Goal: Complete application form: Complete application form

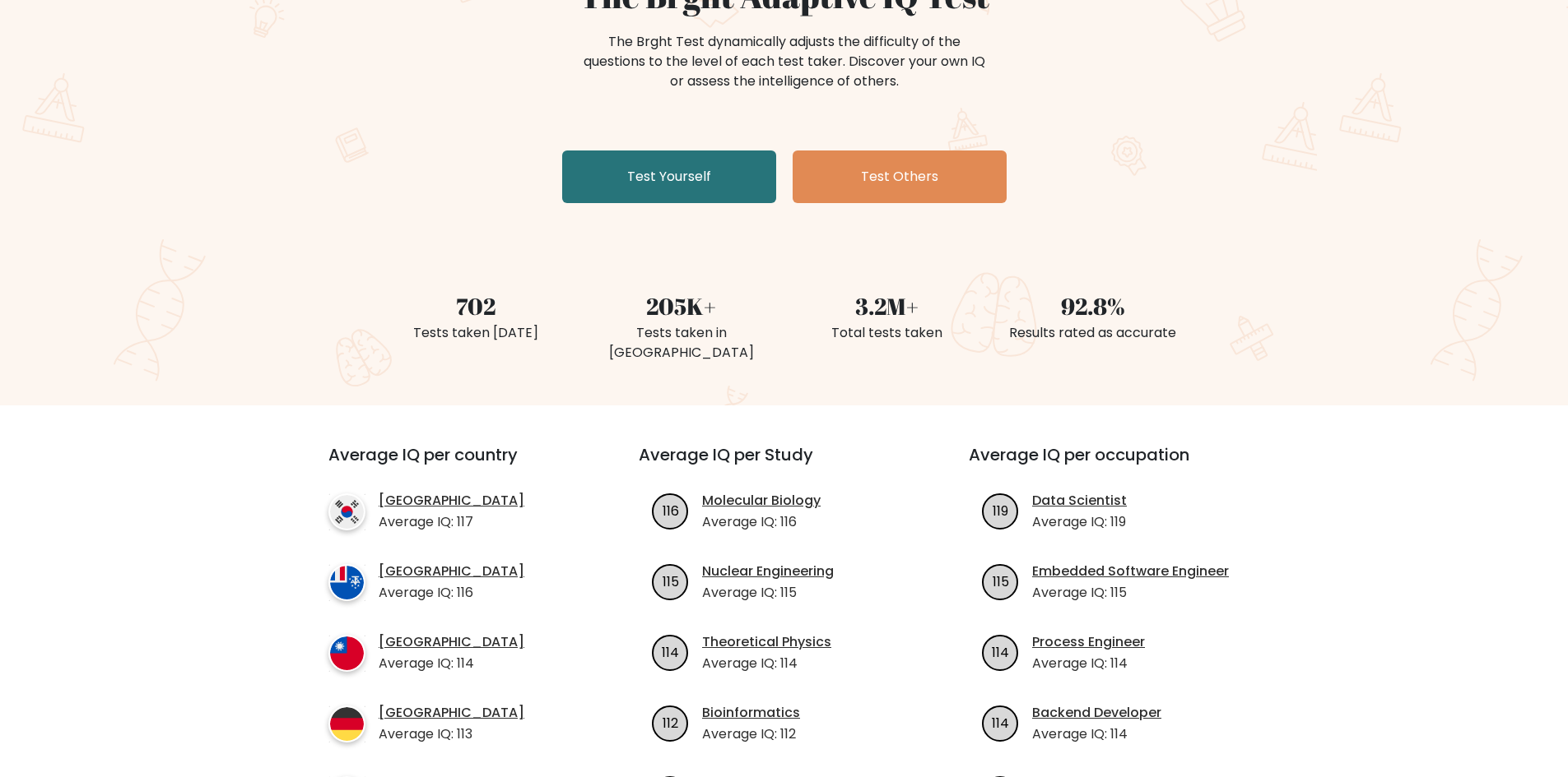
scroll to position [164, 0]
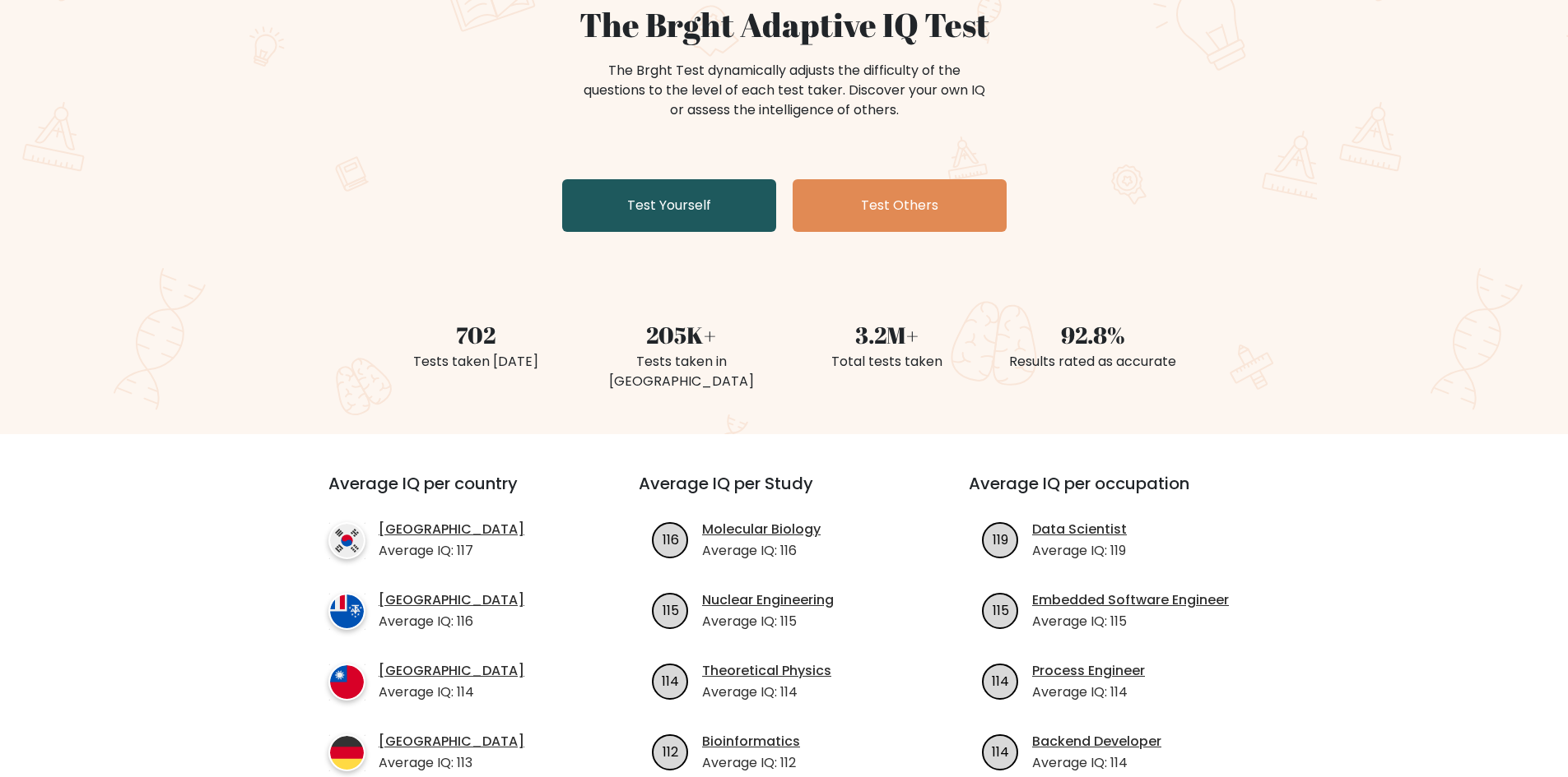
click at [639, 221] on link "Test Yourself" at bounding box center [669, 205] width 214 height 53
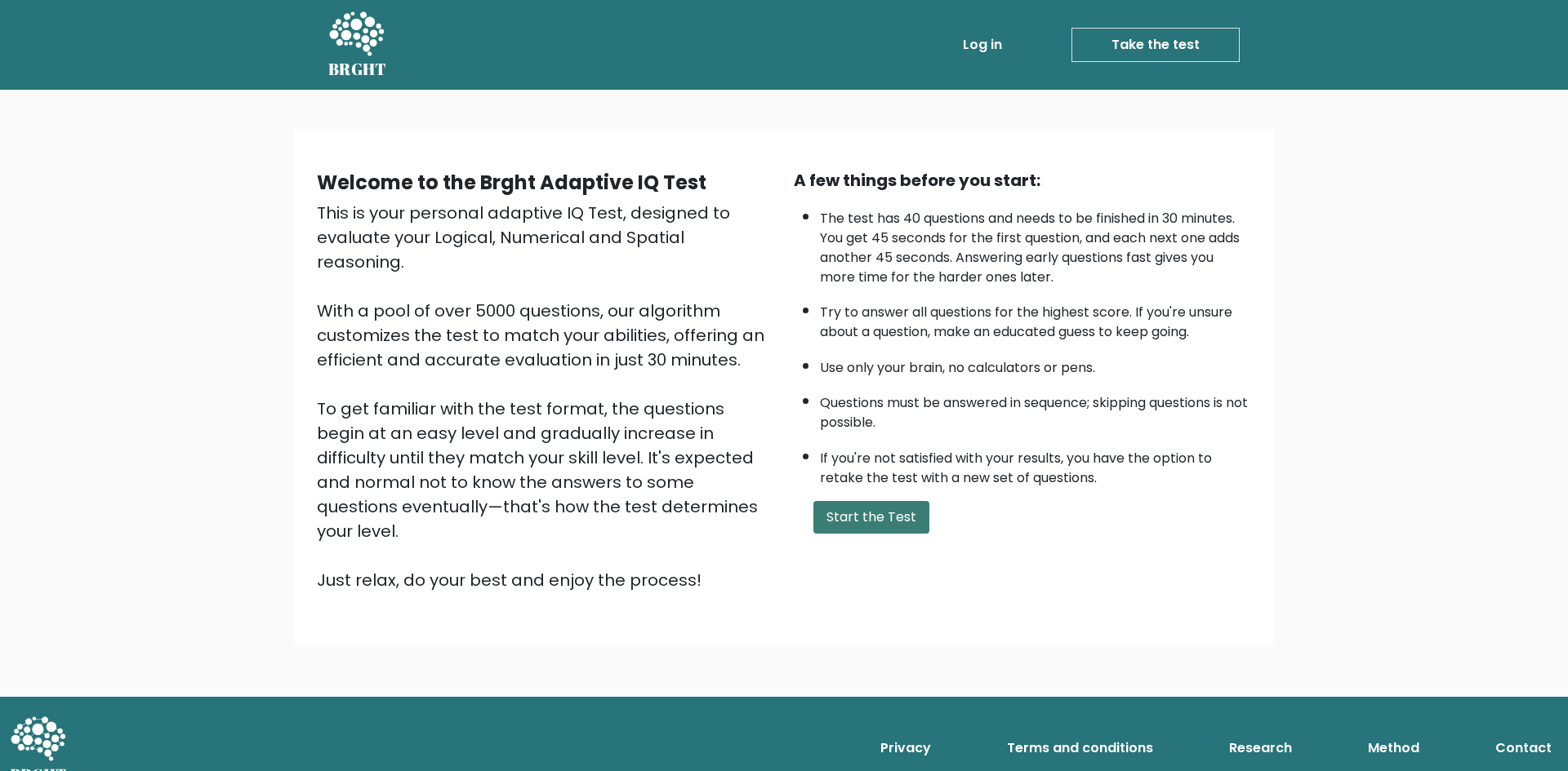
click at [831, 511] on button "Start the Test" at bounding box center [872, 517] width 116 height 33
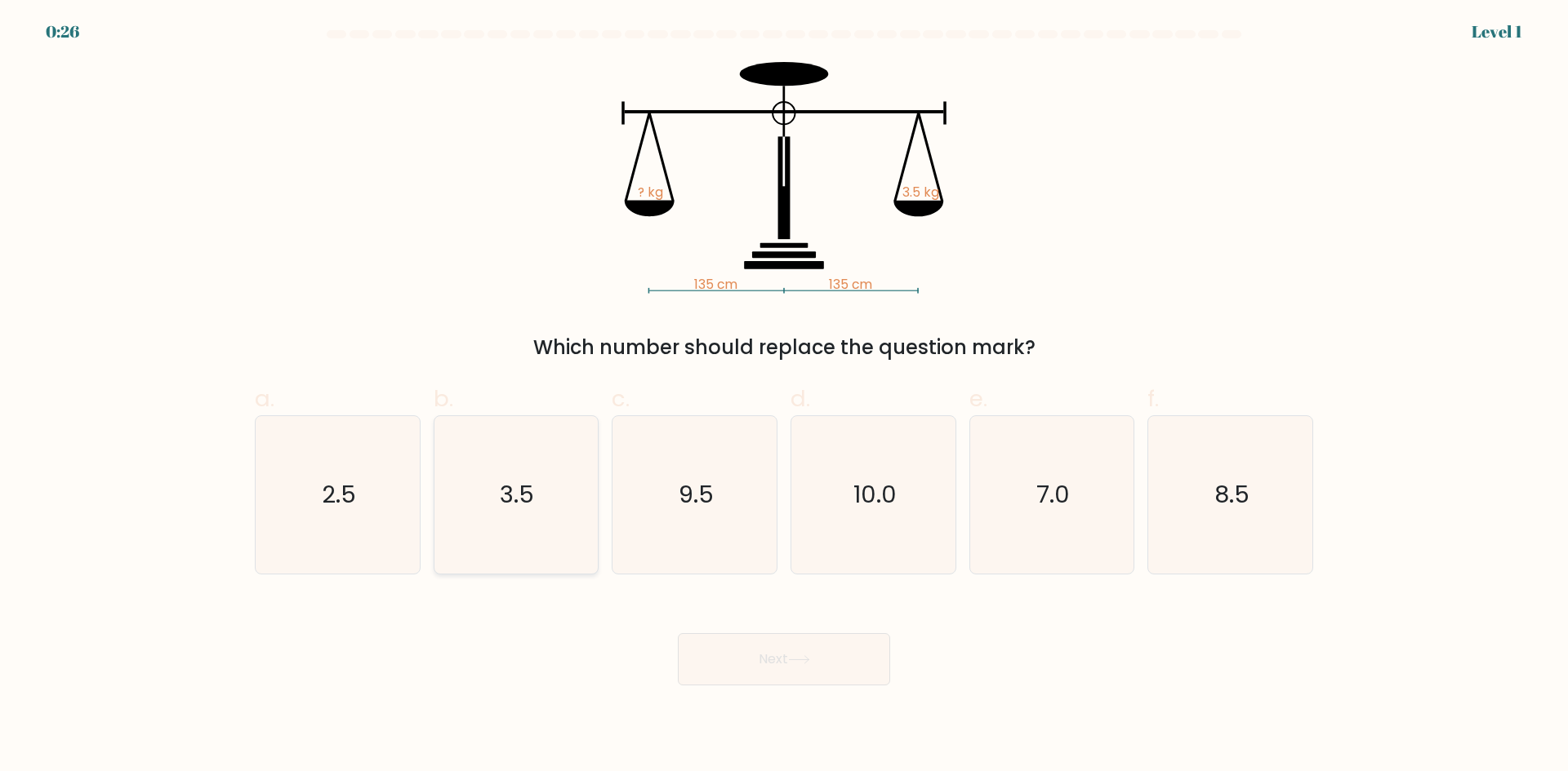
click at [534, 475] on icon "3.5" at bounding box center [515, 495] width 158 height 158
click at [784, 397] on input "b. 3.5" at bounding box center [784, 392] width 1 height 10
radio input "true"
click at [784, 651] on button "Next" at bounding box center [784, 660] width 212 height 53
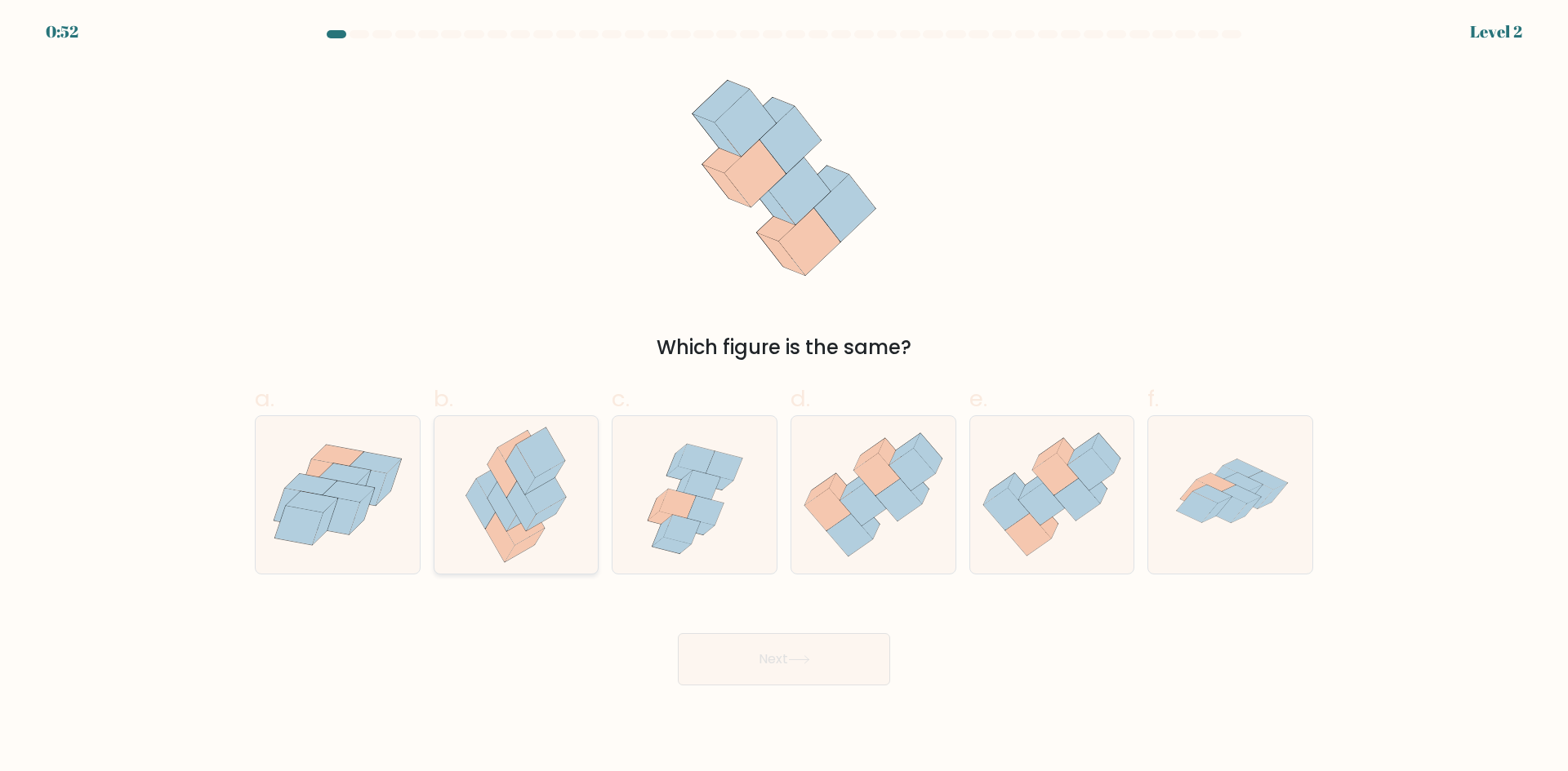
click at [525, 457] on icon at bounding box center [540, 453] width 48 height 50
click at [784, 397] on input "b." at bounding box center [784, 392] width 1 height 10
radio input "true"
click at [848, 642] on button "Next" at bounding box center [784, 660] width 212 height 53
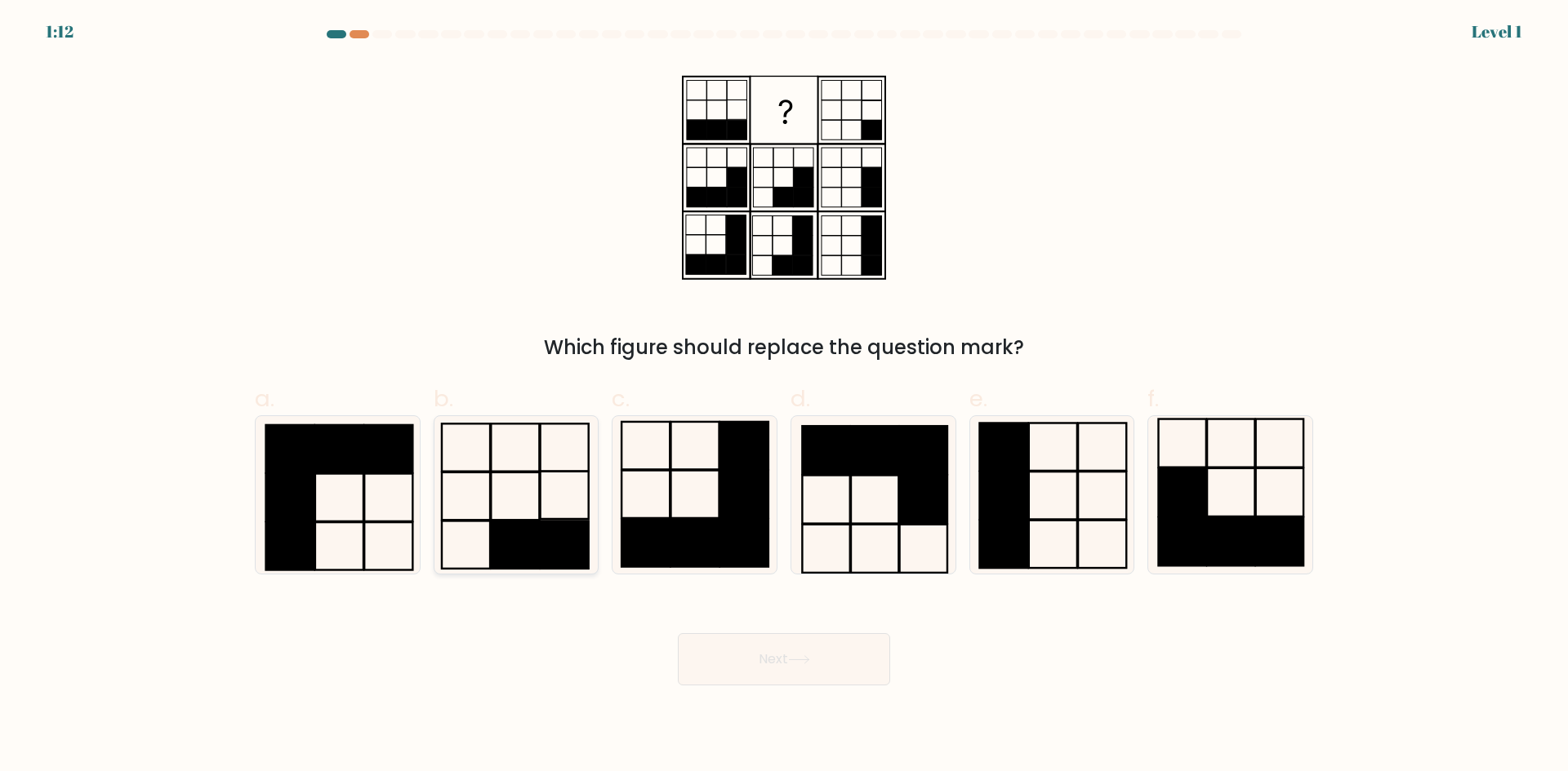
click at [555, 511] on icon at bounding box center [515, 495] width 158 height 158
click at [784, 397] on input "b." at bounding box center [784, 392] width 1 height 10
radio input "true"
click at [706, 668] on button "Next" at bounding box center [784, 660] width 212 height 53
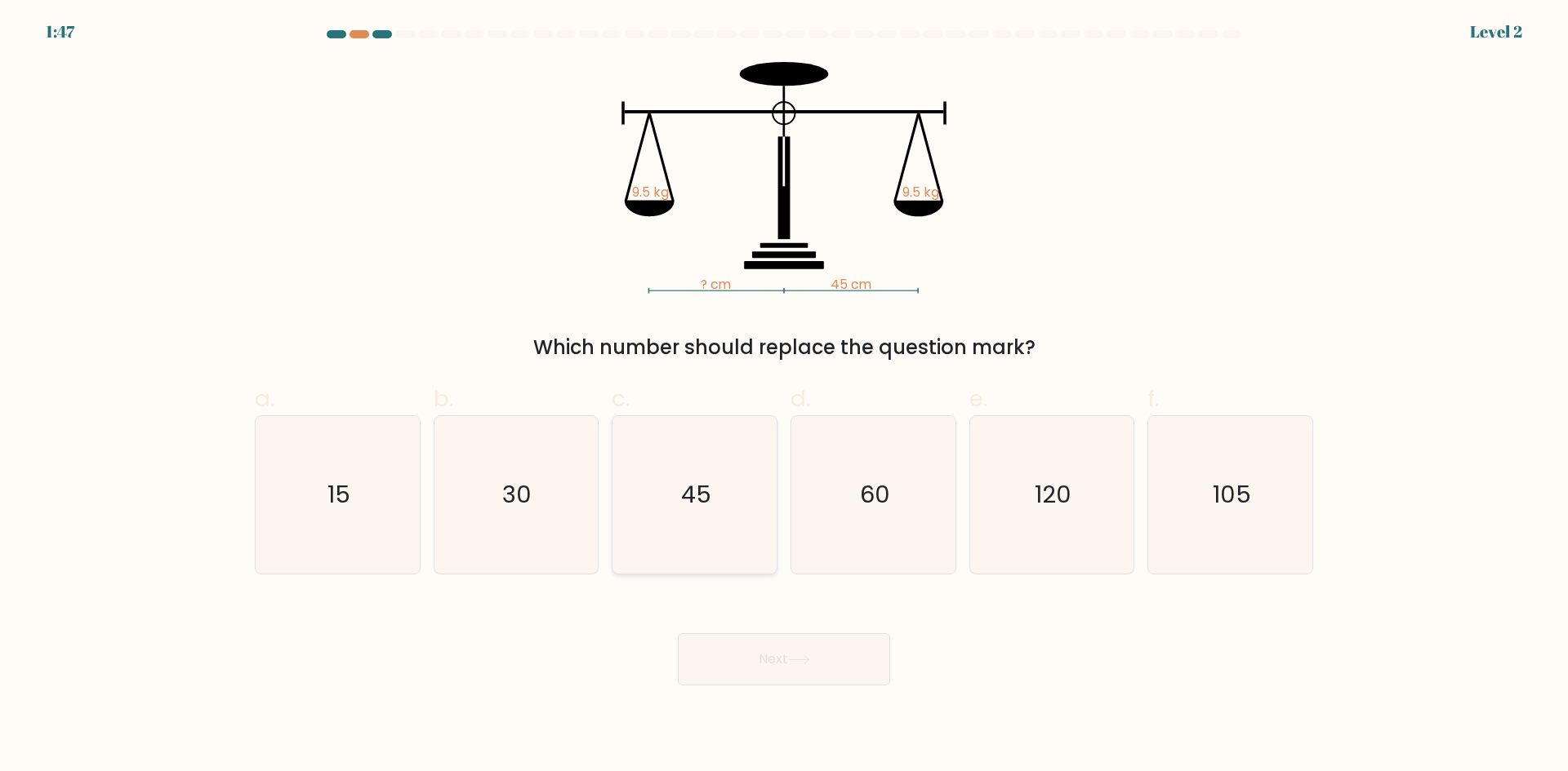
click at [696, 506] on text "45" at bounding box center [696, 495] width 30 height 33
click at [784, 397] on input "c. 45" at bounding box center [784, 392] width 1 height 10
radio input "true"
click at [740, 669] on button "Next" at bounding box center [784, 660] width 212 height 53
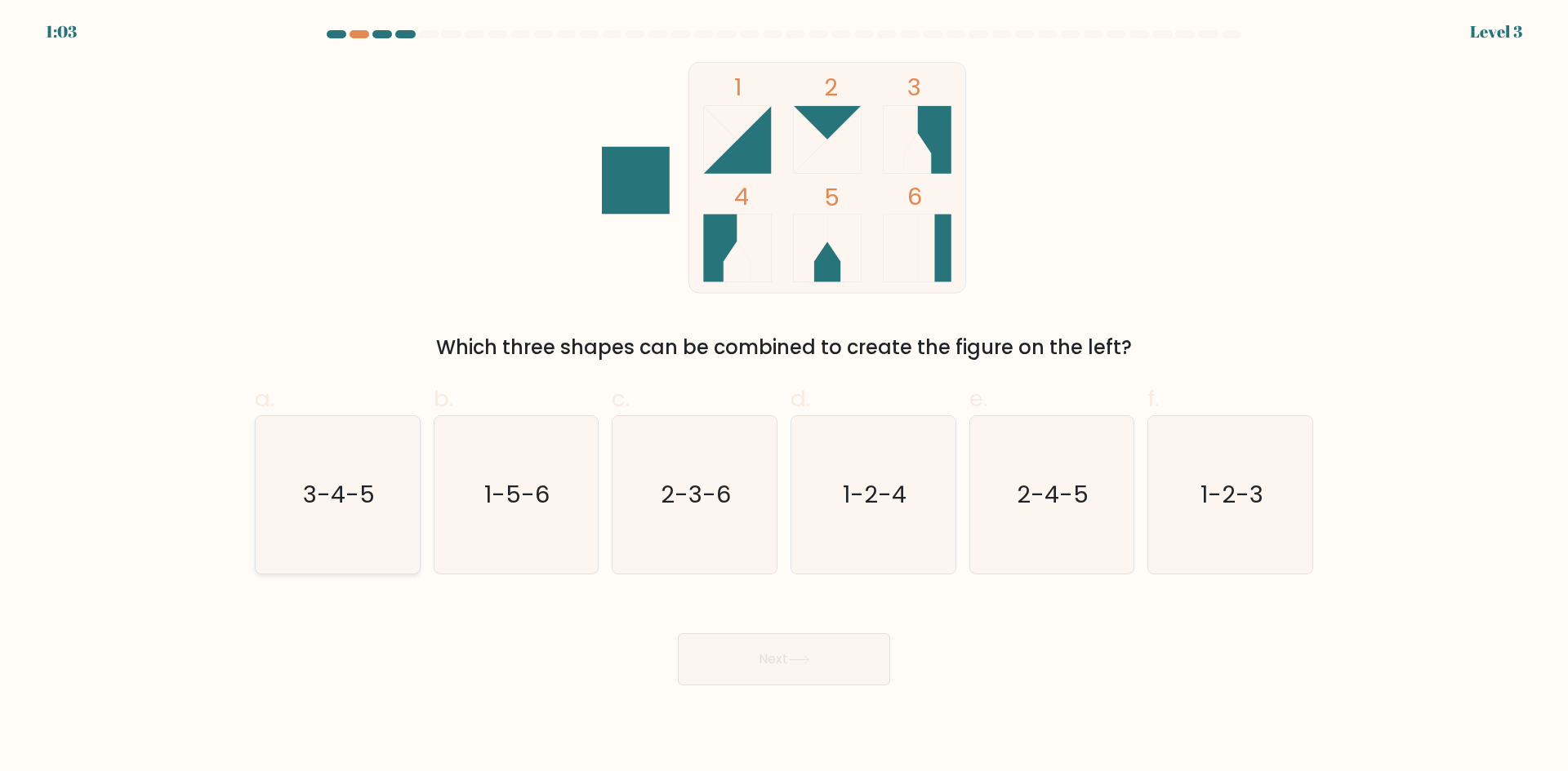
click at [350, 488] on text "3-4-5" at bounding box center [338, 495] width 72 height 33
click at [784, 397] on input "a. 3-4-5" at bounding box center [784, 392] width 1 height 10
radio input "true"
click at [831, 657] on button "Next" at bounding box center [784, 660] width 212 height 53
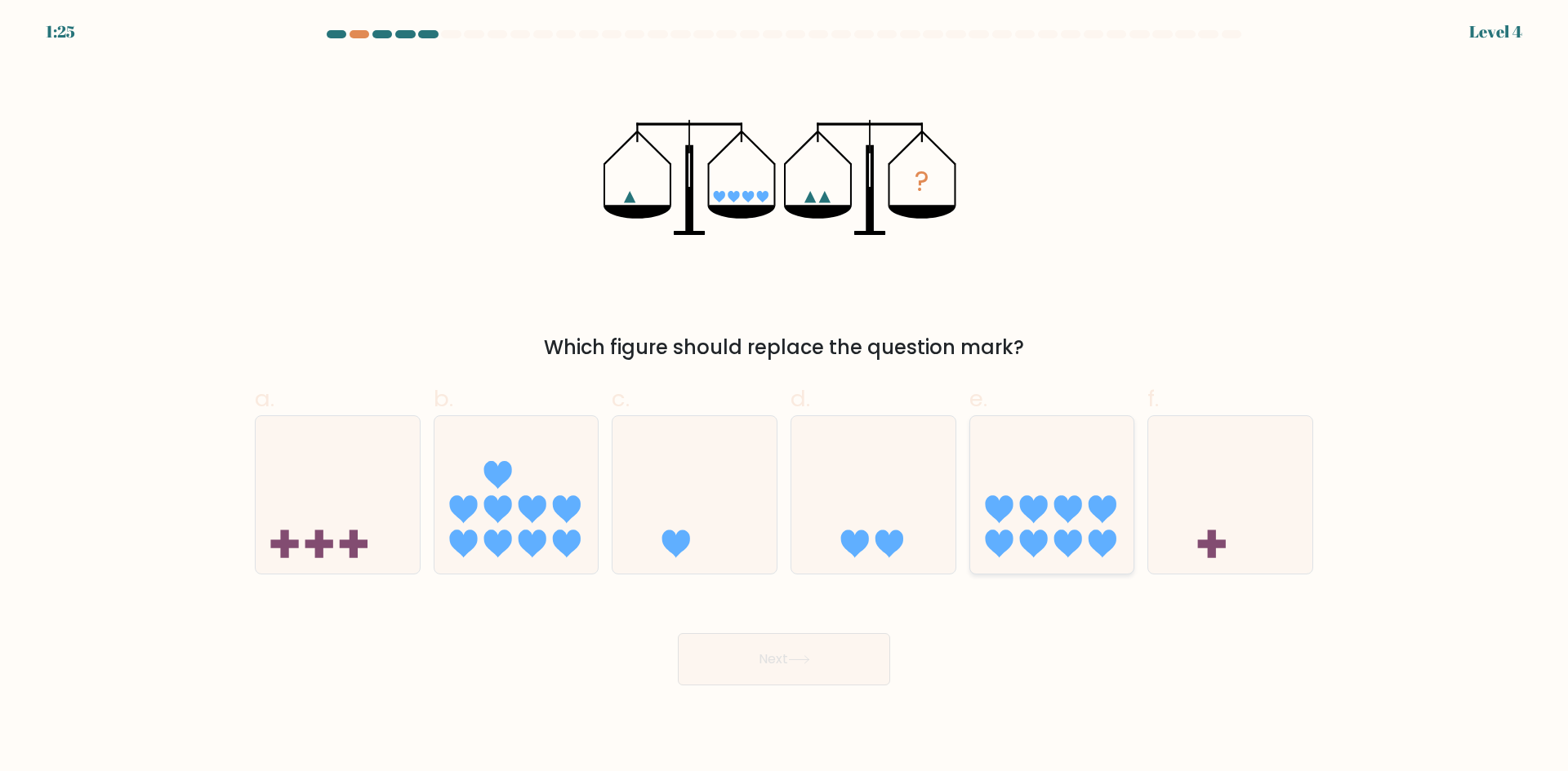
click at [1021, 529] on icon at bounding box center [1052, 494] width 164 height 135
click at [785, 397] on input "e." at bounding box center [784, 392] width 1 height 10
radio input "true"
click at [808, 655] on icon at bounding box center [799, 660] width 22 height 9
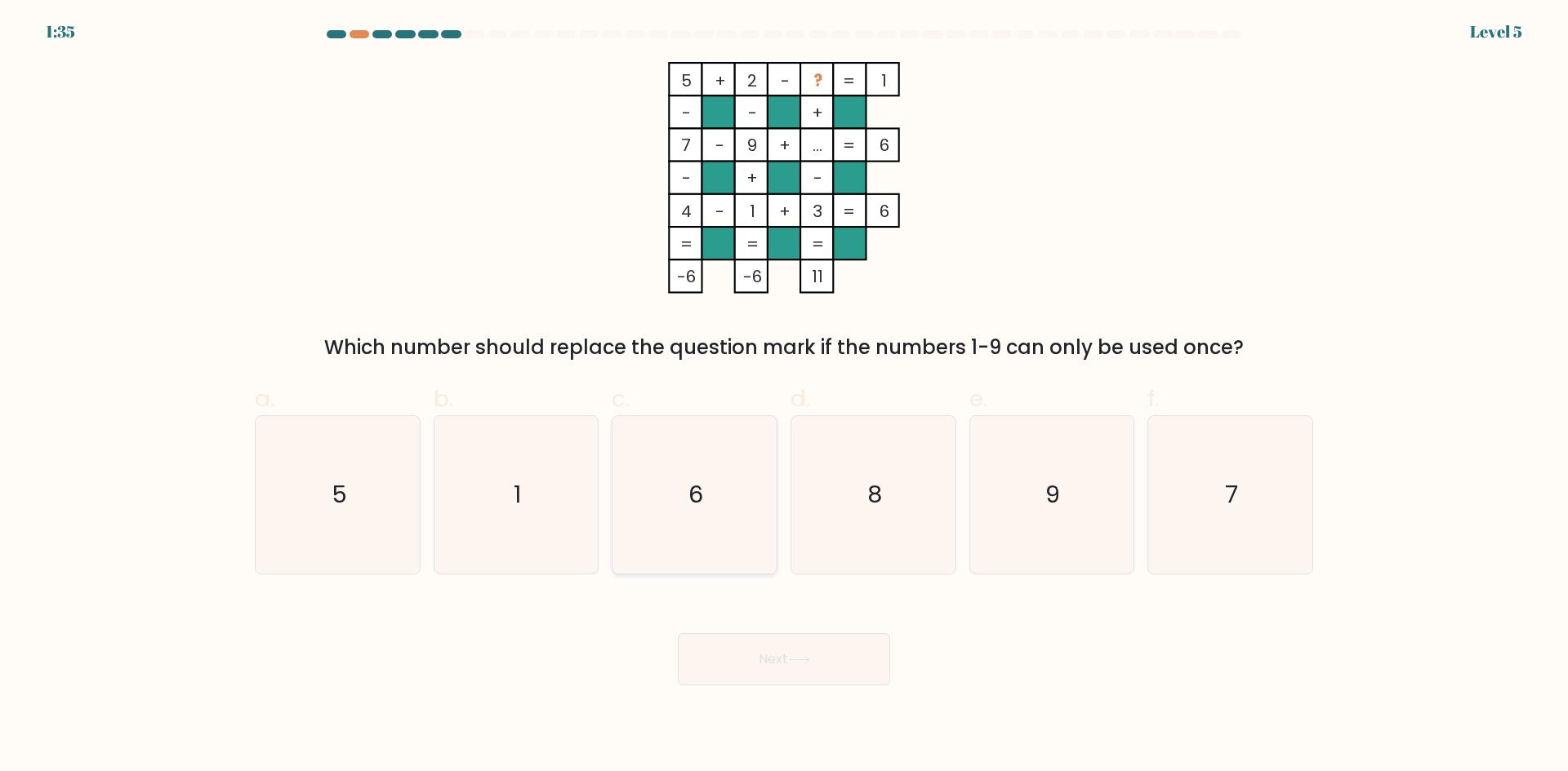
click at [686, 514] on icon "6" at bounding box center [695, 495] width 158 height 158
click at [784, 397] on input "c. 6" at bounding box center [784, 392] width 1 height 10
radio input "true"
click at [746, 670] on button "Next" at bounding box center [784, 660] width 212 height 53
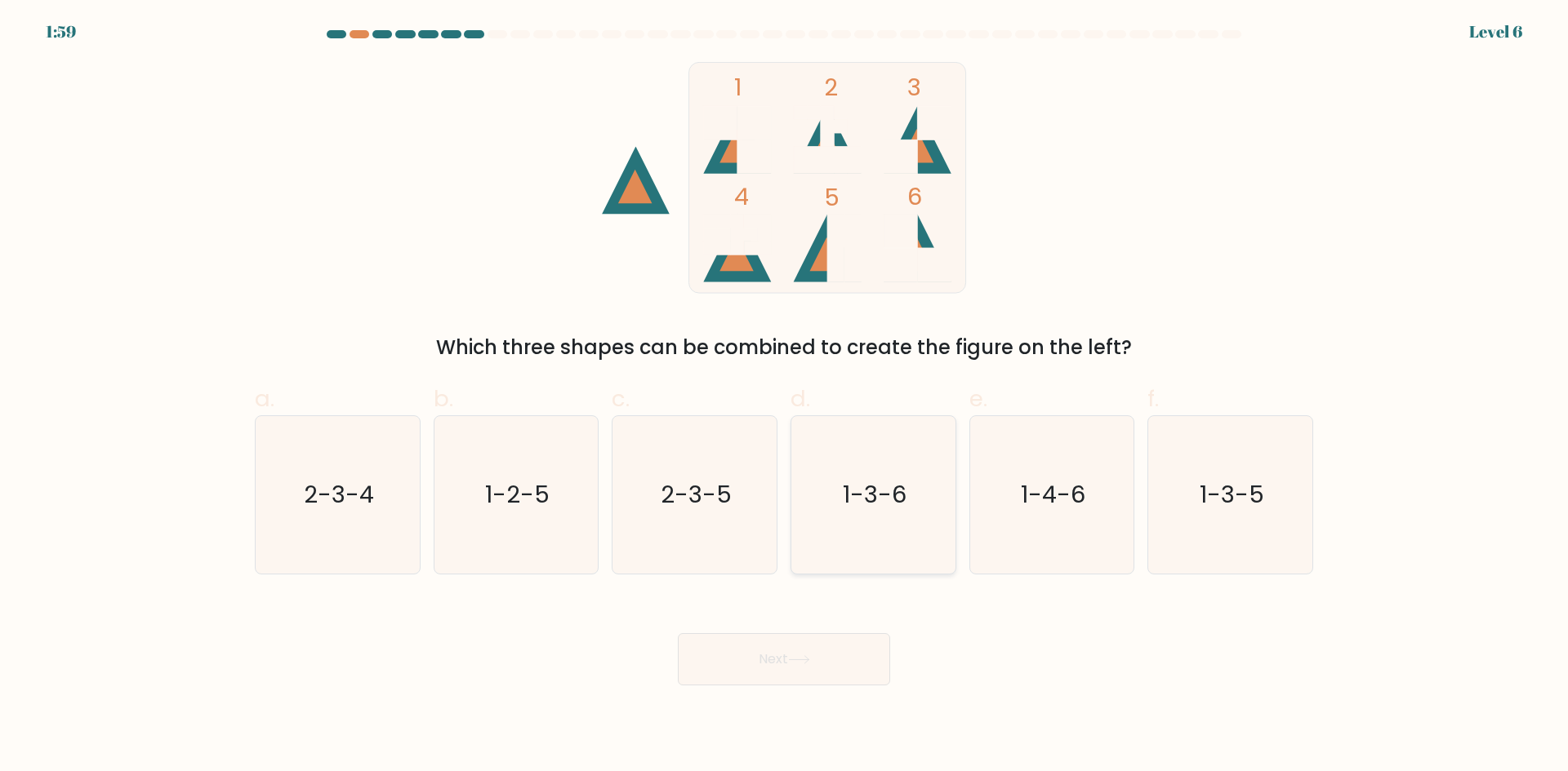
click at [885, 542] on icon "1-3-6" at bounding box center [873, 495] width 158 height 158
click at [785, 397] on input "d. 1-3-6" at bounding box center [784, 392] width 1 height 10
radio input "true"
click at [810, 664] on icon at bounding box center [799, 660] width 22 height 9
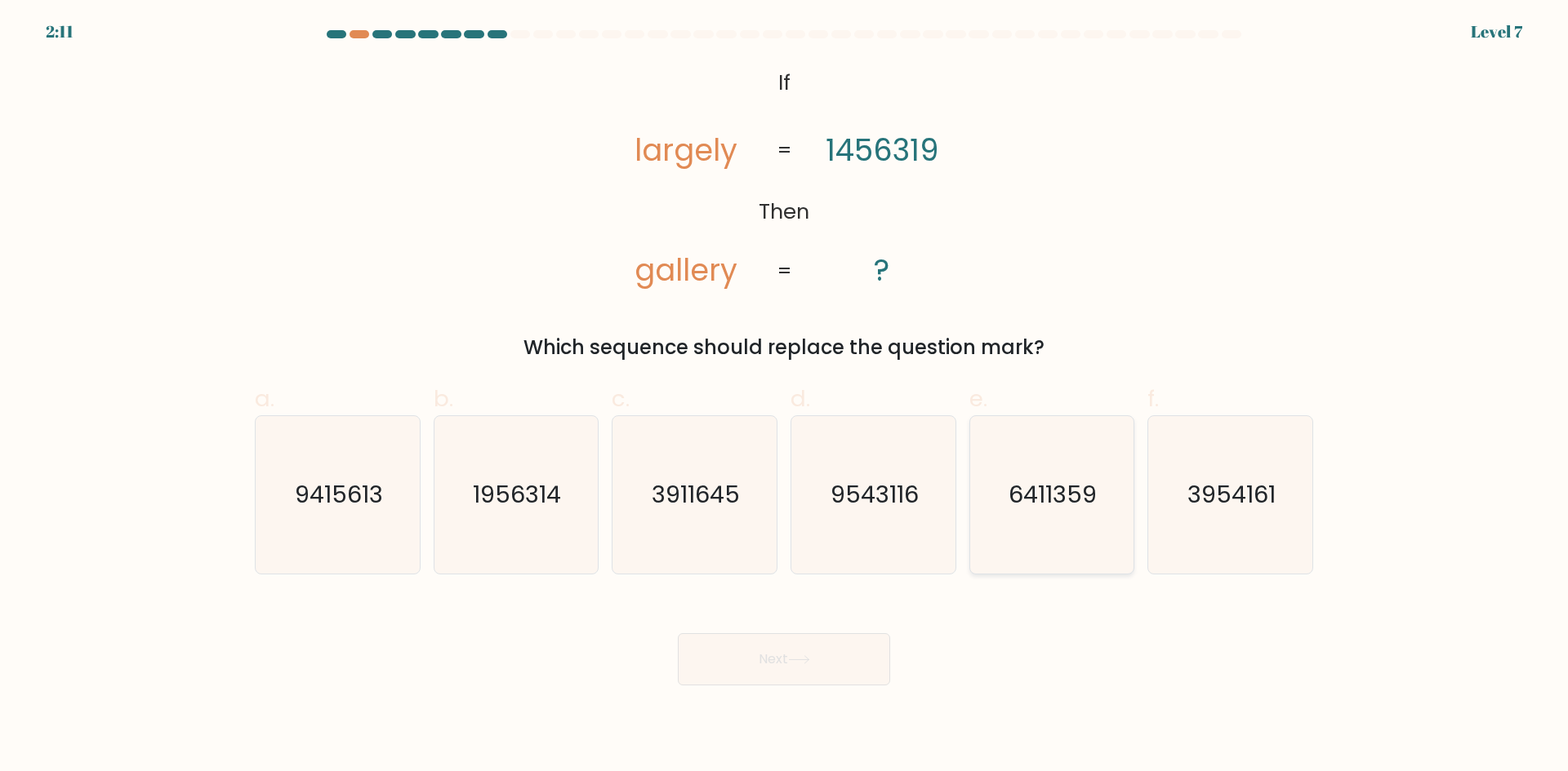
drag, startPoint x: 1057, startPoint y: 526, endPoint x: 1061, endPoint y: 560, distance: 34.2
click at [1057, 522] on icon "6411359" at bounding box center [1051, 495] width 158 height 158
click at [785, 397] on input "e. 6411359" at bounding box center [784, 392] width 1 height 10
radio input "true"
click at [844, 671] on button "Next" at bounding box center [784, 660] width 212 height 53
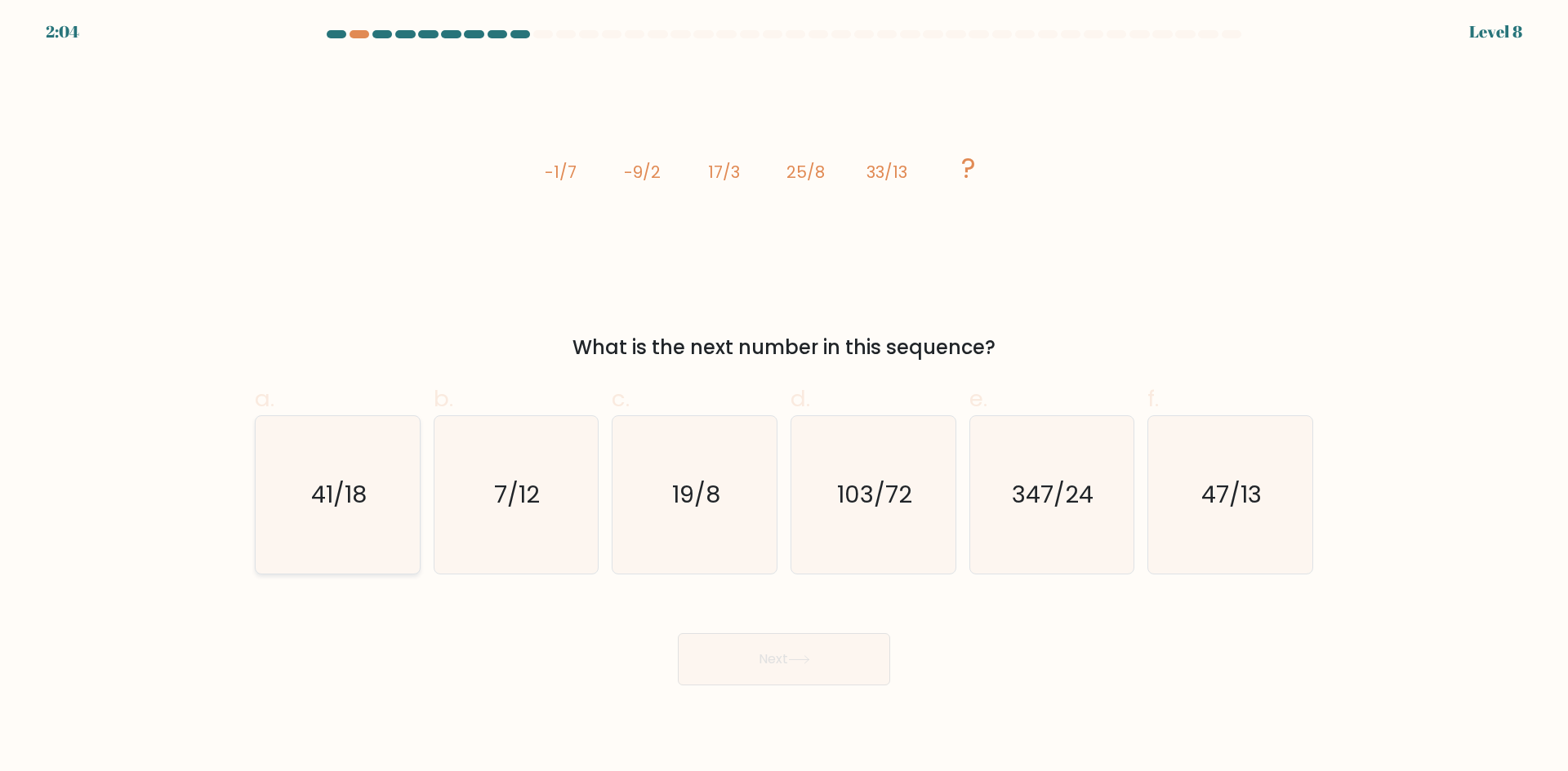
click at [336, 480] on text "41/18" at bounding box center [339, 495] width 55 height 33
click at [784, 397] on input "a. 41/18" at bounding box center [784, 392] width 1 height 10
radio input "true"
click at [800, 673] on button "Next" at bounding box center [784, 660] width 212 height 53
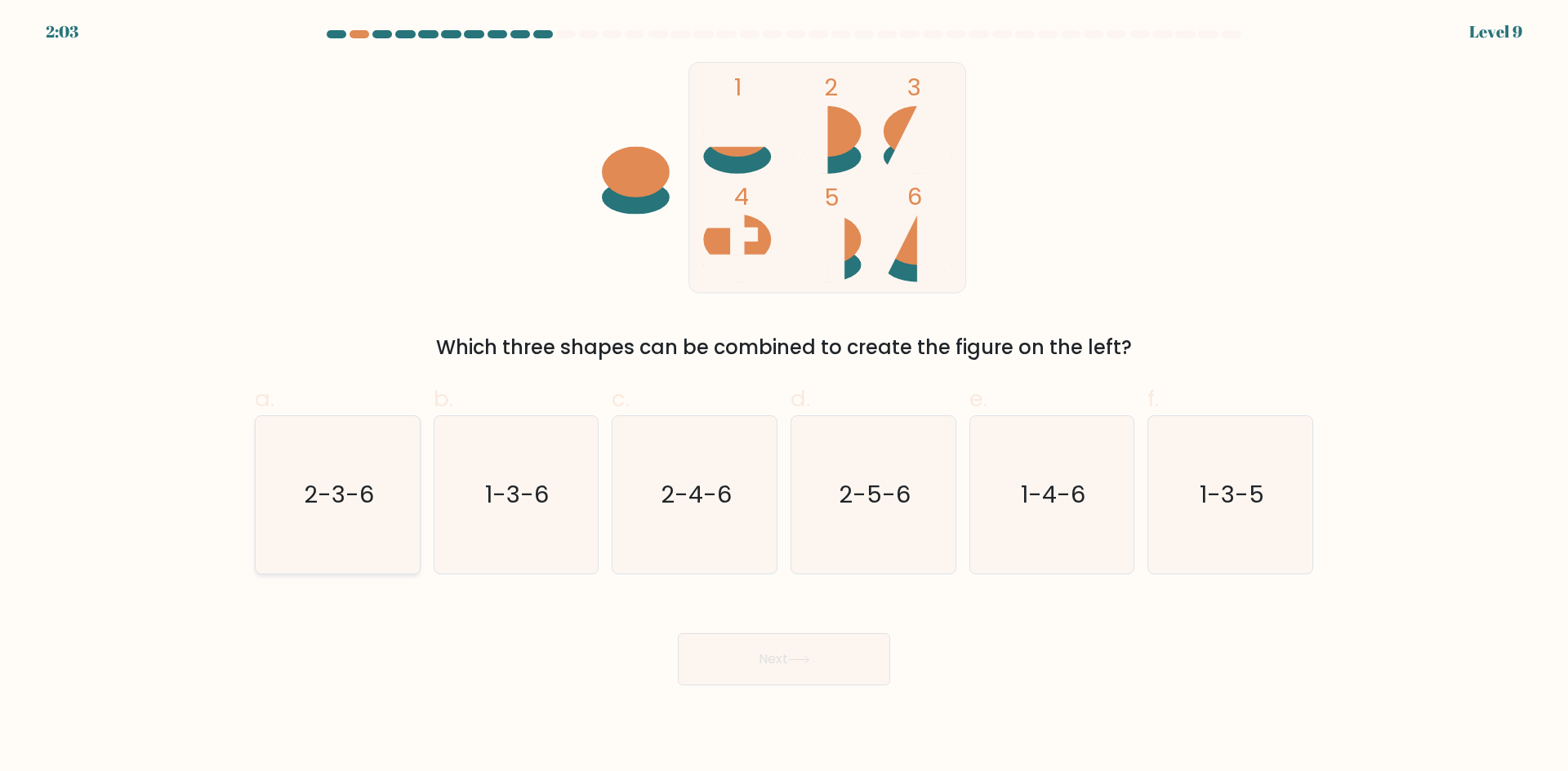
click at [366, 480] on text "2-3-6" at bounding box center [338, 495] width 70 height 33
click at [784, 397] on input "a. 2-3-6" at bounding box center [784, 392] width 1 height 10
radio input "true"
click at [755, 653] on button "Next" at bounding box center [784, 660] width 212 height 53
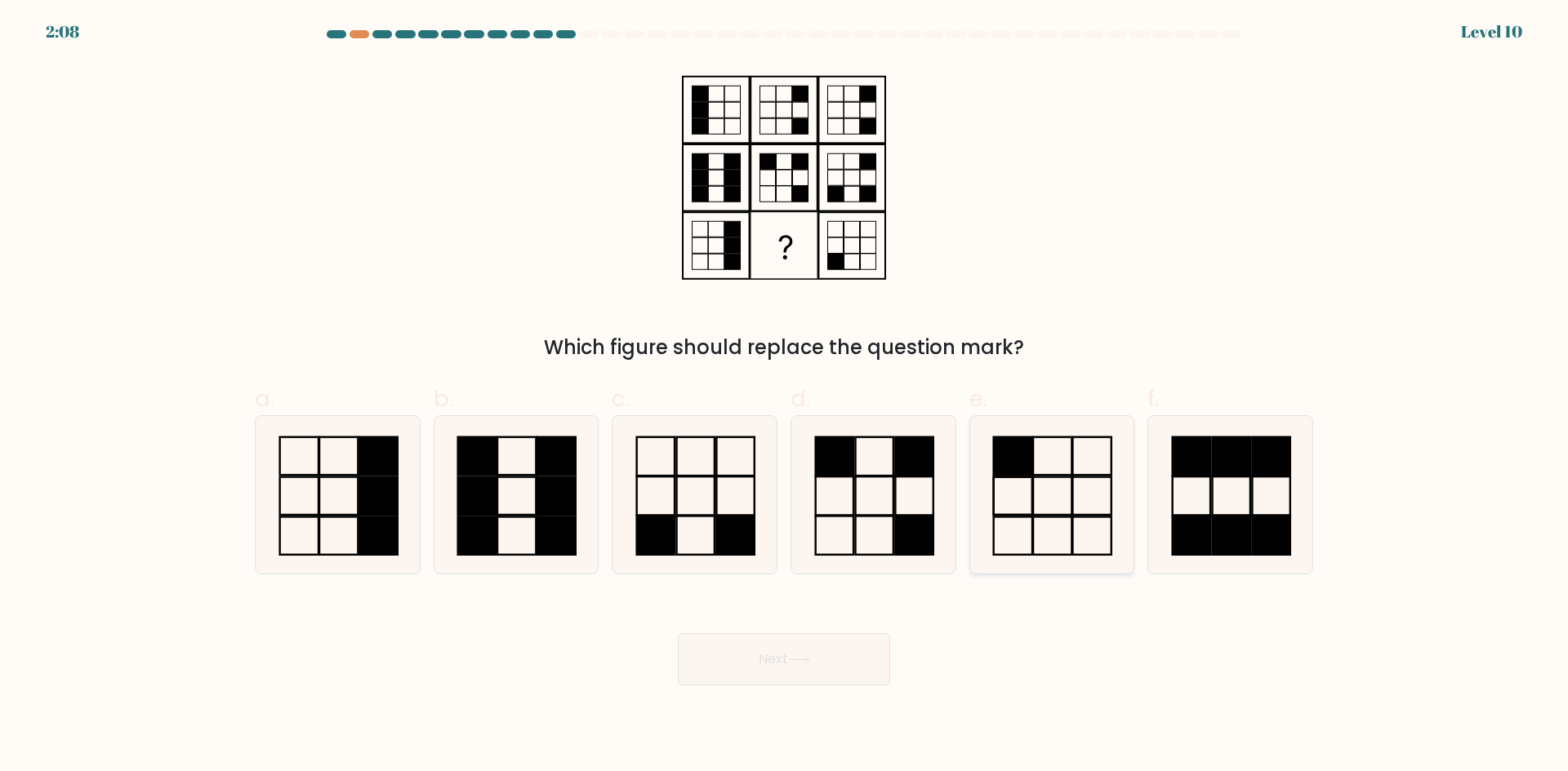
click at [1027, 484] on icon at bounding box center [1051, 495] width 158 height 158
click at [785, 397] on input "e." at bounding box center [784, 392] width 1 height 10
radio input "true"
click at [684, 515] on rect at bounding box center [696, 496] width 38 height 38
click at [784, 397] on input "c." at bounding box center [784, 392] width 1 height 10
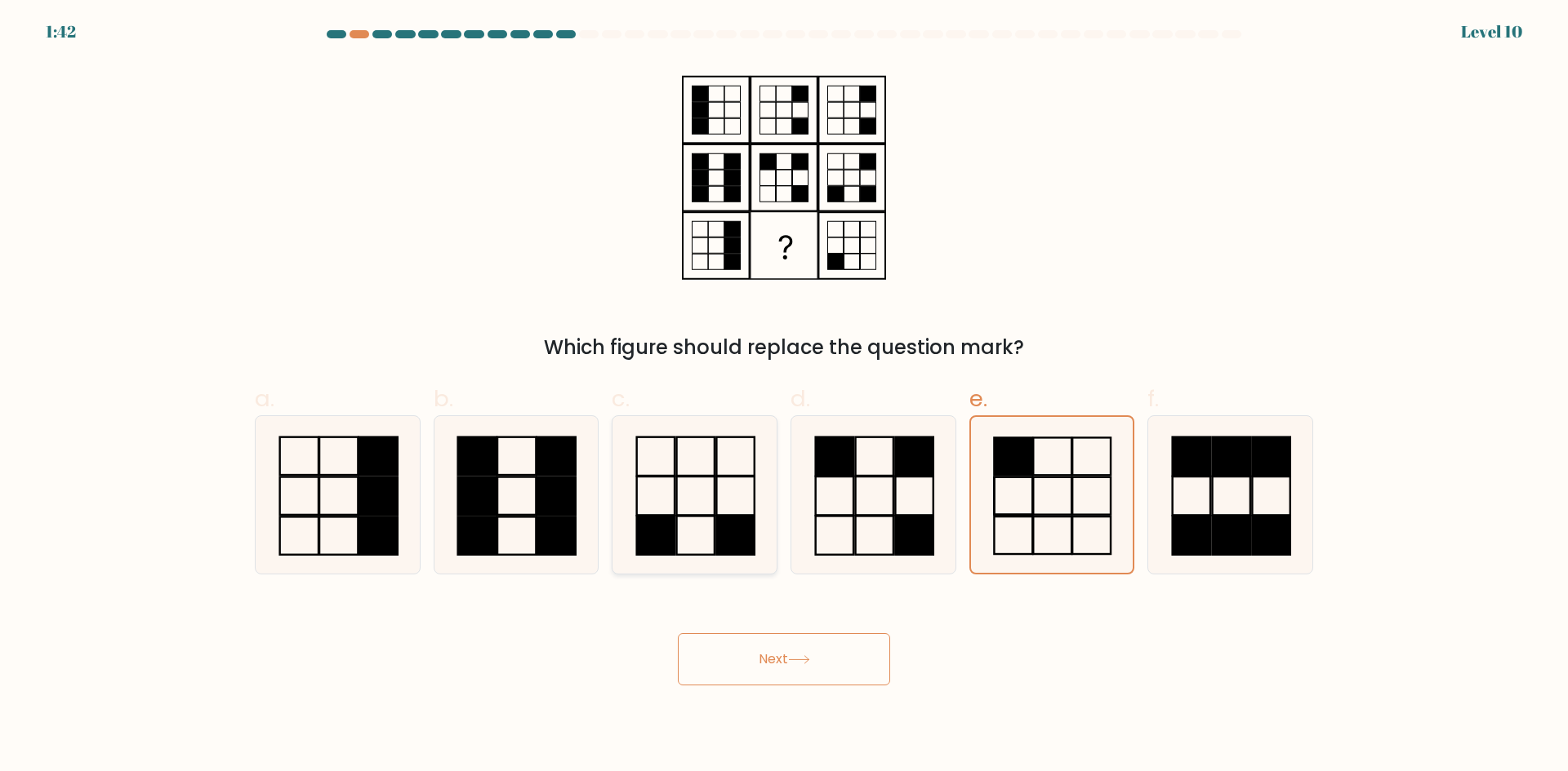
radio input "true"
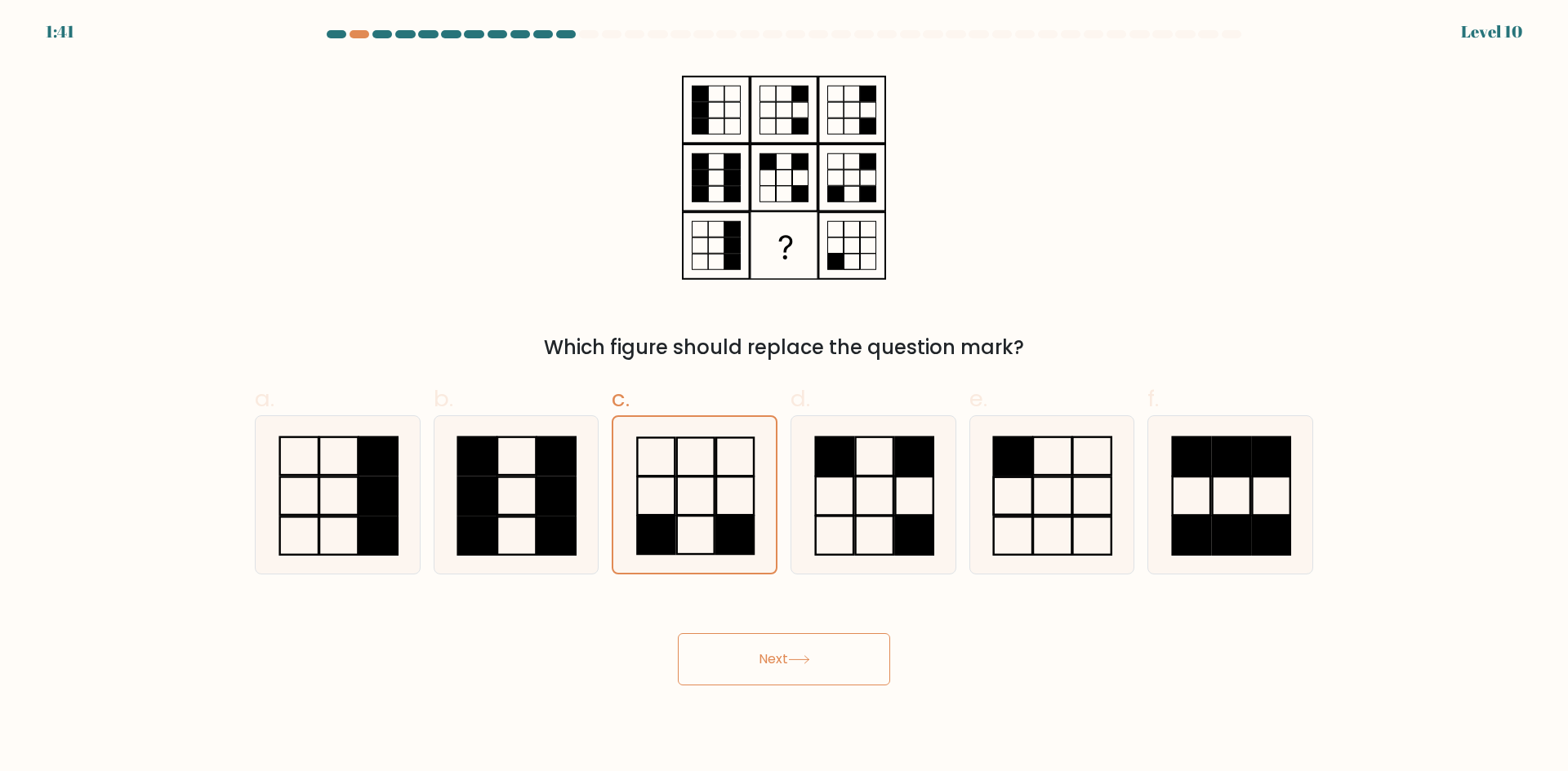
click at [841, 658] on button "Next" at bounding box center [784, 660] width 212 height 53
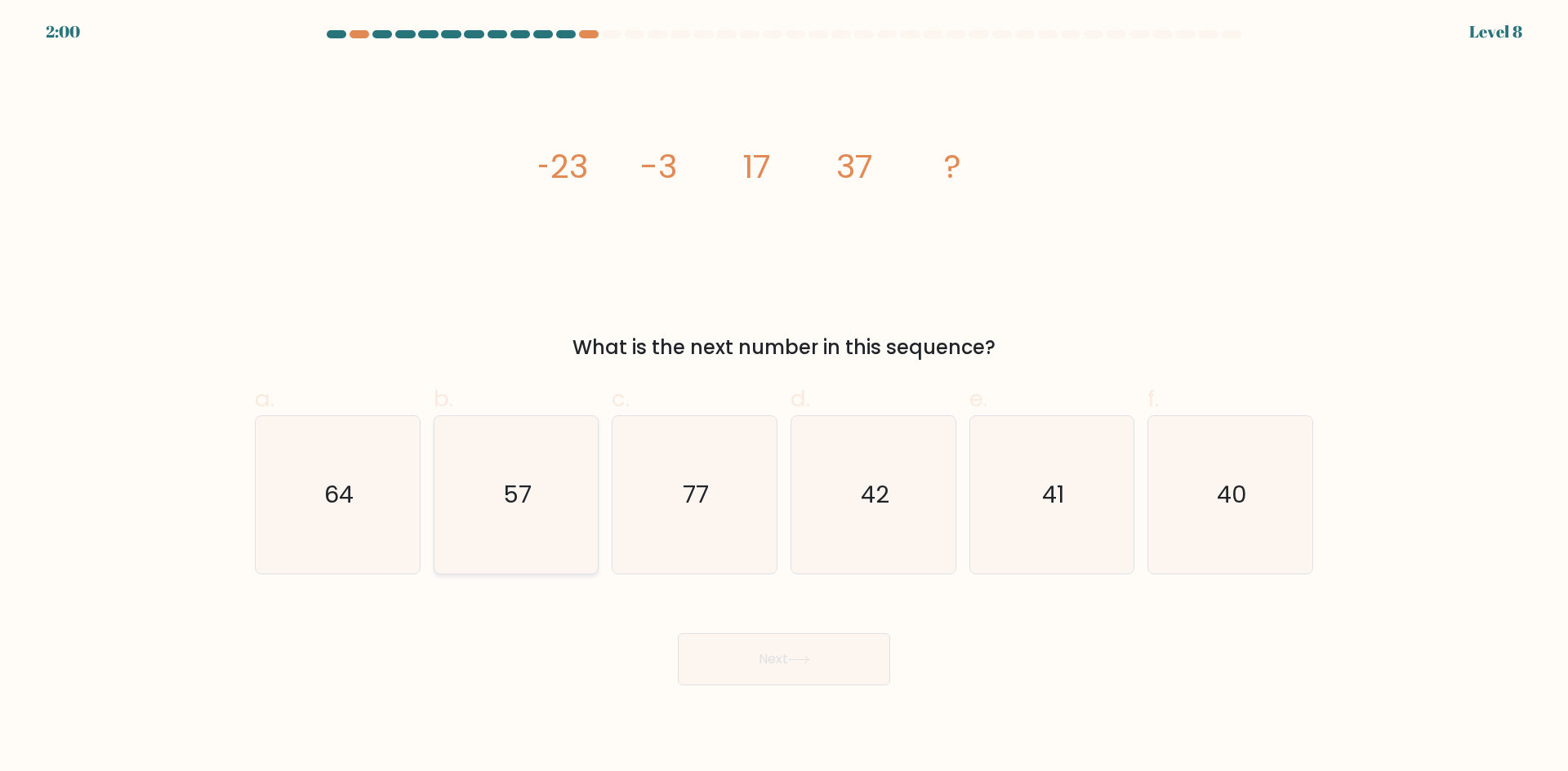
click at [522, 533] on icon "57" at bounding box center [515, 495] width 158 height 158
click at [784, 397] on input "b. 57" at bounding box center [784, 392] width 1 height 10
radio input "true"
click at [843, 670] on button "Next" at bounding box center [784, 660] width 212 height 53
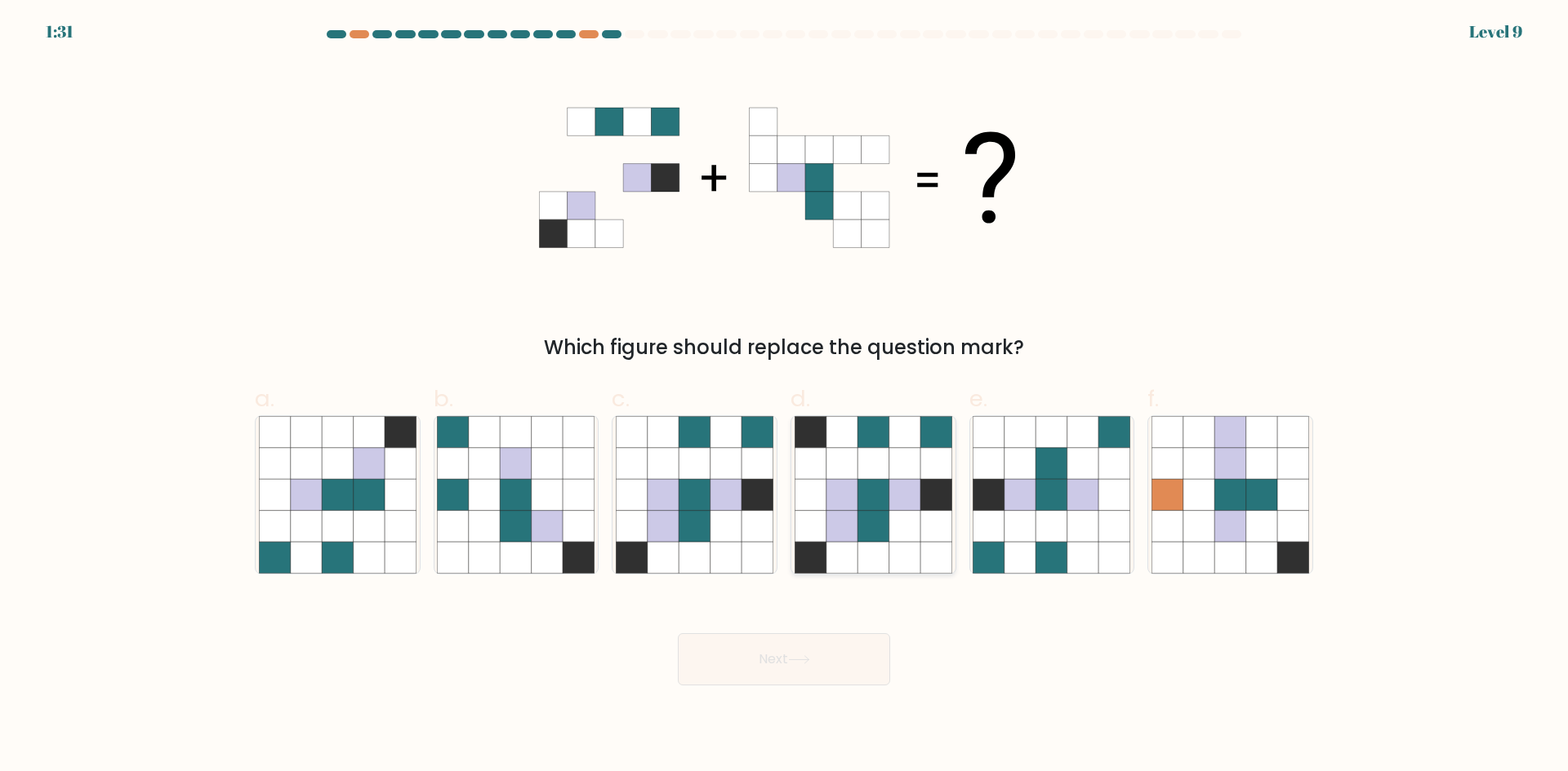
click at [857, 502] on icon at bounding box center [842, 495] width 31 height 31
click at [785, 397] on input "d." at bounding box center [784, 392] width 1 height 10
radio input "true"
click at [844, 644] on button "Next" at bounding box center [784, 660] width 212 height 53
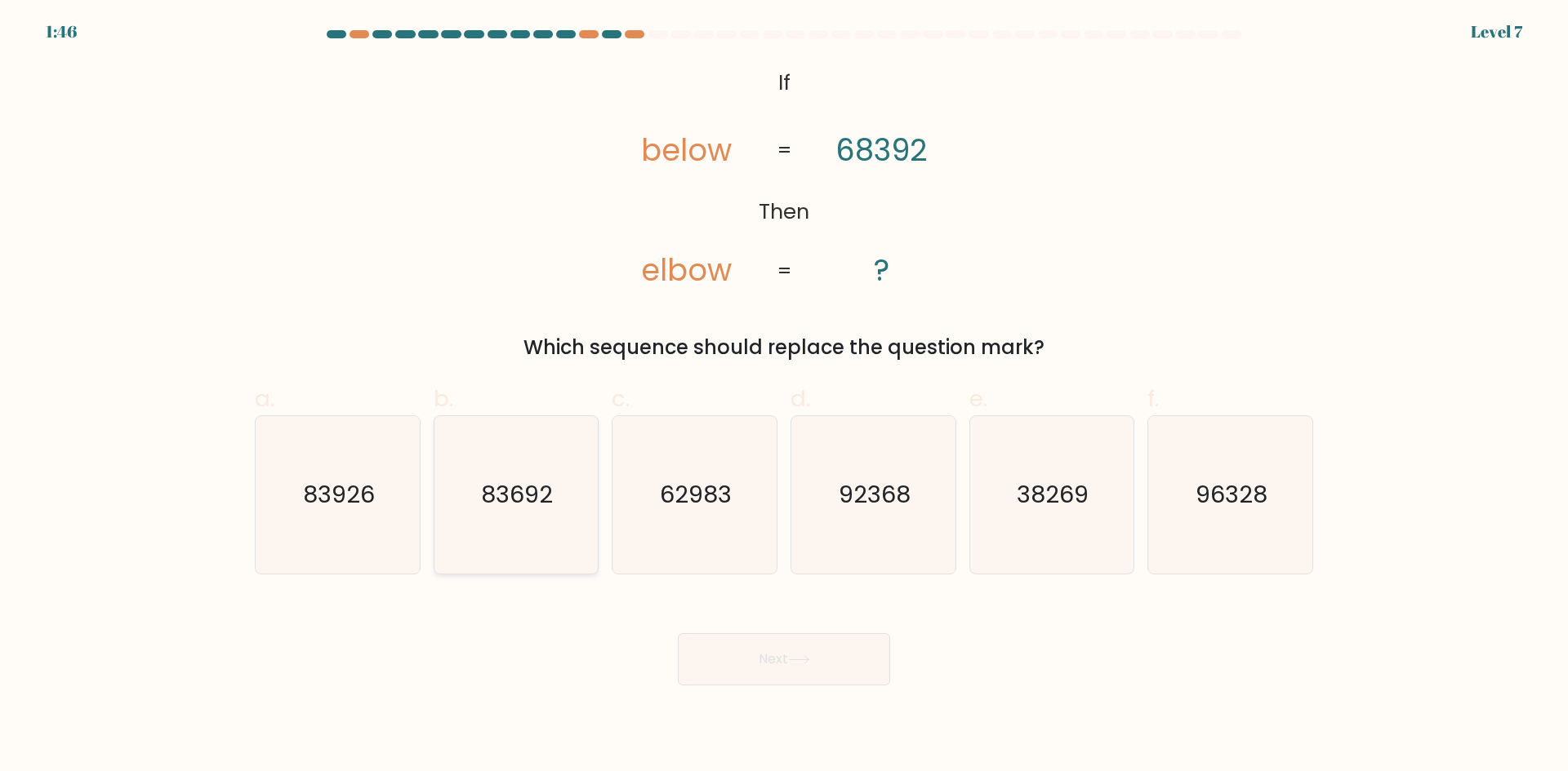
click at [522, 498] on text "83692" at bounding box center [517, 495] width 72 height 33
click at [784, 397] on input "b. 83692" at bounding box center [784, 392] width 1 height 10
radio input "true"
click at [797, 649] on button "Next" at bounding box center [784, 660] width 212 height 53
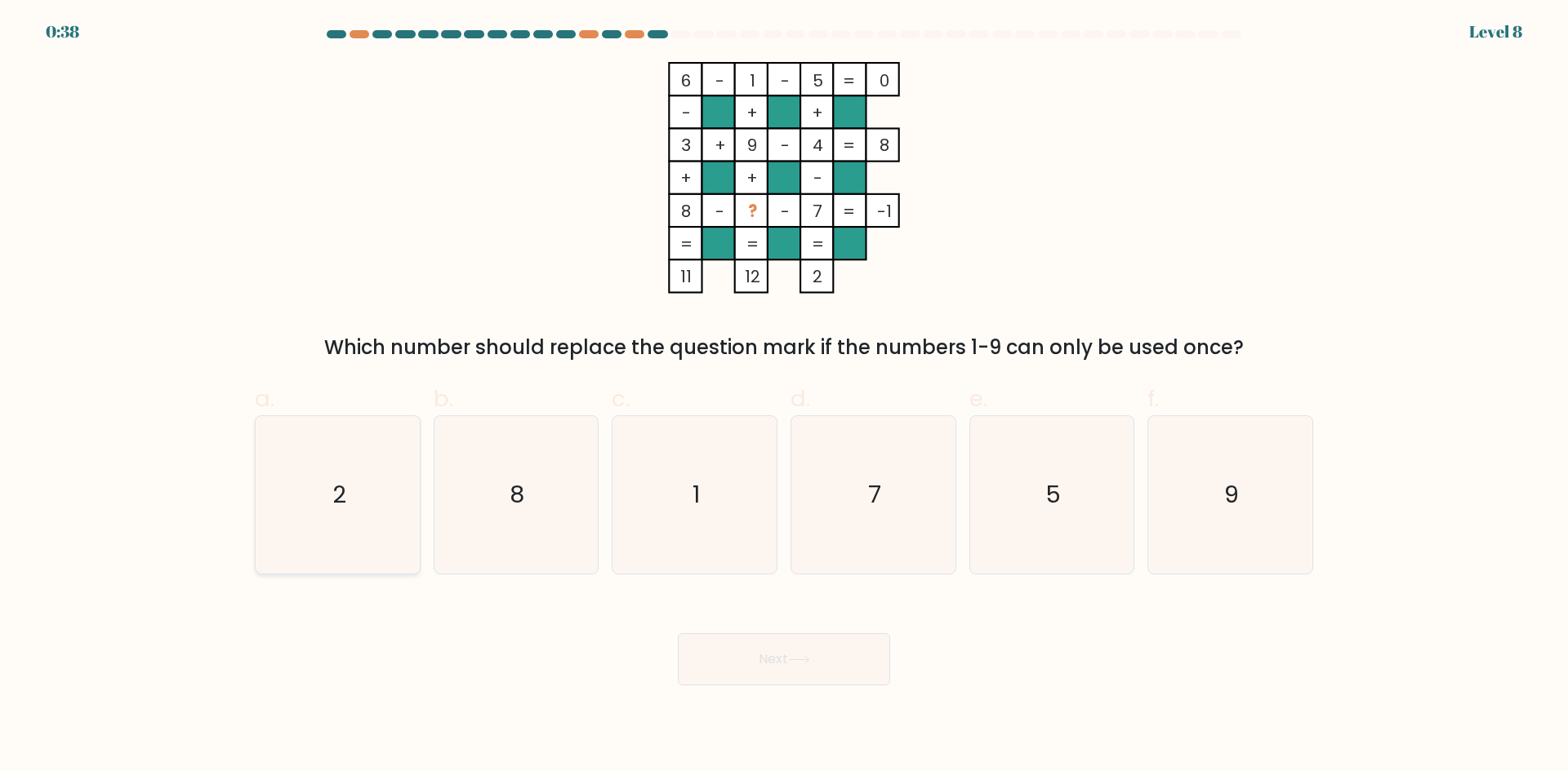
click at [329, 481] on icon "2" at bounding box center [337, 495] width 158 height 158
click at [784, 397] on input "a. 2" at bounding box center [784, 392] width 1 height 10
radio input "true"
click at [794, 674] on button "Next" at bounding box center [784, 660] width 212 height 53
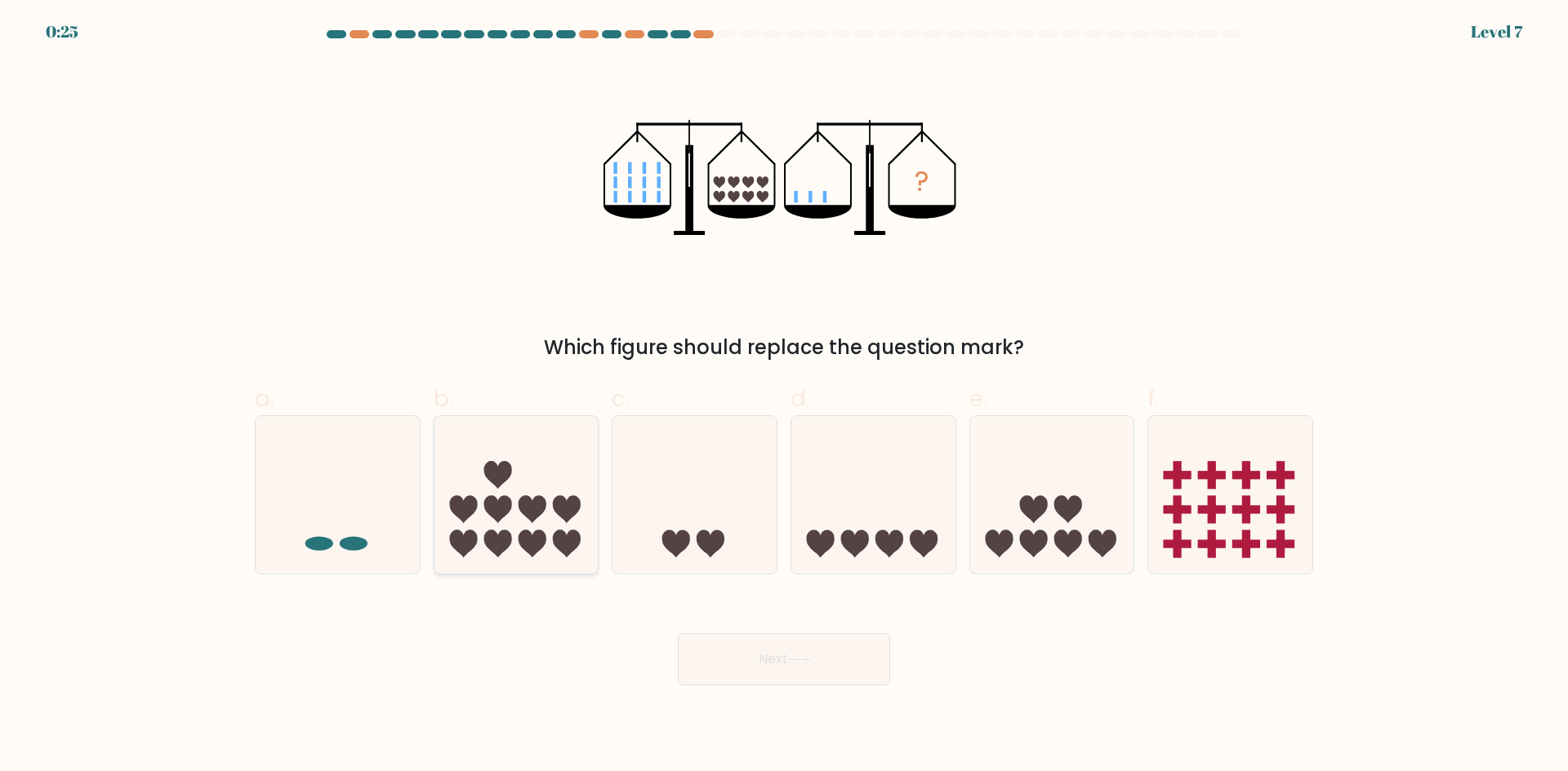
click at [482, 510] on icon at bounding box center [517, 494] width 164 height 135
click at [784, 397] on input "b." at bounding box center [784, 392] width 1 height 10
radio input "true"
click at [768, 649] on button "Next" at bounding box center [784, 660] width 212 height 53
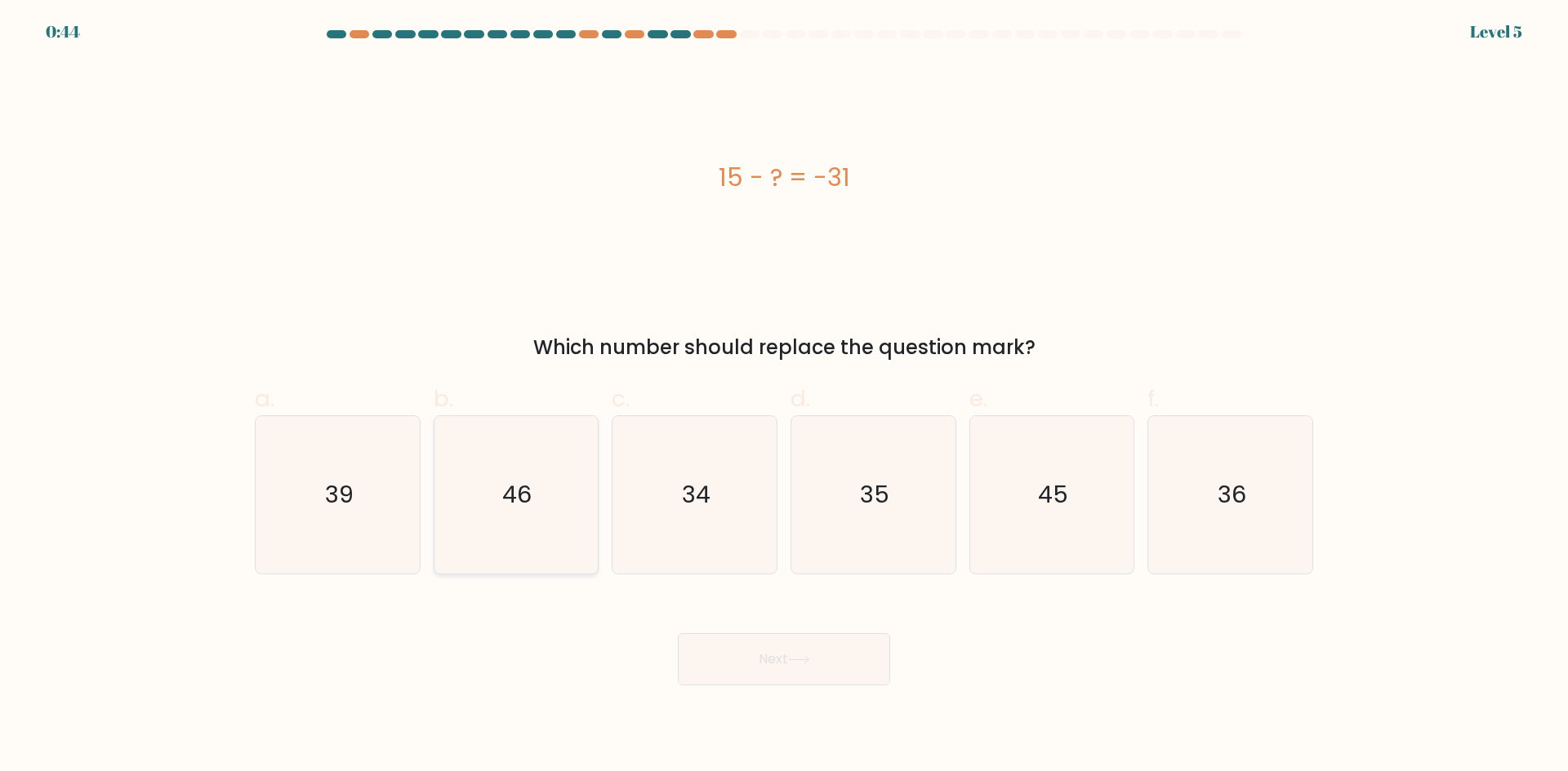
click at [543, 527] on icon "46" at bounding box center [515, 495] width 158 height 158
click at [784, 397] on input "b. 46" at bounding box center [784, 392] width 1 height 10
radio input "true"
click at [731, 657] on button "Next" at bounding box center [784, 660] width 212 height 53
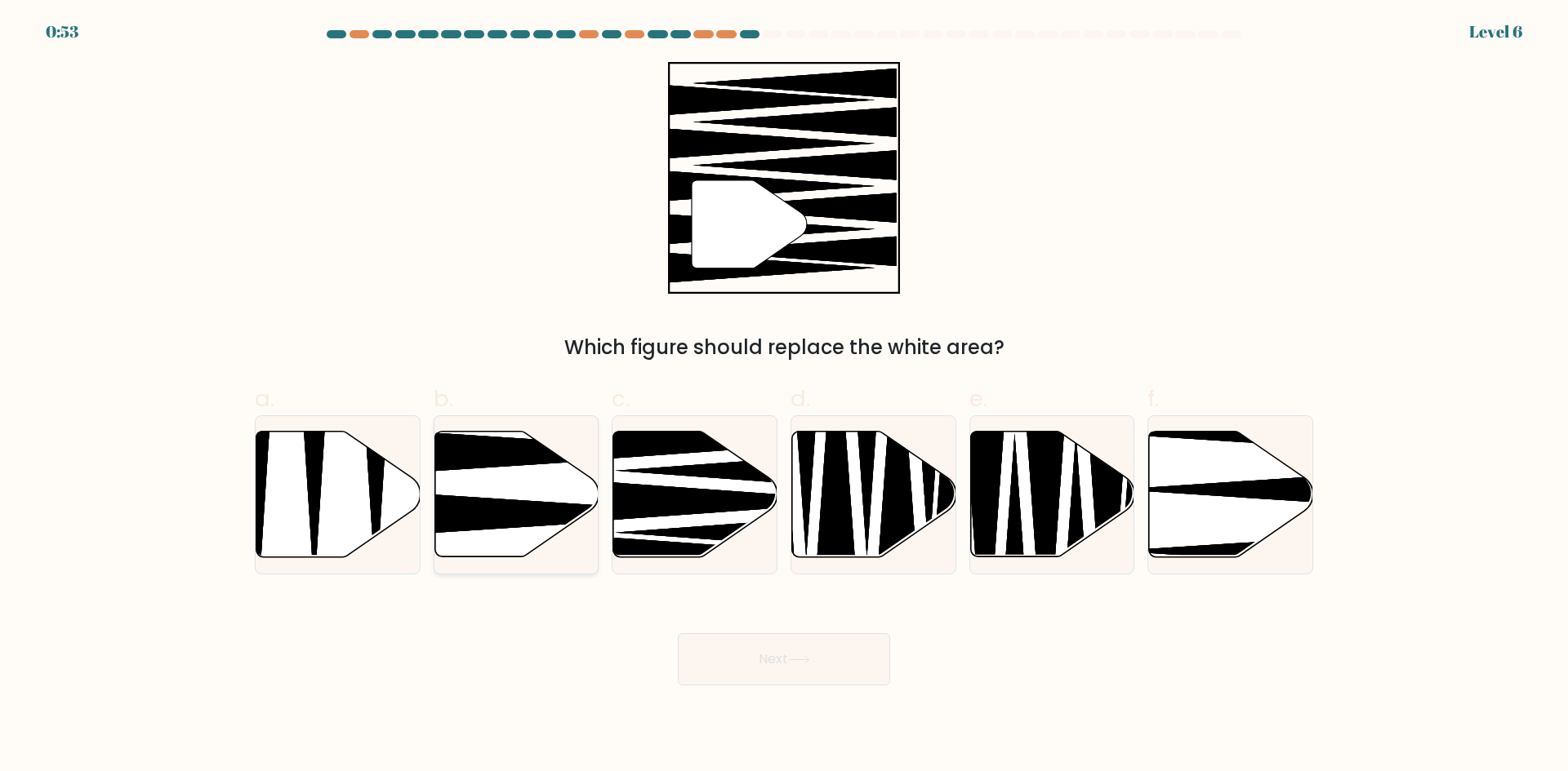
click at [532, 498] on icon at bounding box center [517, 495] width 164 height 126
click at [784, 397] on input "b." at bounding box center [784, 392] width 1 height 10
radio input "true"
click at [758, 658] on button "Next" at bounding box center [784, 660] width 212 height 53
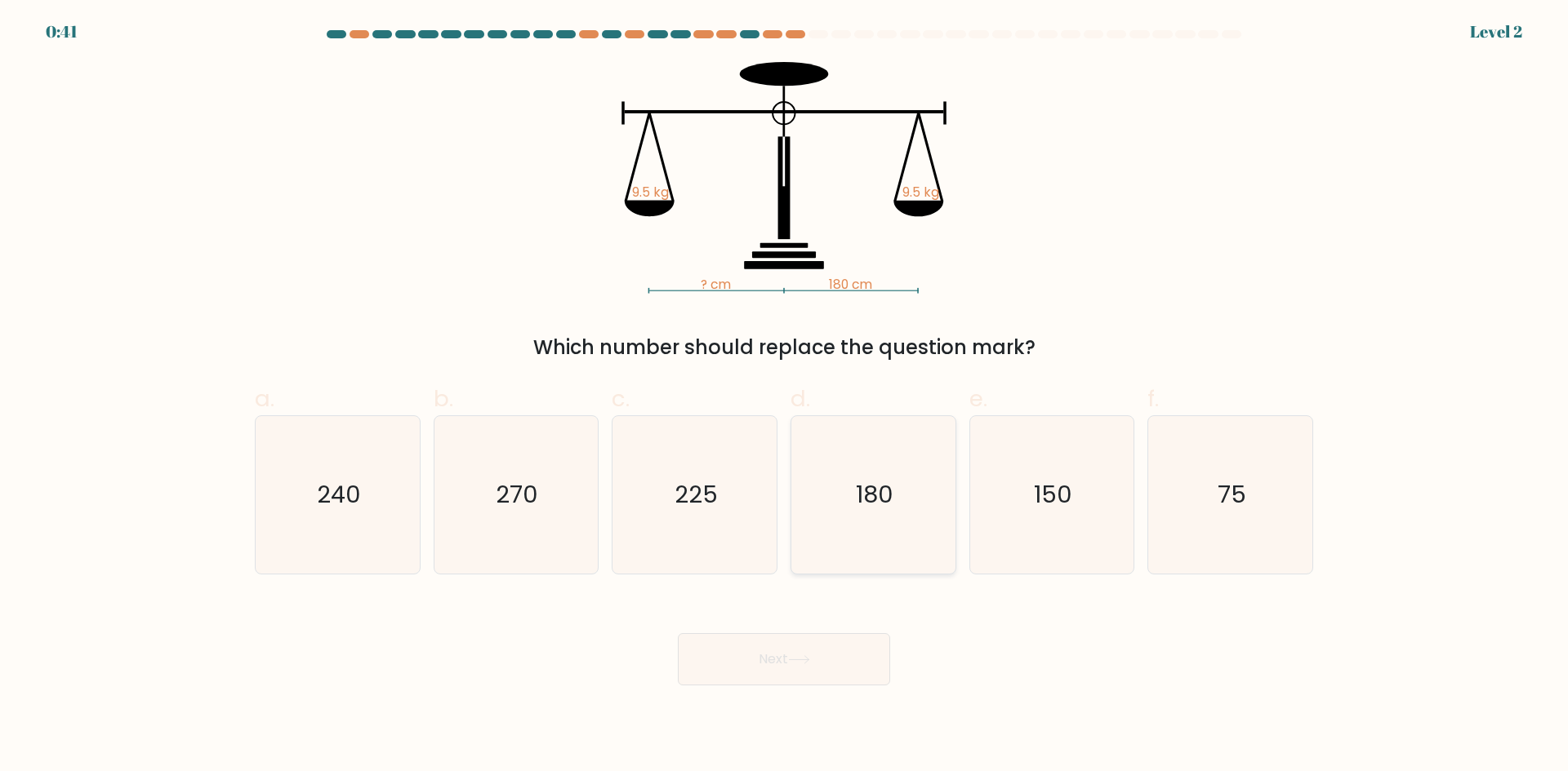
click at [864, 479] on text "180" at bounding box center [875, 495] width 38 height 33
click at [785, 397] on input "d. 180" at bounding box center [784, 392] width 1 height 10
radio input "true"
click at [828, 640] on button "Next" at bounding box center [784, 660] width 212 height 53
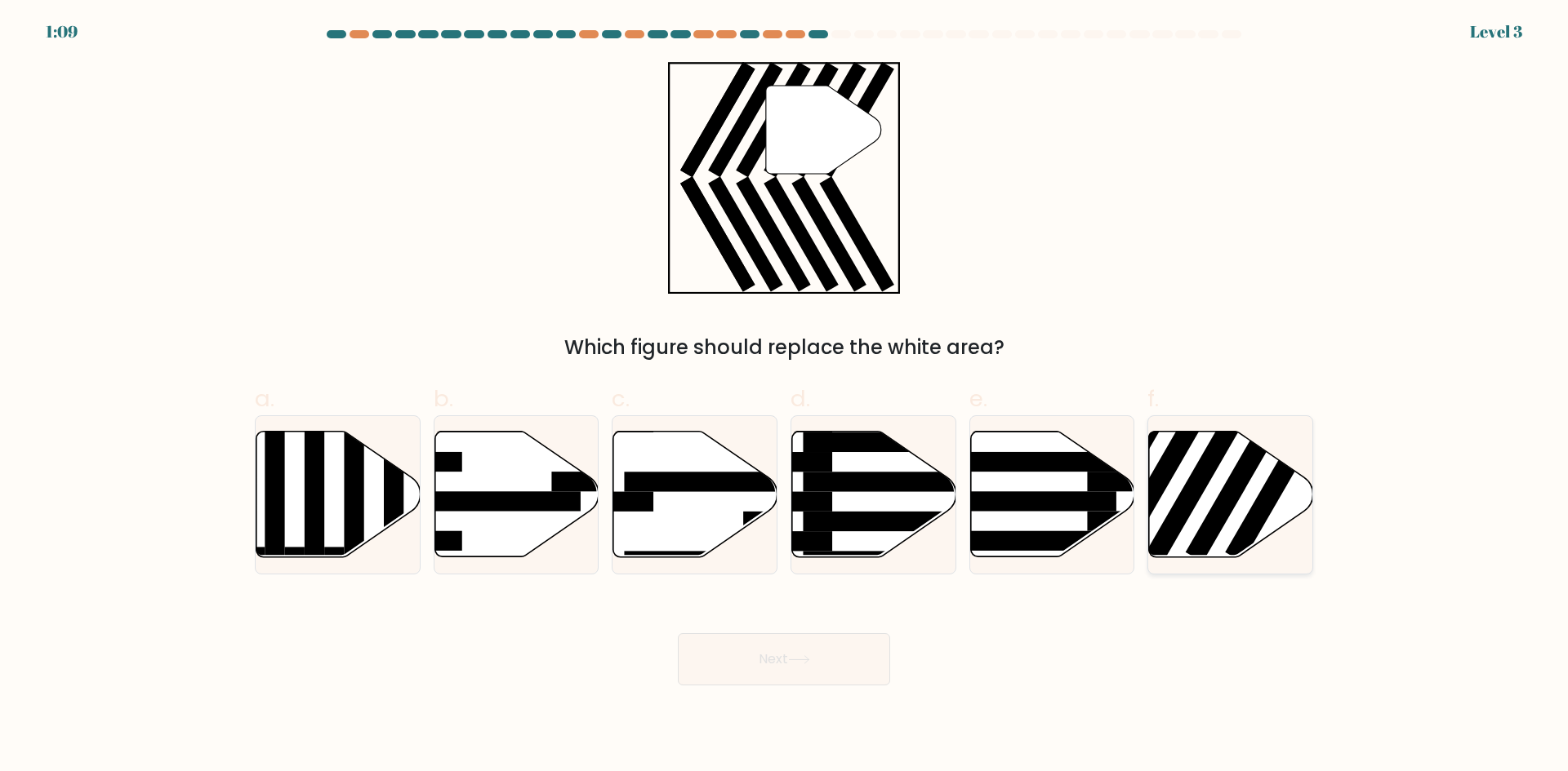
click at [1229, 490] on rect at bounding box center [1238, 480] width 106 height 164
click at [785, 397] on input "f." at bounding box center [784, 392] width 1 height 10
radio input "true"
click at [837, 653] on button "Next" at bounding box center [784, 660] width 212 height 53
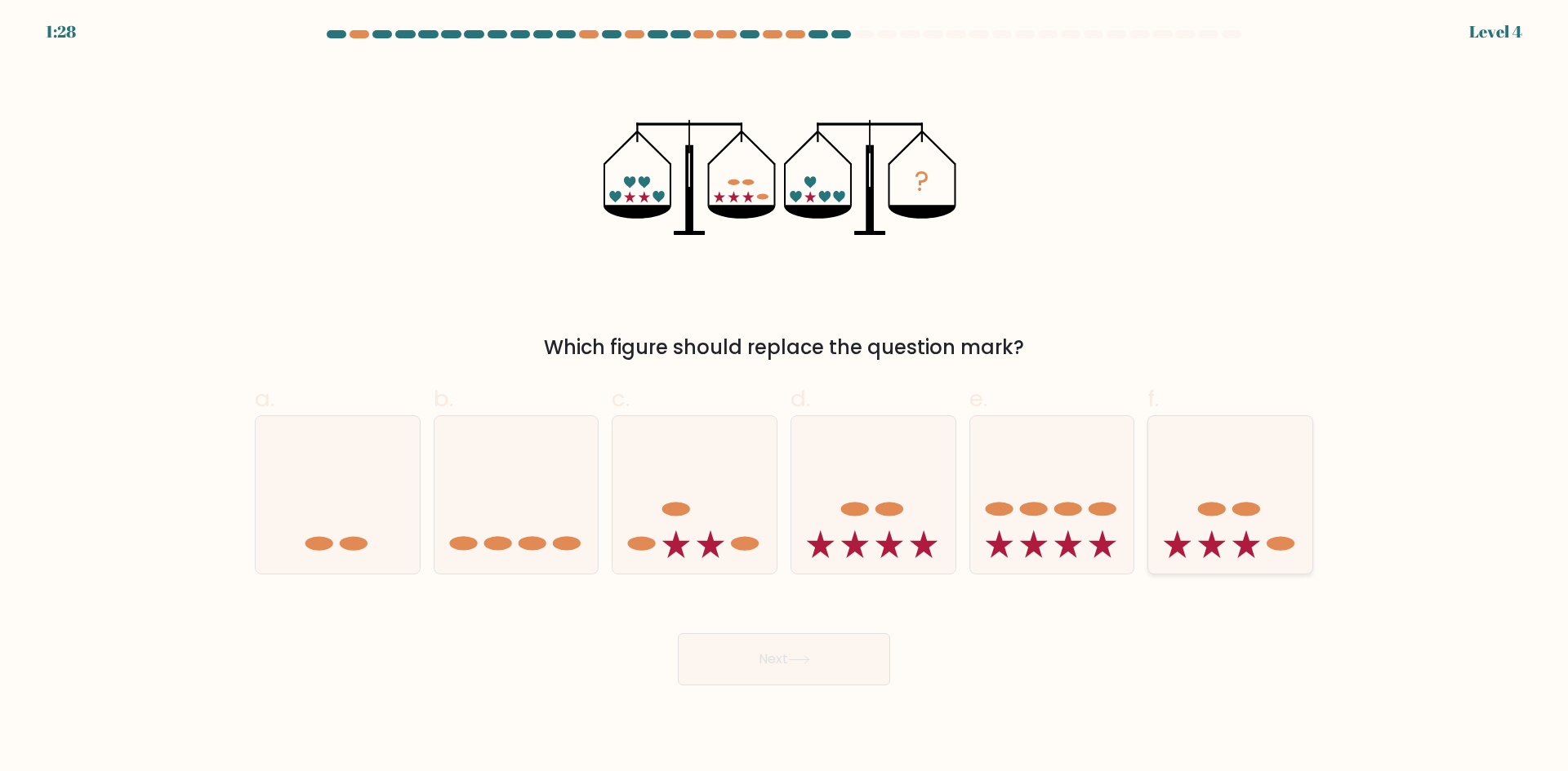
click at [1239, 498] on icon at bounding box center [1231, 494] width 164 height 135
click at [785, 397] on input "f." at bounding box center [784, 392] width 1 height 10
radio input "true"
click at [856, 649] on button "Next" at bounding box center [784, 660] width 212 height 53
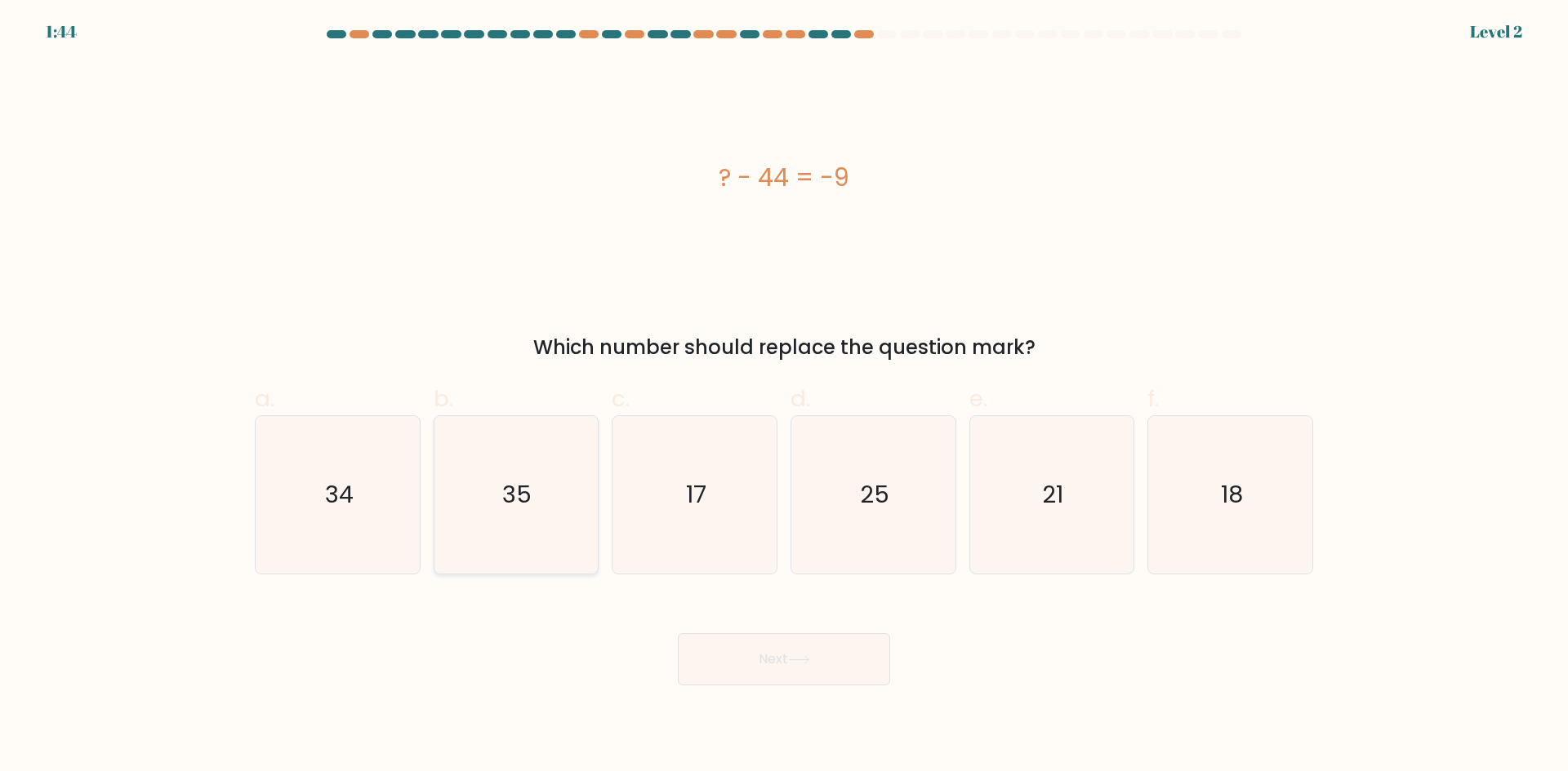
click at [522, 496] on text "35" at bounding box center [518, 495] width 29 height 33
click at [784, 397] on input "b. 35" at bounding box center [784, 392] width 1 height 10
radio input "true"
click at [768, 649] on button "Next" at bounding box center [784, 660] width 212 height 53
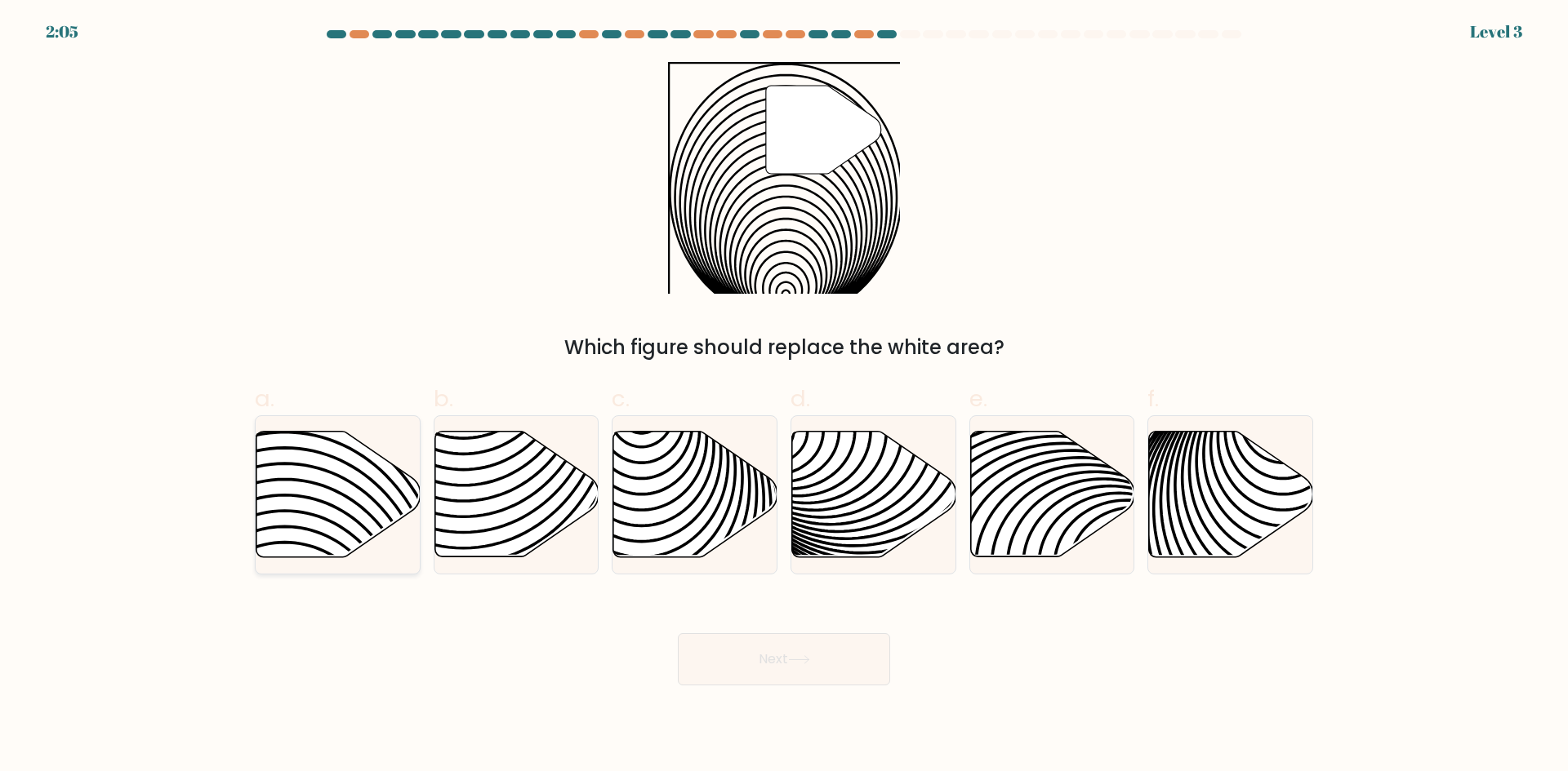
click at [366, 476] on icon at bounding box center [284, 566] width 331 height 330
click at [784, 397] on input "a." at bounding box center [784, 392] width 1 height 10
radio input "true"
click at [774, 664] on button "Next" at bounding box center [784, 660] width 212 height 53
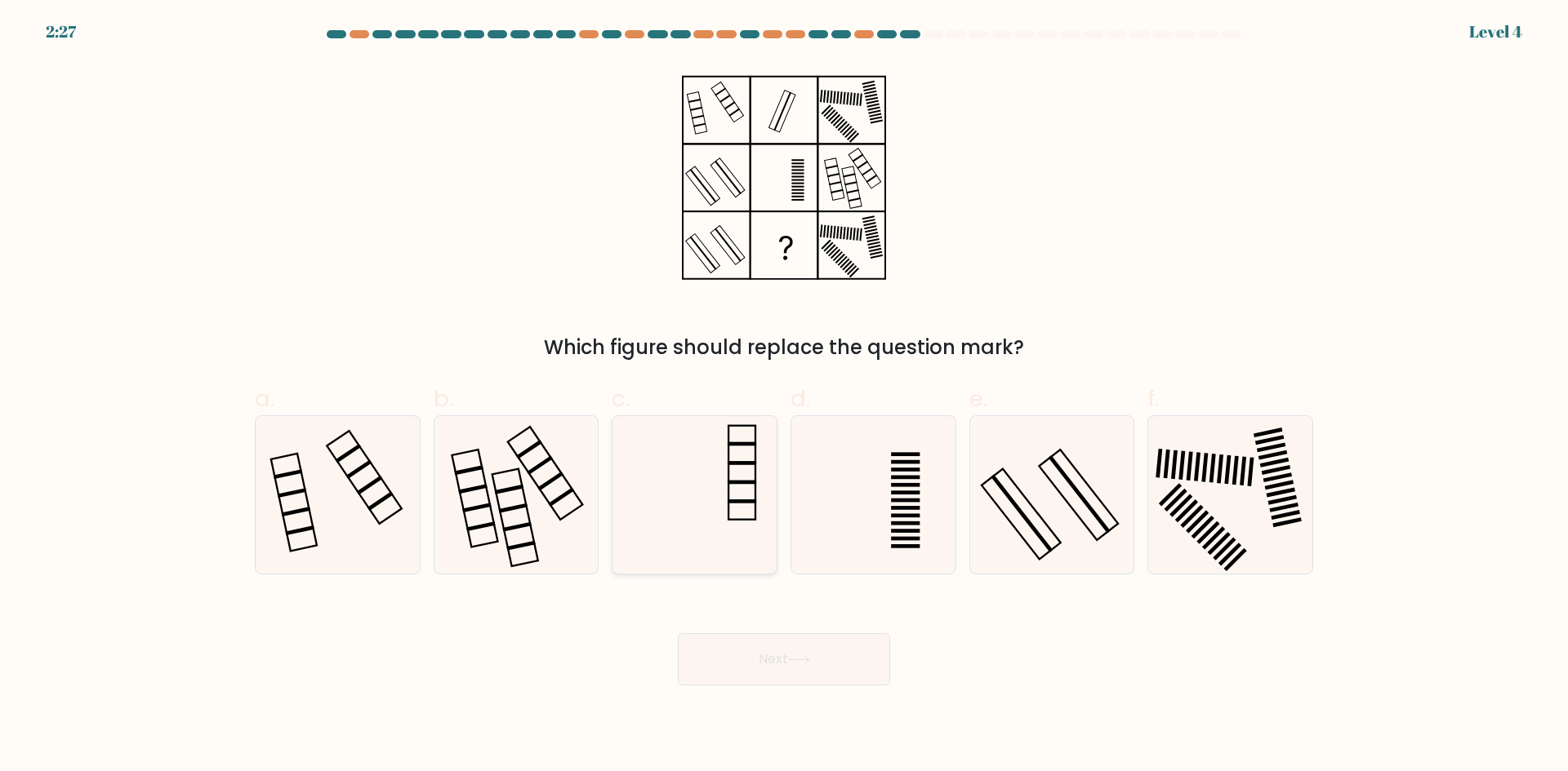
click at [723, 462] on icon at bounding box center [695, 495] width 158 height 158
click at [784, 397] on input "c." at bounding box center [784, 392] width 1 height 10
radio input "true"
click at [797, 642] on button "Next" at bounding box center [784, 660] width 212 height 53
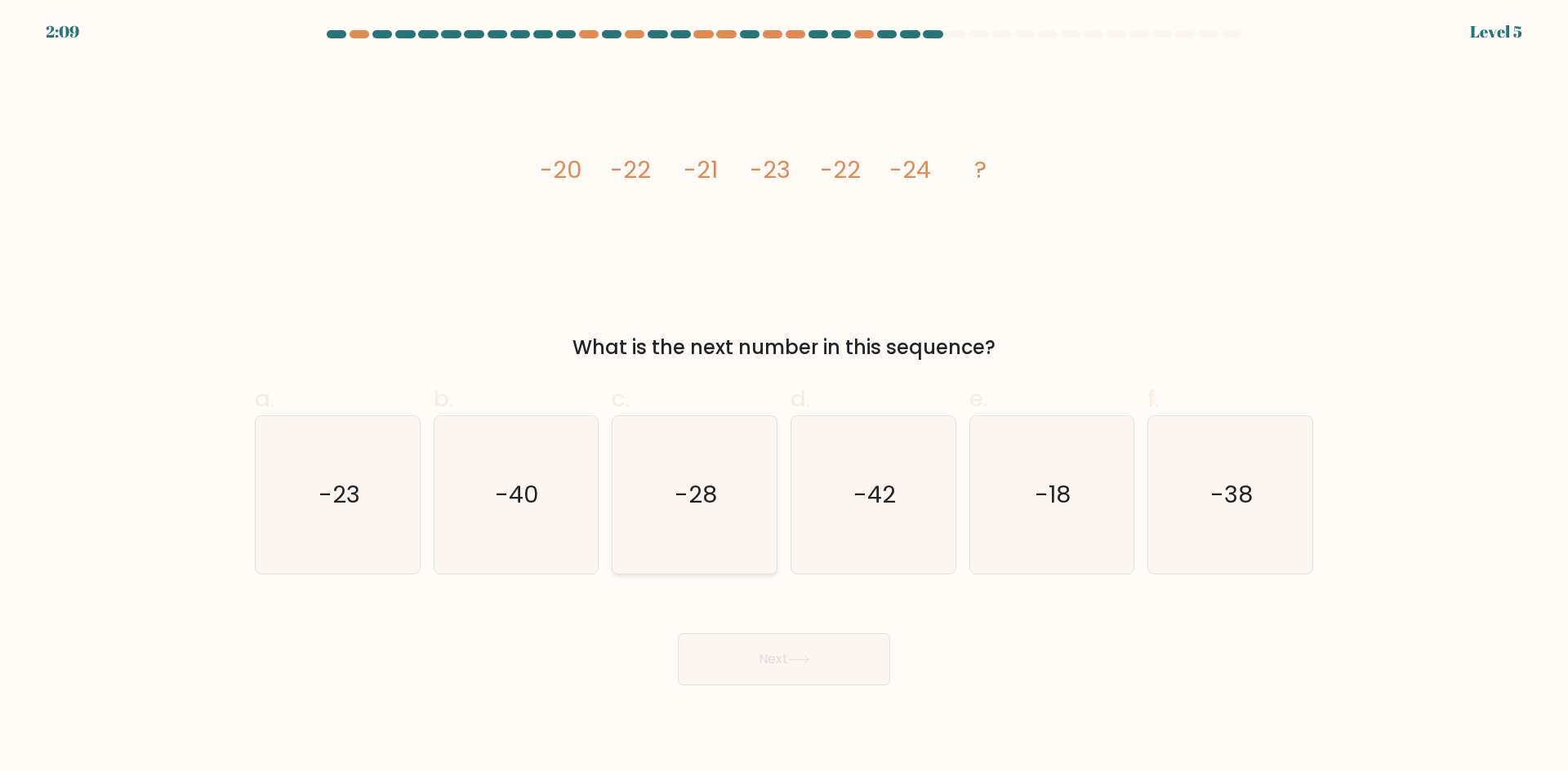
click at [710, 479] on text "-28" at bounding box center [696, 495] width 42 height 33
click at [784, 397] on input "c. -28" at bounding box center [784, 392] width 1 height 10
radio input "true"
click at [802, 674] on button "Next" at bounding box center [784, 660] width 212 height 53
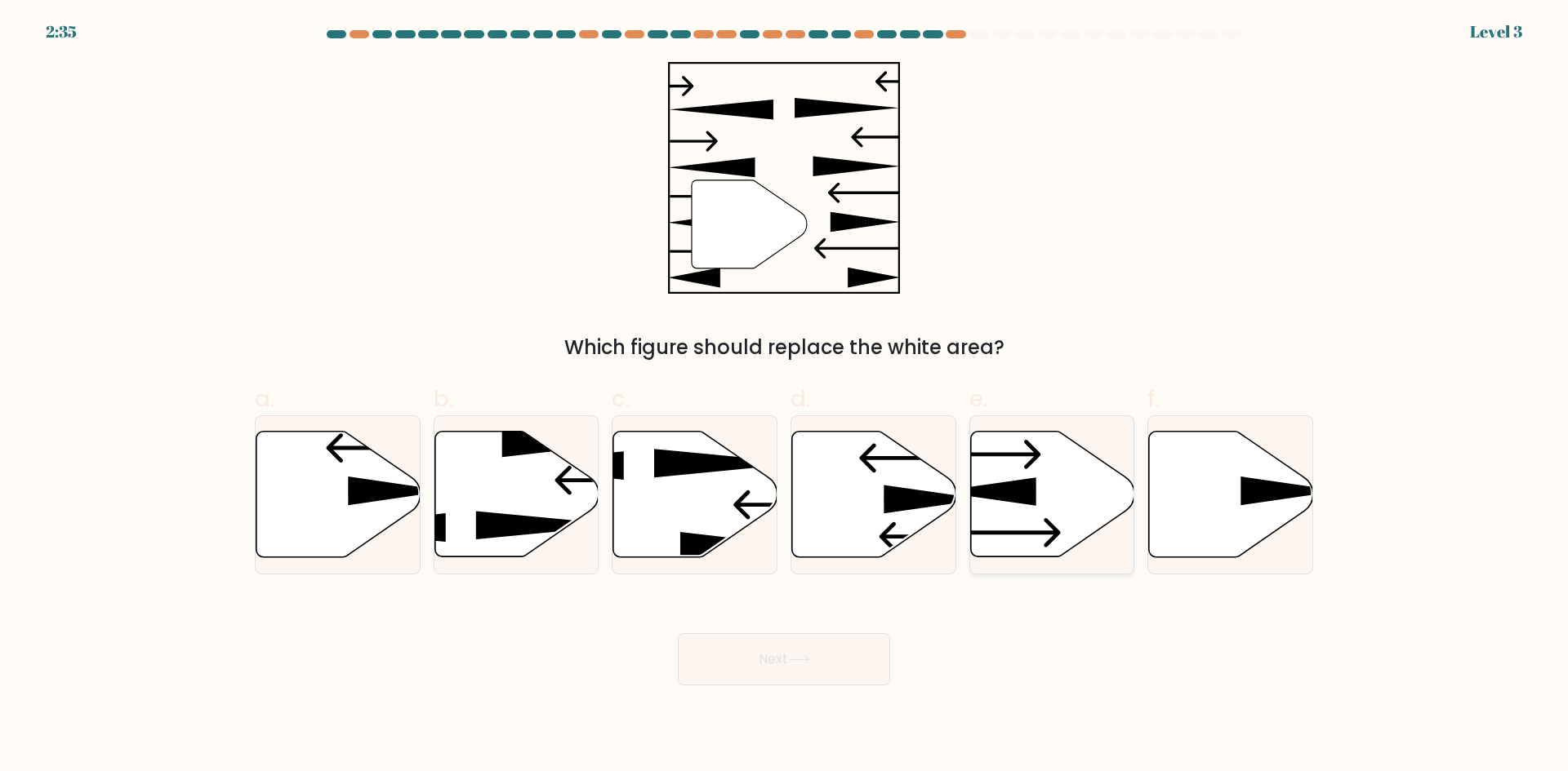
click at [1013, 473] on icon at bounding box center [1052, 495] width 164 height 126
click at [785, 397] on input "e." at bounding box center [784, 392] width 1 height 10
radio input "true"
click at [797, 650] on button "Next" at bounding box center [784, 660] width 212 height 53
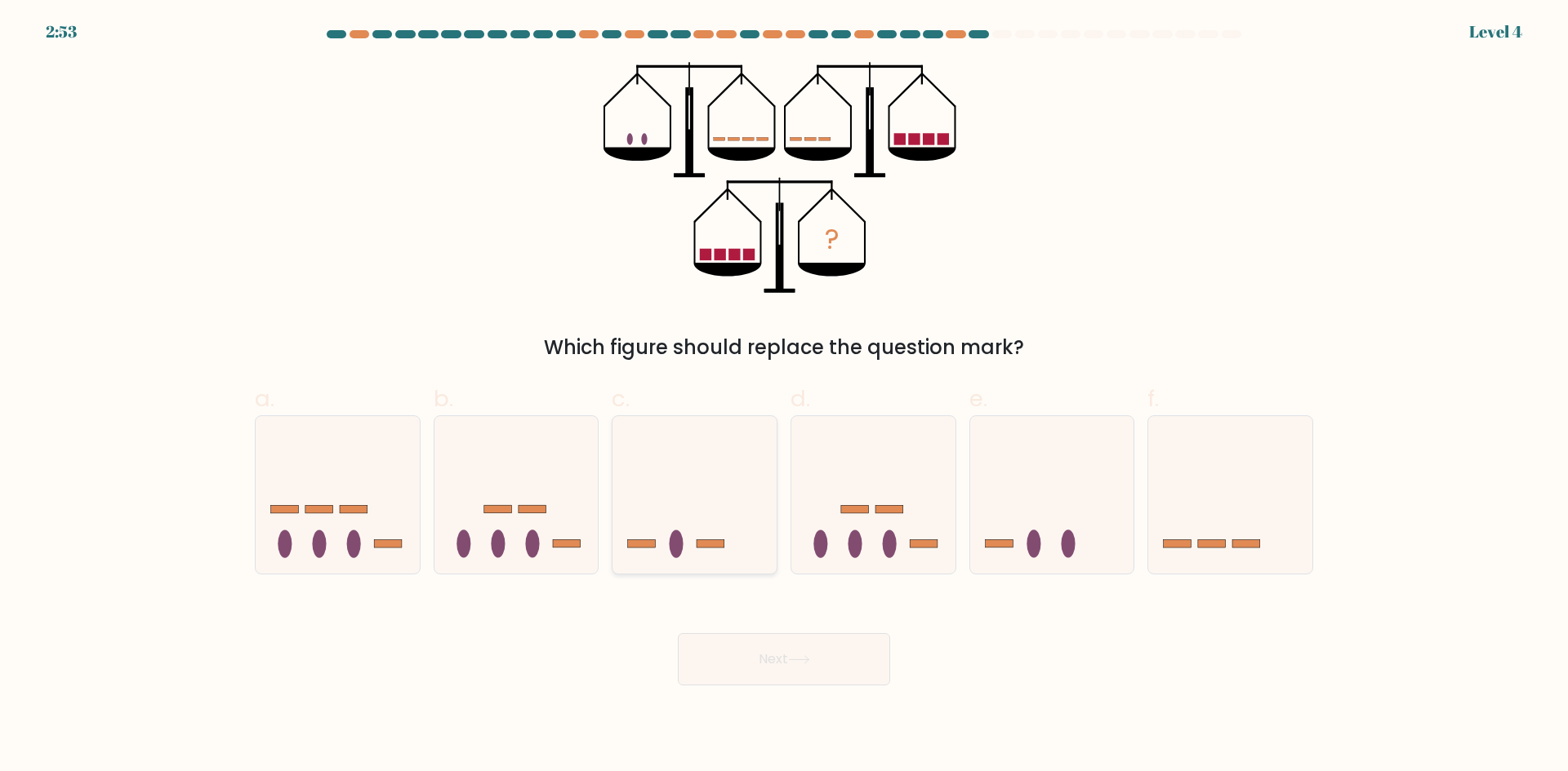
click at [660, 498] on icon at bounding box center [695, 494] width 164 height 135
click at [784, 397] on input "c." at bounding box center [784, 392] width 1 height 10
radio input "true"
click at [797, 641] on button "Next" at bounding box center [784, 660] width 212 height 53
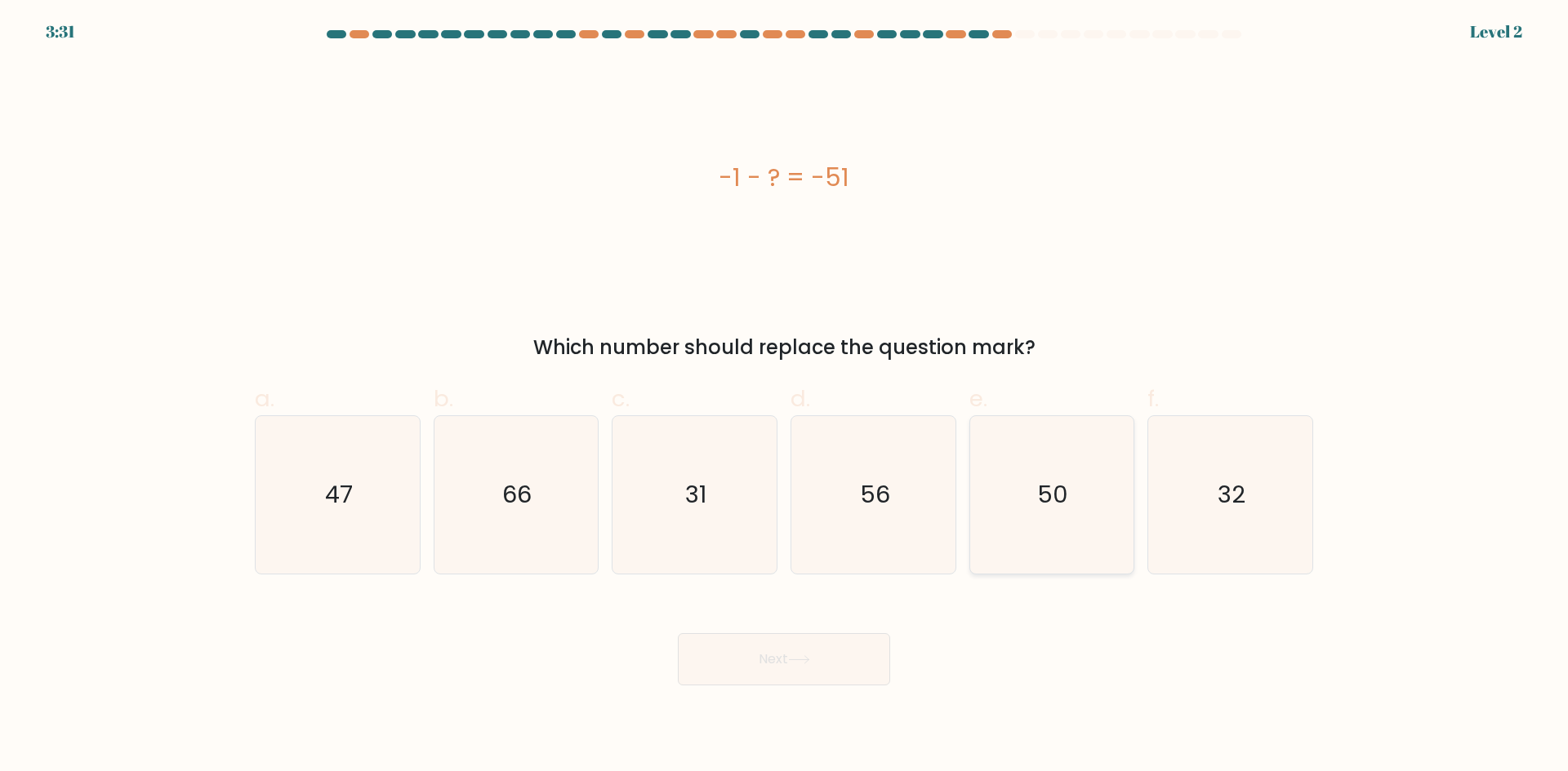
click at [1033, 496] on icon "50" at bounding box center [1051, 495] width 158 height 158
click at [785, 397] on input "e. 50" at bounding box center [784, 392] width 1 height 10
radio input "true"
click at [892, 508] on icon "56" at bounding box center [873, 495] width 158 height 158
click at [785, 397] on input "d. 56" at bounding box center [784, 392] width 1 height 10
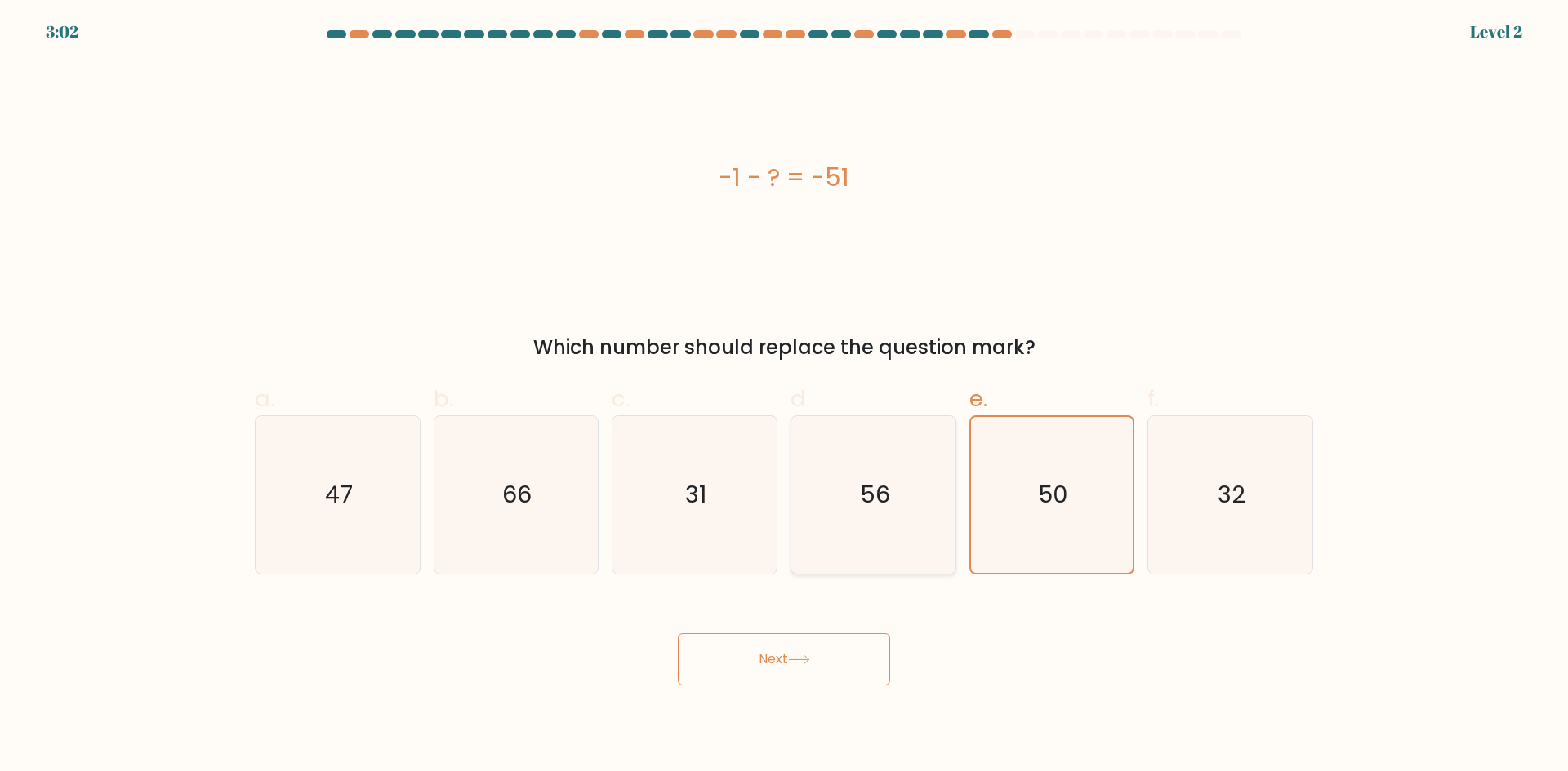
radio input "true"
click at [1017, 514] on icon "50" at bounding box center [1051, 495] width 158 height 158
click at [785, 397] on input "e. 50" at bounding box center [784, 392] width 1 height 10
radio input "true"
click at [907, 531] on icon "56" at bounding box center [873, 495] width 158 height 158
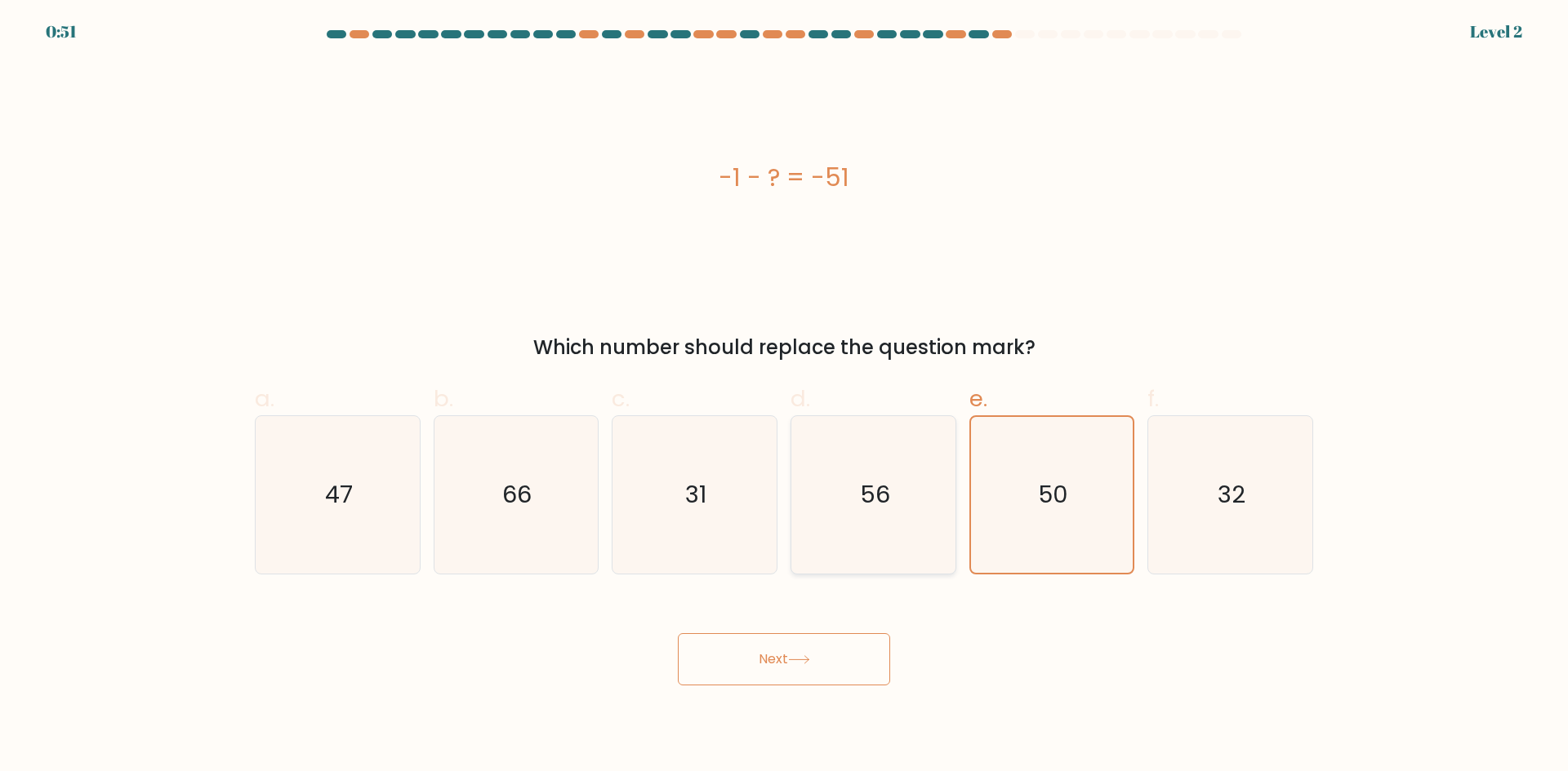
click at [785, 397] on input "d. 56" at bounding box center [784, 392] width 1 height 10
radio input "true"
click at [1042, 538] on icon "50" at bounding box center [1051, 495] width 158 height 158
click at [785, 397] on input "e. 50" at bounding box center [784, 392] width 1 height 10
radio input "true"
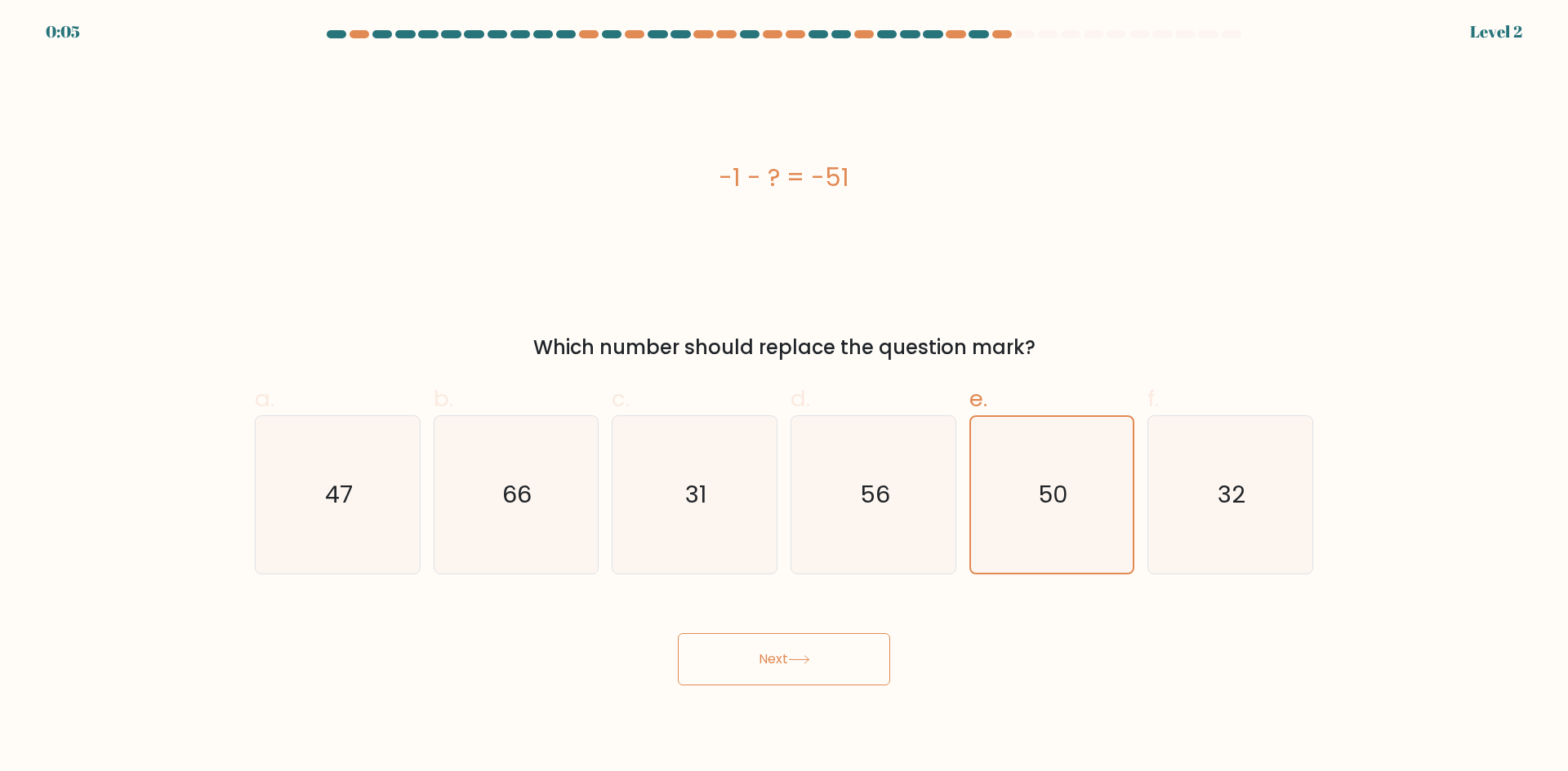
click at [816, 661] on button "Next" at bounding box center [784, 660] width 212 height 53
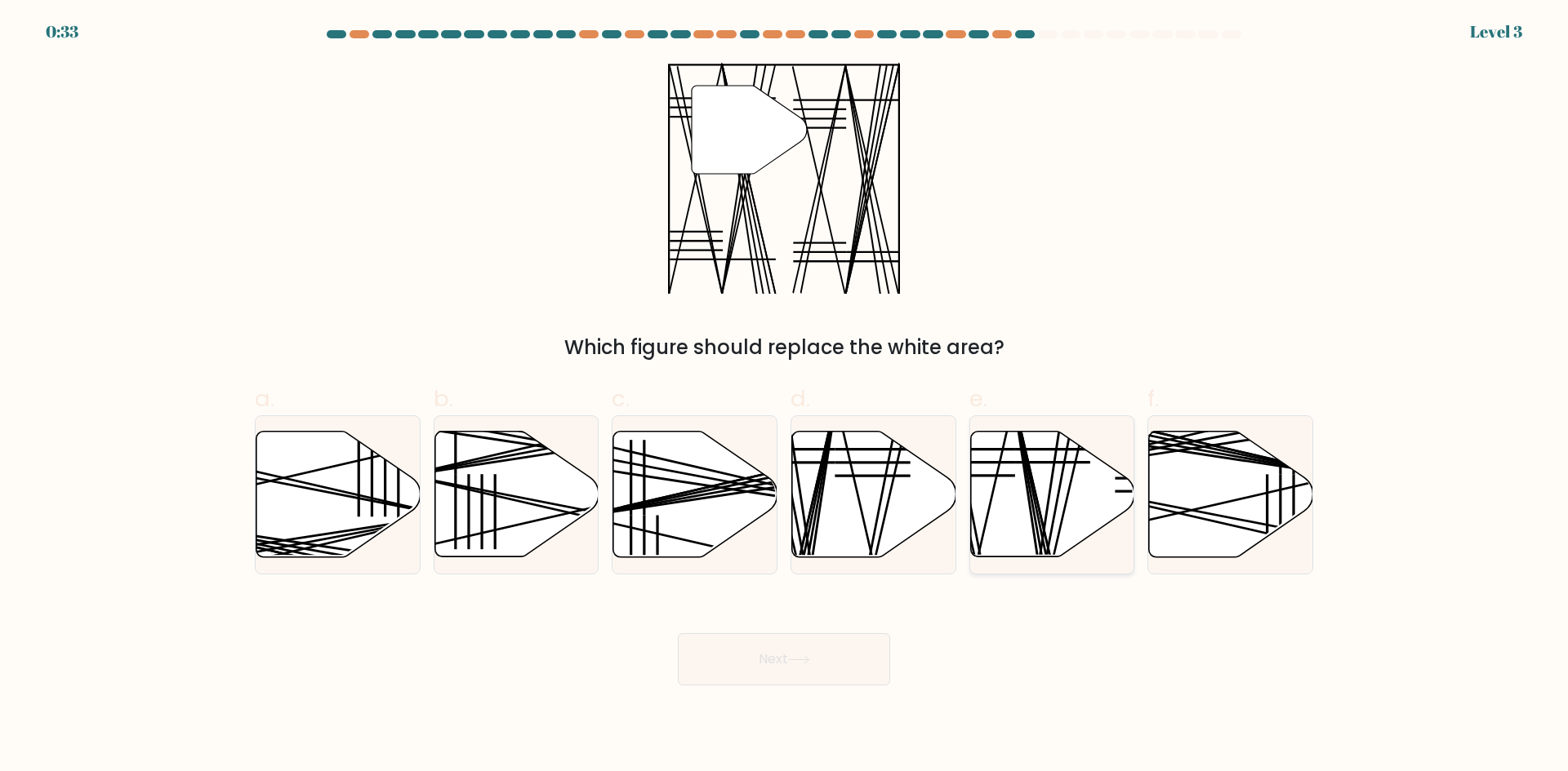
click at [1037, 480] on icon at bounding box center [1052, 495] width 164 height 126
click at [785, 397] on input "e." at bounding box center [784, 392] width 1 height 10
radio input "true"
click at [835, 655] on button "Next" at bounding box center [784, 660] width 212 height 53
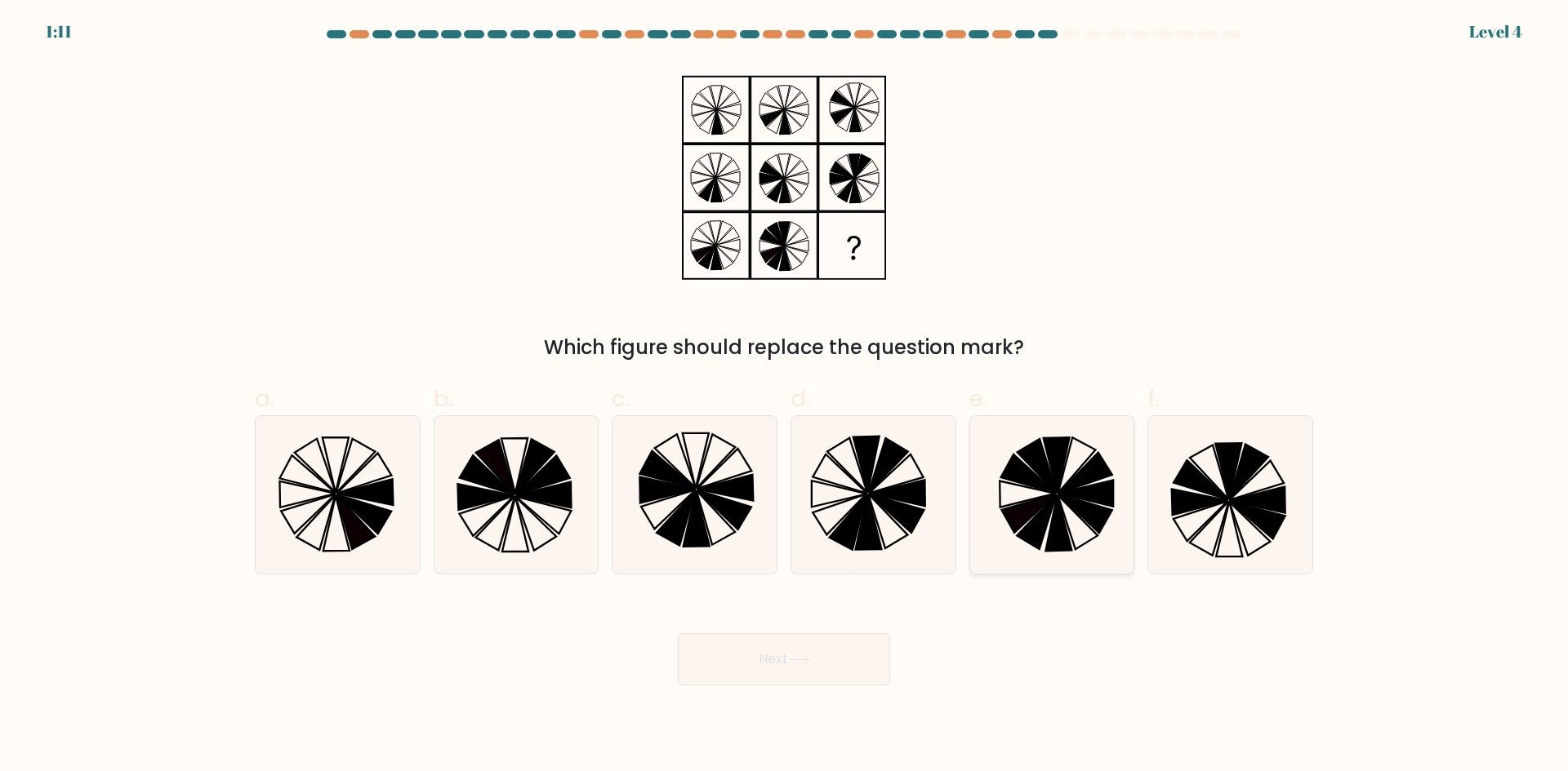
click at [1072, 505] on icon at bounding box center [1086, 513] width 54 height 39
click at [785, 397] on input "e." at bounding box center [784, 392] width 1 height 10
radio input "true"
click at [815, 650] on button "Next" at bounding box center [784, 660] width 212 height 53
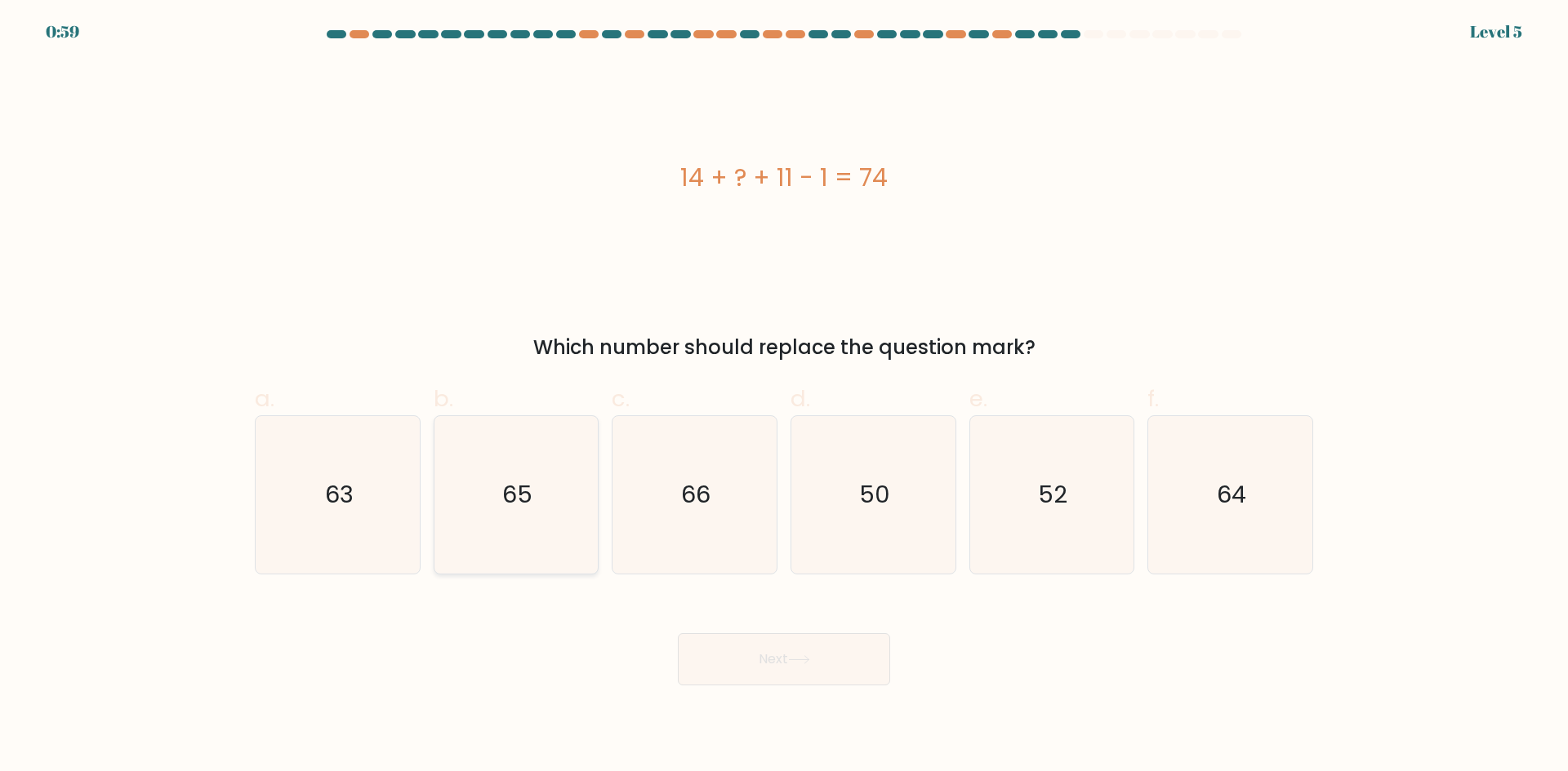
click at [554, 489] on icon "65" at bounding box center [515, 495] width 158 height 158
click at [784, 397] on input "b. 65" at bounding box center [784, 392] width 1 height 10
radio input "true"
click at [888, 499] on text "50" at bounding box center [875, 495] width 31 height 33
click at [785, 397] on input "d. 50" at bounding box center [784, 392] width 1 height 10
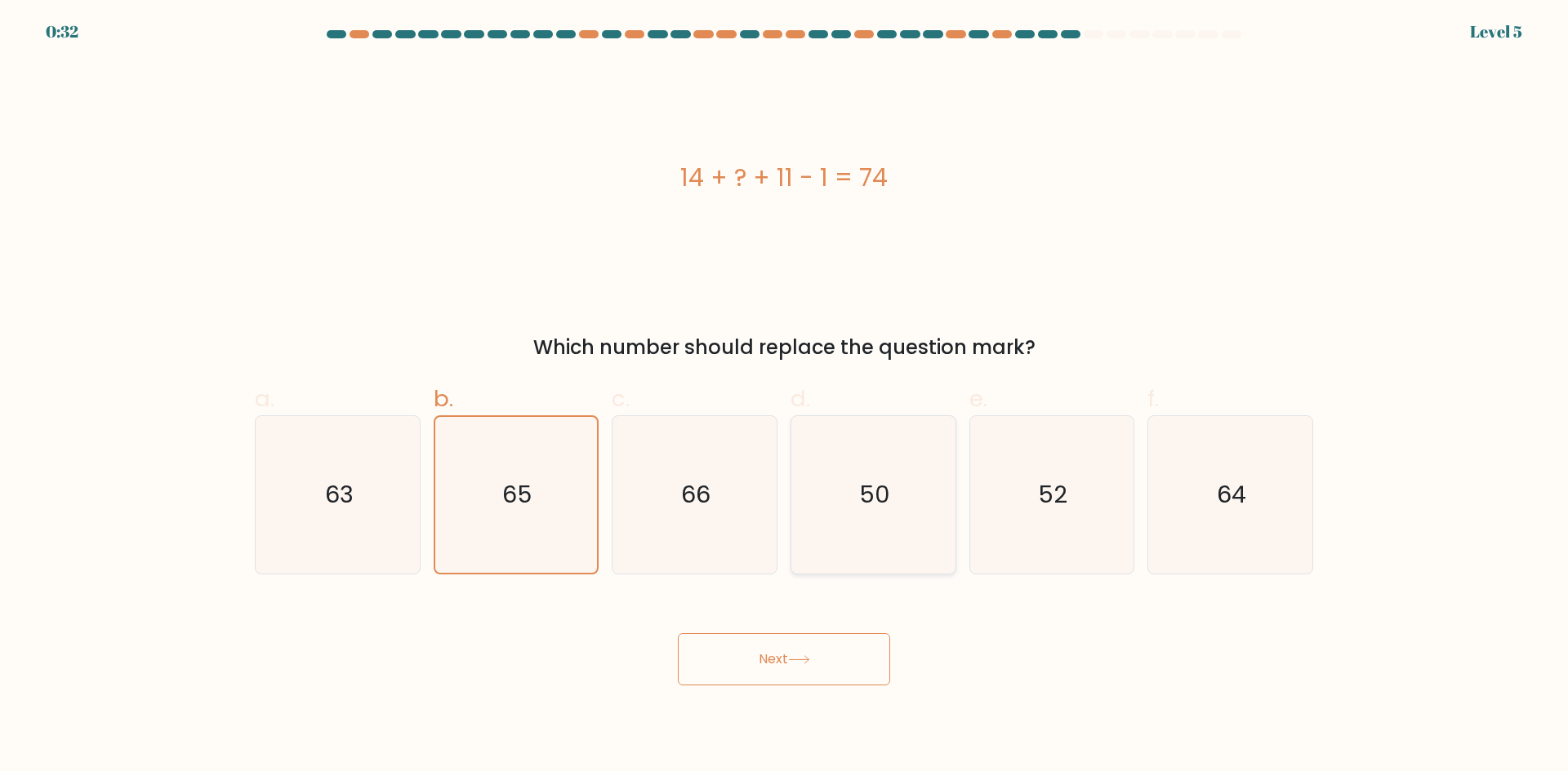
radio input "true"
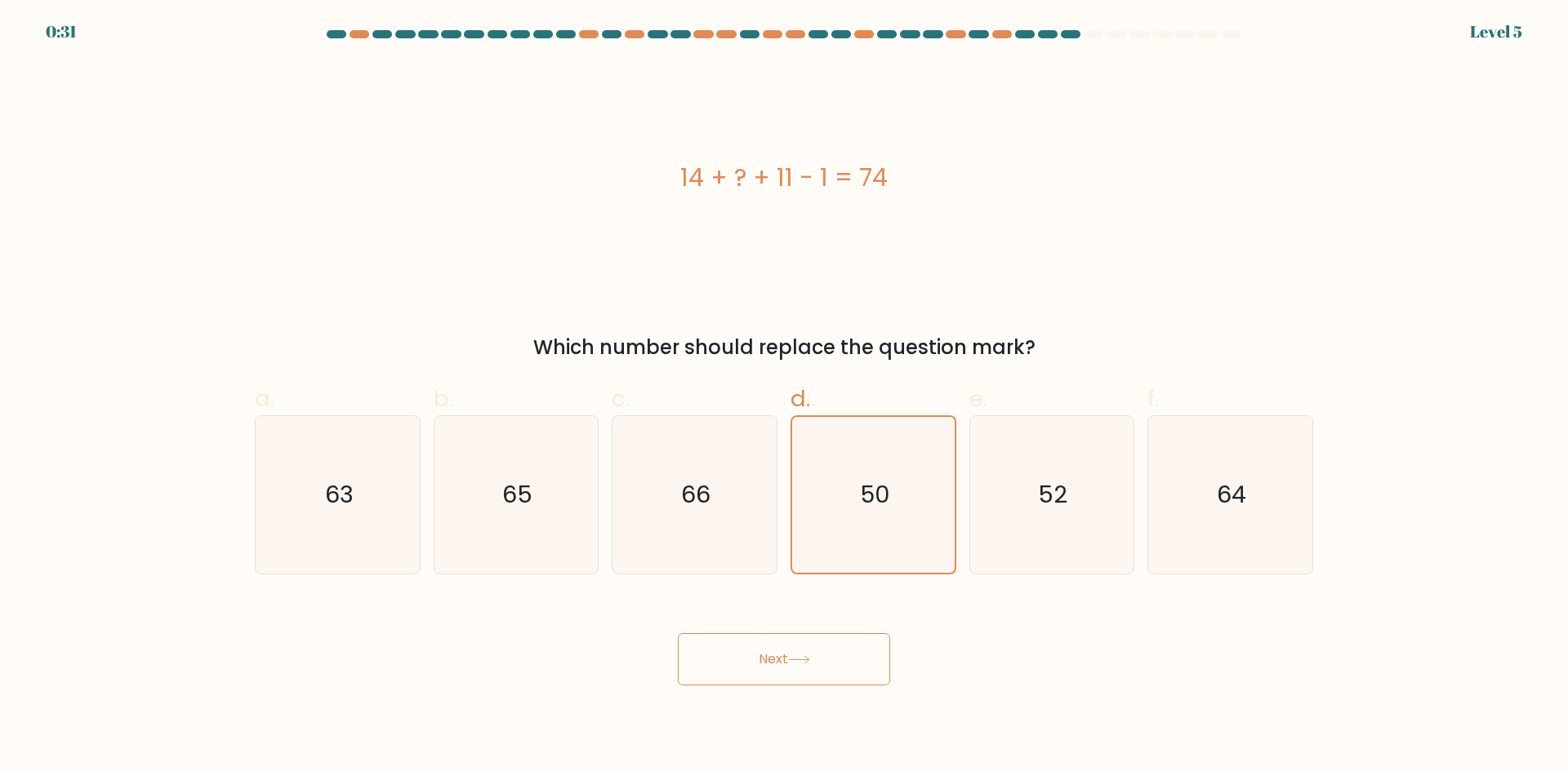
click at [834, 650] on button "Next" at bounding box center [784, 660] width 212 height 53
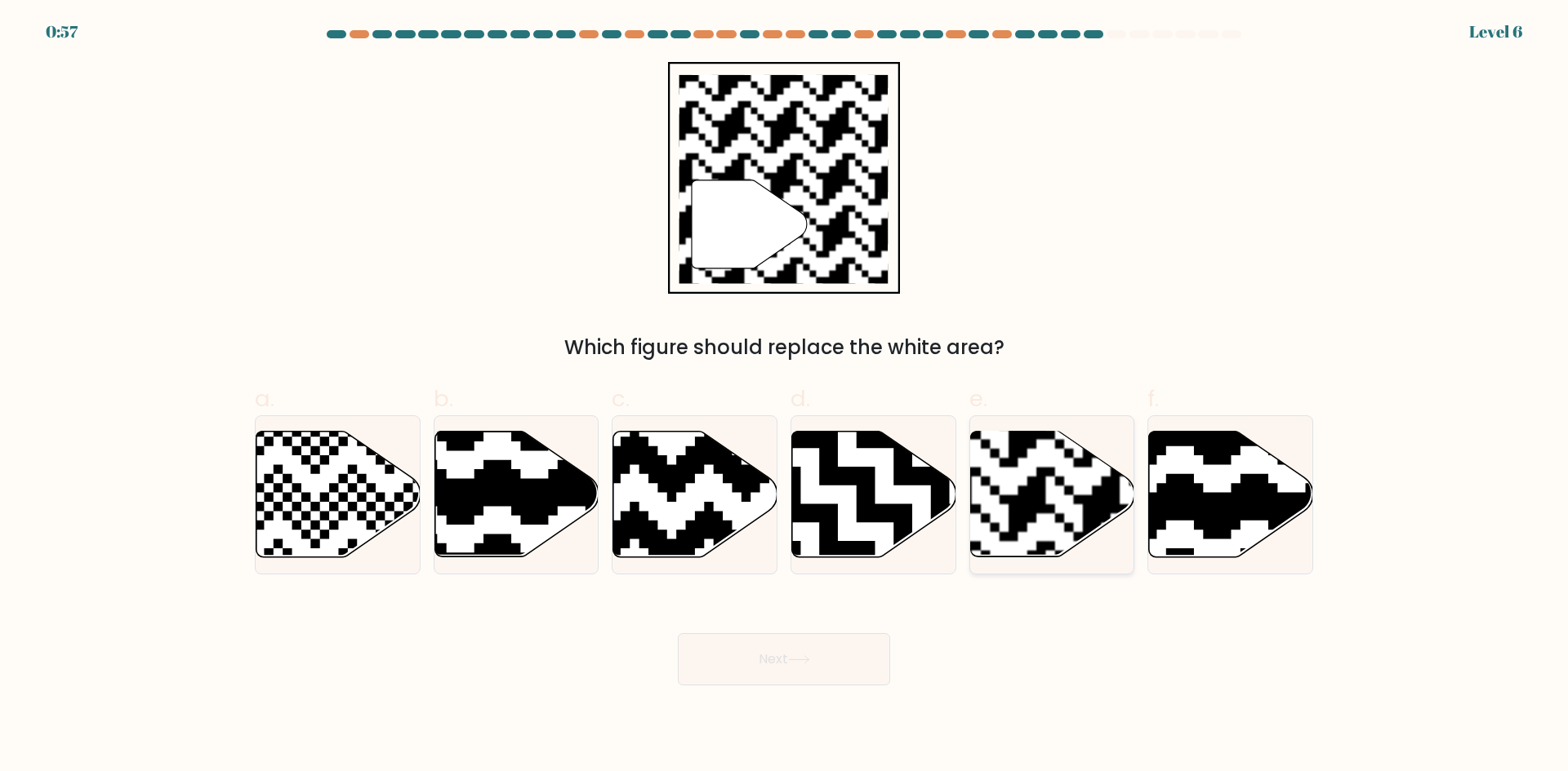
click at [1085, 505] on rect at bounding box center [1102, 430] width 298 height 298
click at [785, 397] on input "e." at bounding box center [784, 392] width 1 height 10
radio input "true"
click at [807, 655] on icon at bounding box center [799, 660] width 22 height 9
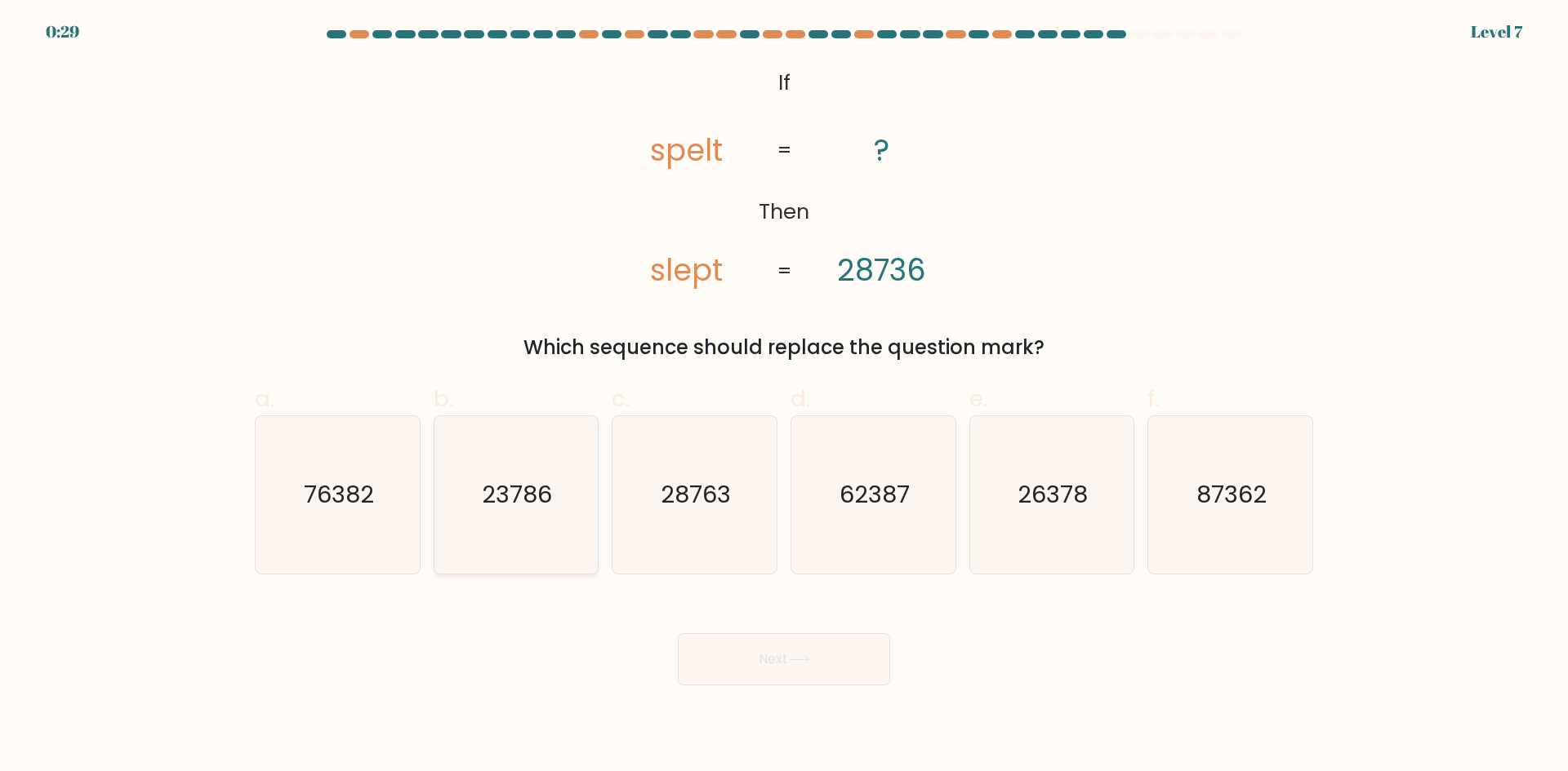
click at [523, 487] on text "23786" at bounding box center [517, 495] width 70 height 33
click at [784, 397] on input "b. 23786" at bounding box center [784, 392] width 1 height 10
radio input "true"
click at [741, 642] on button "Next" at bounding box center [784, 660] width 212 height 53
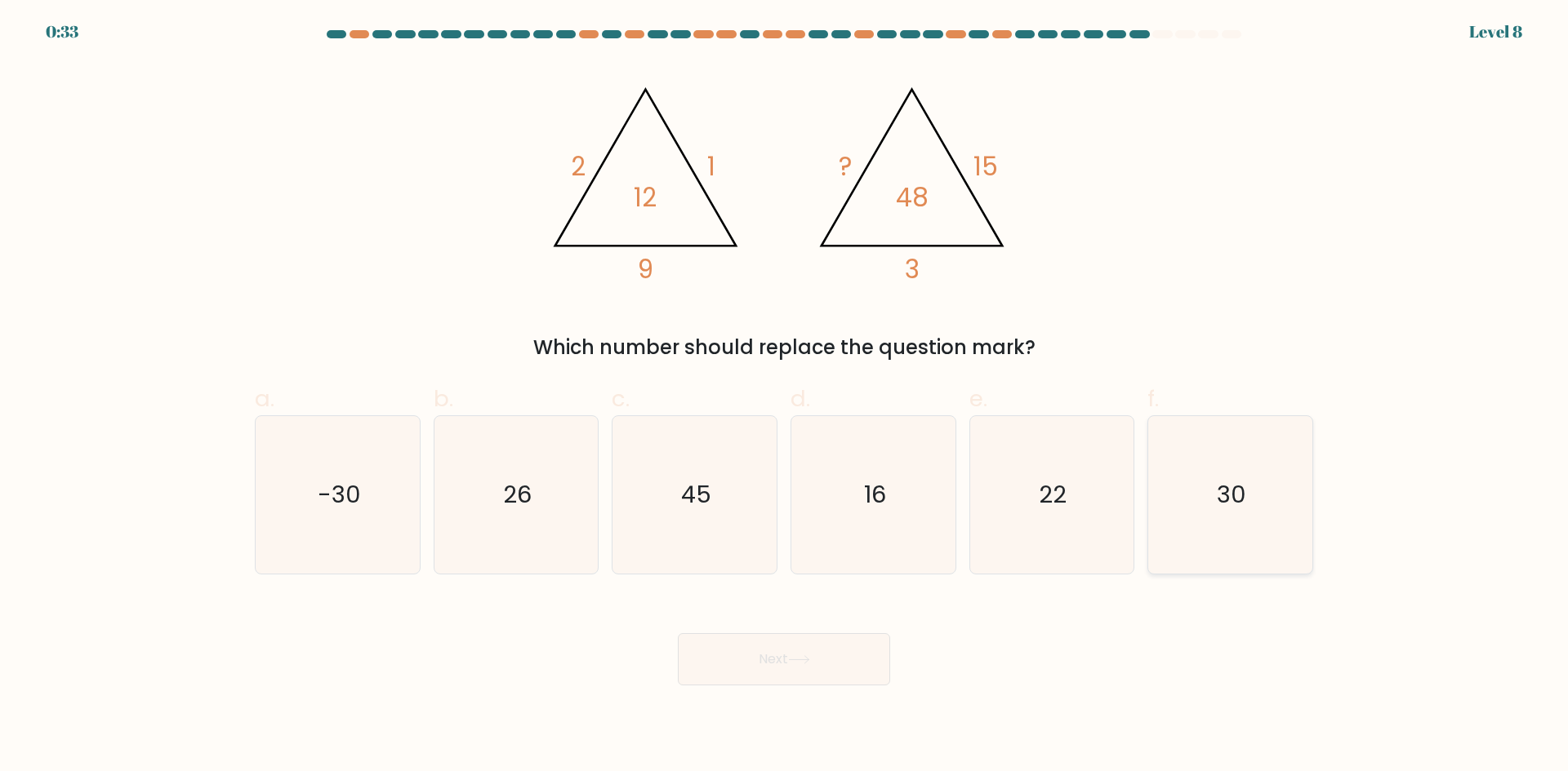
click at [1211, 470] on icon "30" at bounding box center [1231, 495] width 158 height 158
click at [785, 397] on input "f. 30" at bounding box center [784, 392] width 1 height 10
radio input "true"
click at [785, 655] on button "Next" at bounding box center [784, 660] width 212 height 53
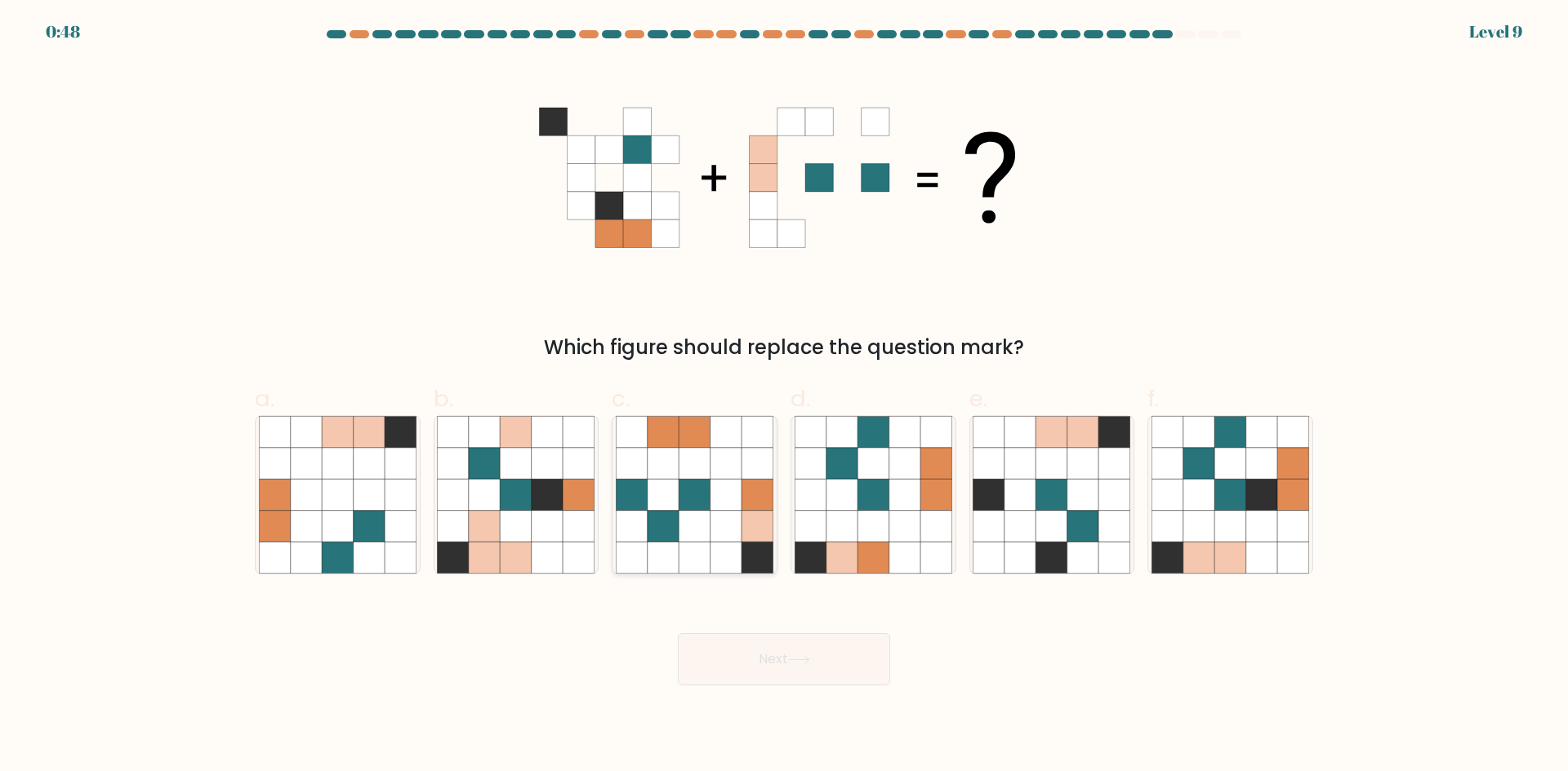
click at [677, 471] on icon at bounding box center [664, 464] width 31 height 31
click at [784, 397] on input "c." at bounding box center [784, 392] width 1 height 10
radio input "true"
click at [862, 659] on button "Next" at bounding box center [784, 660] width 212 height 53
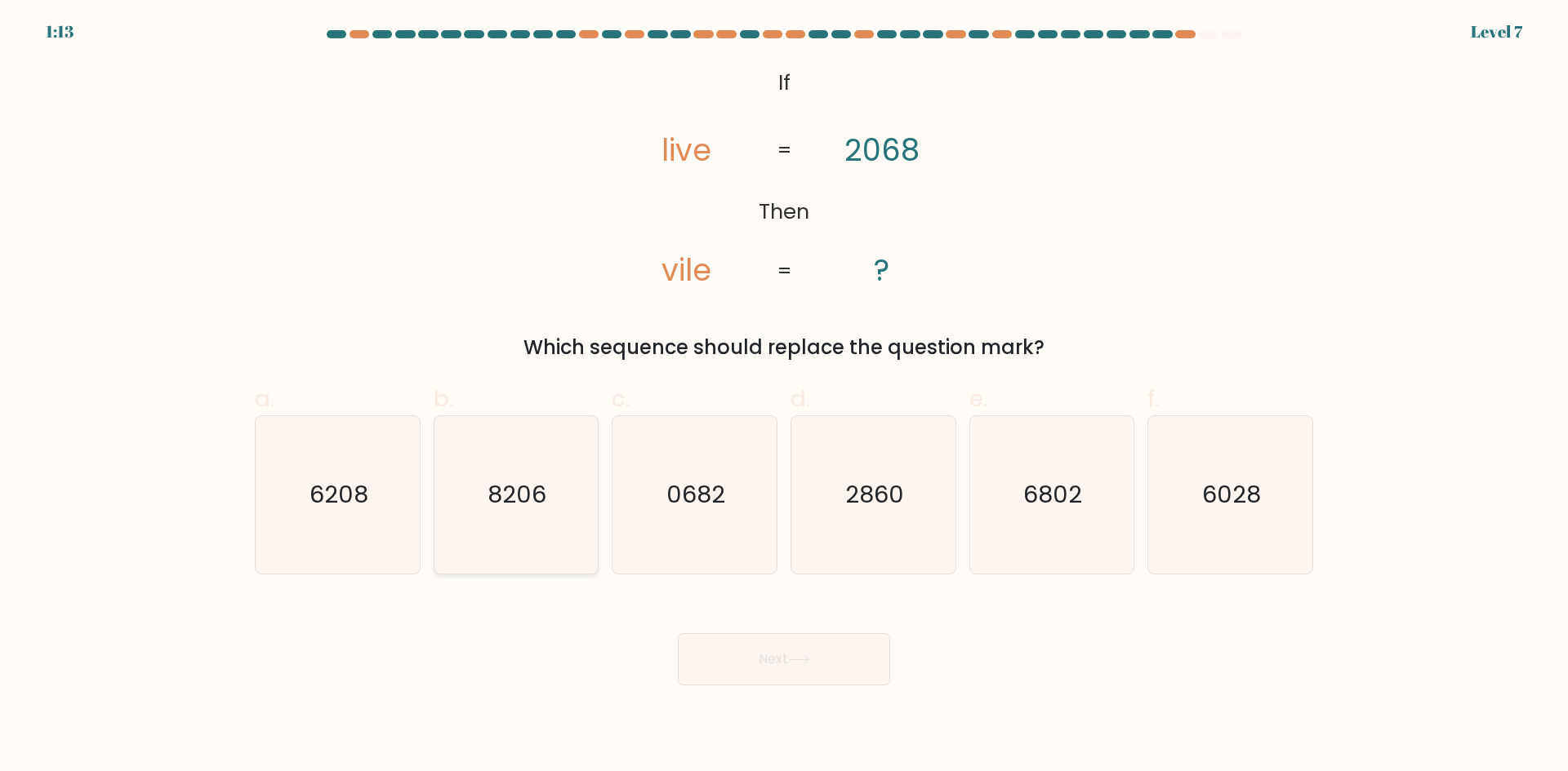
click at [569, 499] on icon "8206" at bounding box center [515, 495] width 158 height 158
click at [784, 397] on input "b. 8206" at bounding box center [784, 392] width 1 height 10
radio input "true"
click at [751, 659] on button "Next" at bounding box center [784, 660] width 212 height 53
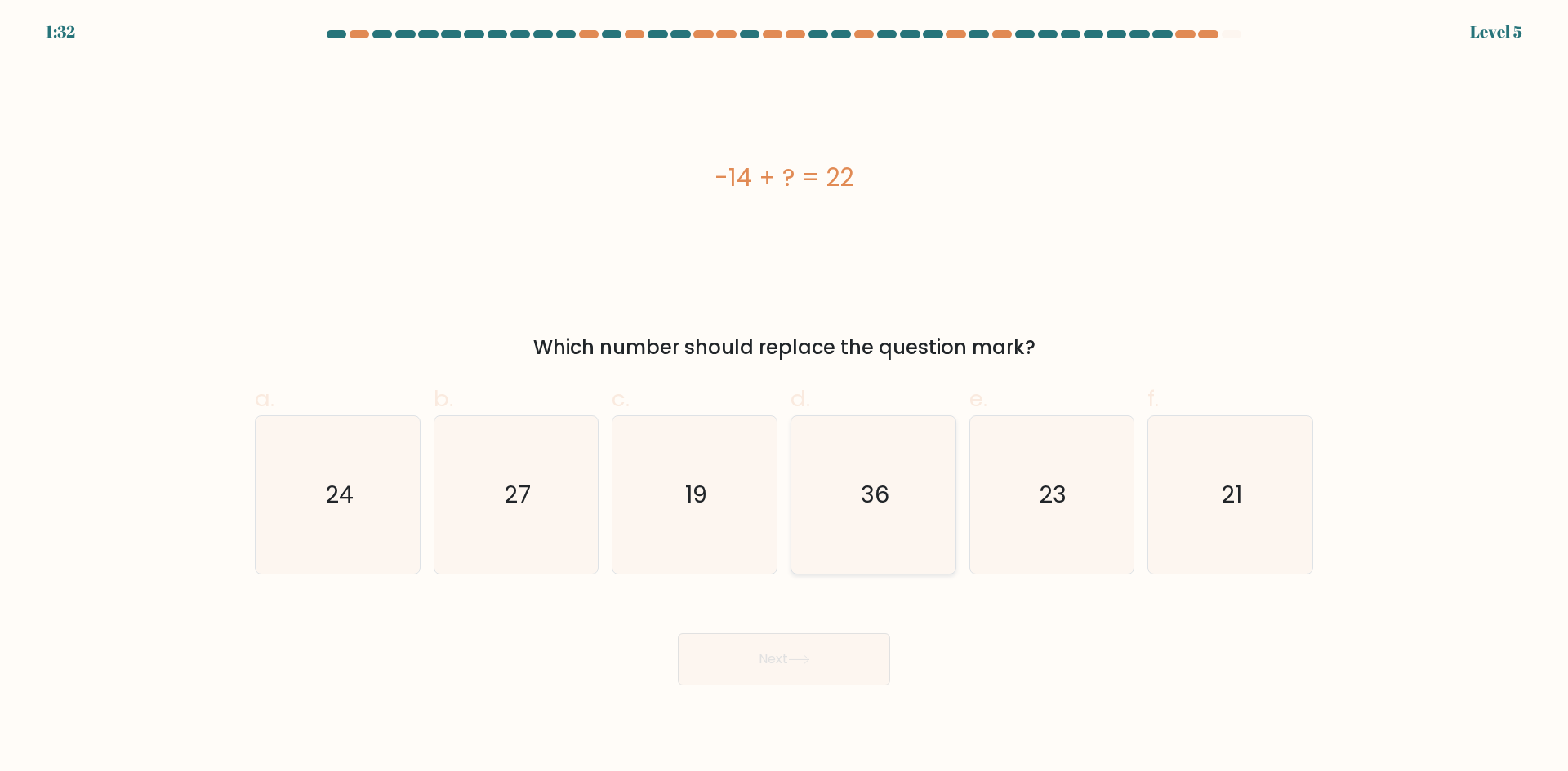
click at [929, 485] on icon "36" at bounding box center [873, 495] width 158 height 158
click at [785, 397] on input "d. 36" at bounding box center [784, 392] width 1 height 10
radio input "true"
click at [765, 649] on button "Next" at bounding box center [784, 660] width 212 height 53
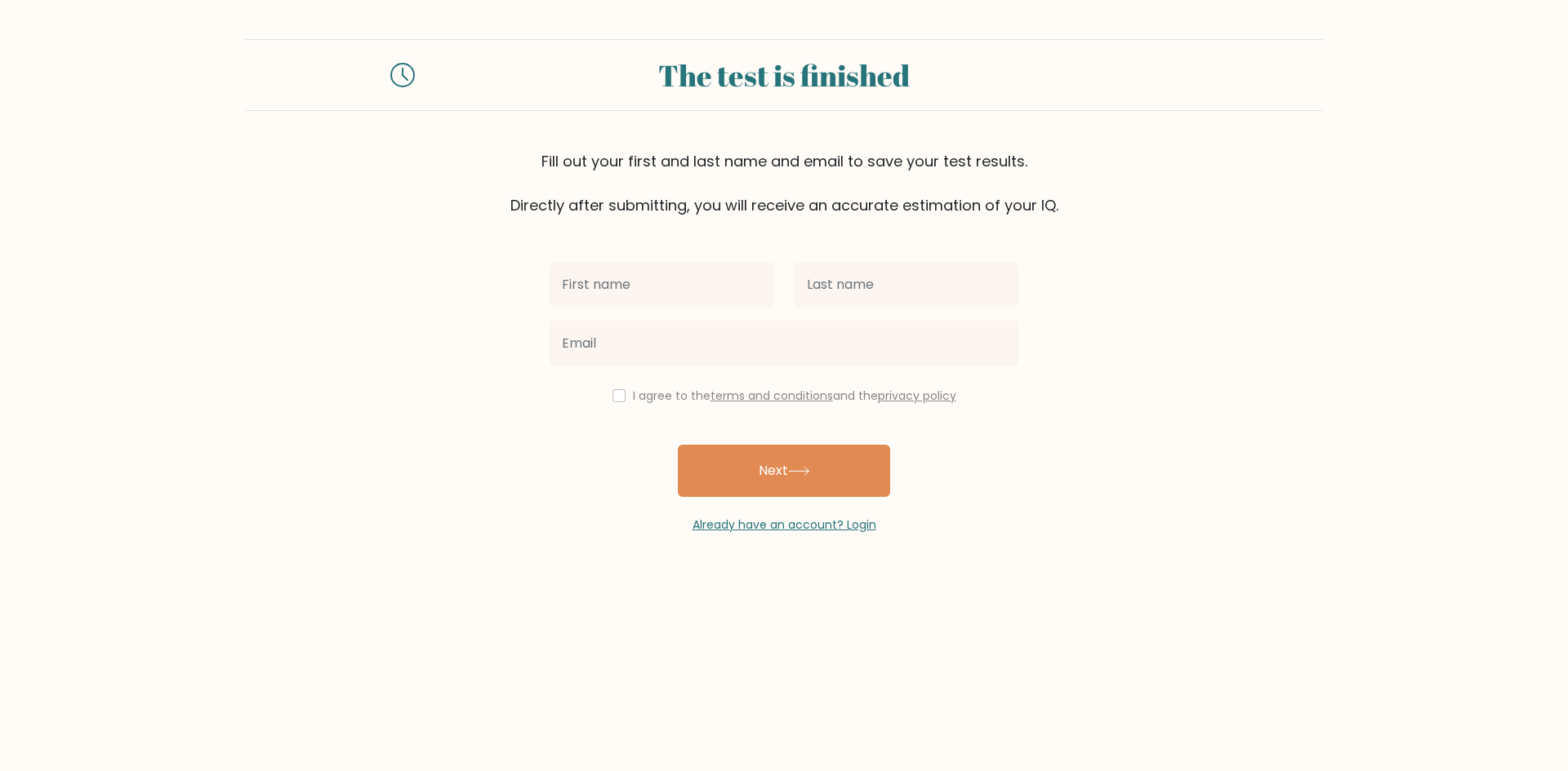
click at [645, 282] on input "text" at bounding box center [661, 285] width 225 height 46
type input "Janette"
click at [861, 292] on input "text" at bounding box center [906, 285] width 225 height 46
type input "Castro"
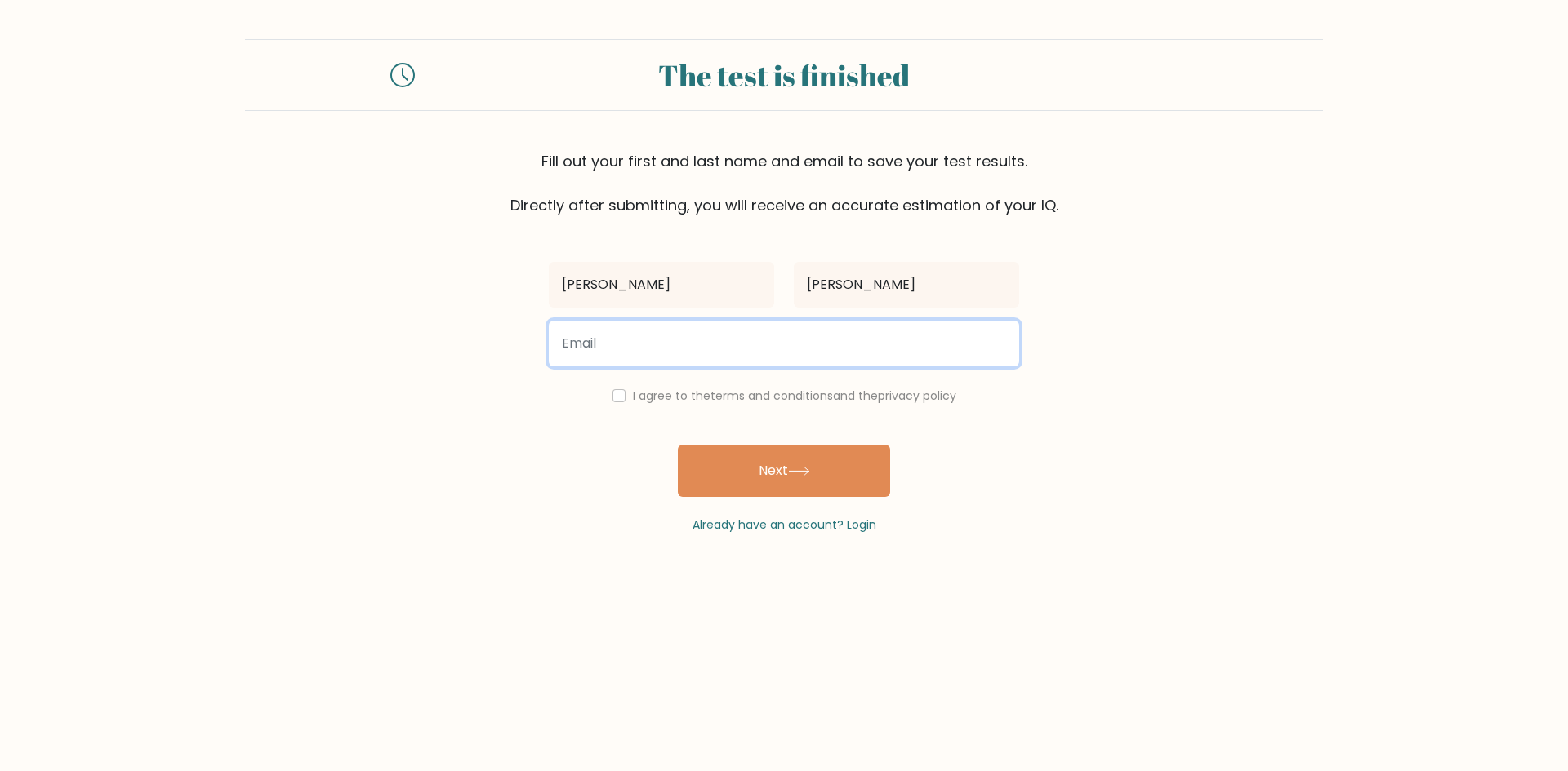
click at [803, 339] on input "email" at bounding box center [784, 343] width 470 height 46
type input "nethcastro12@gmail.com"
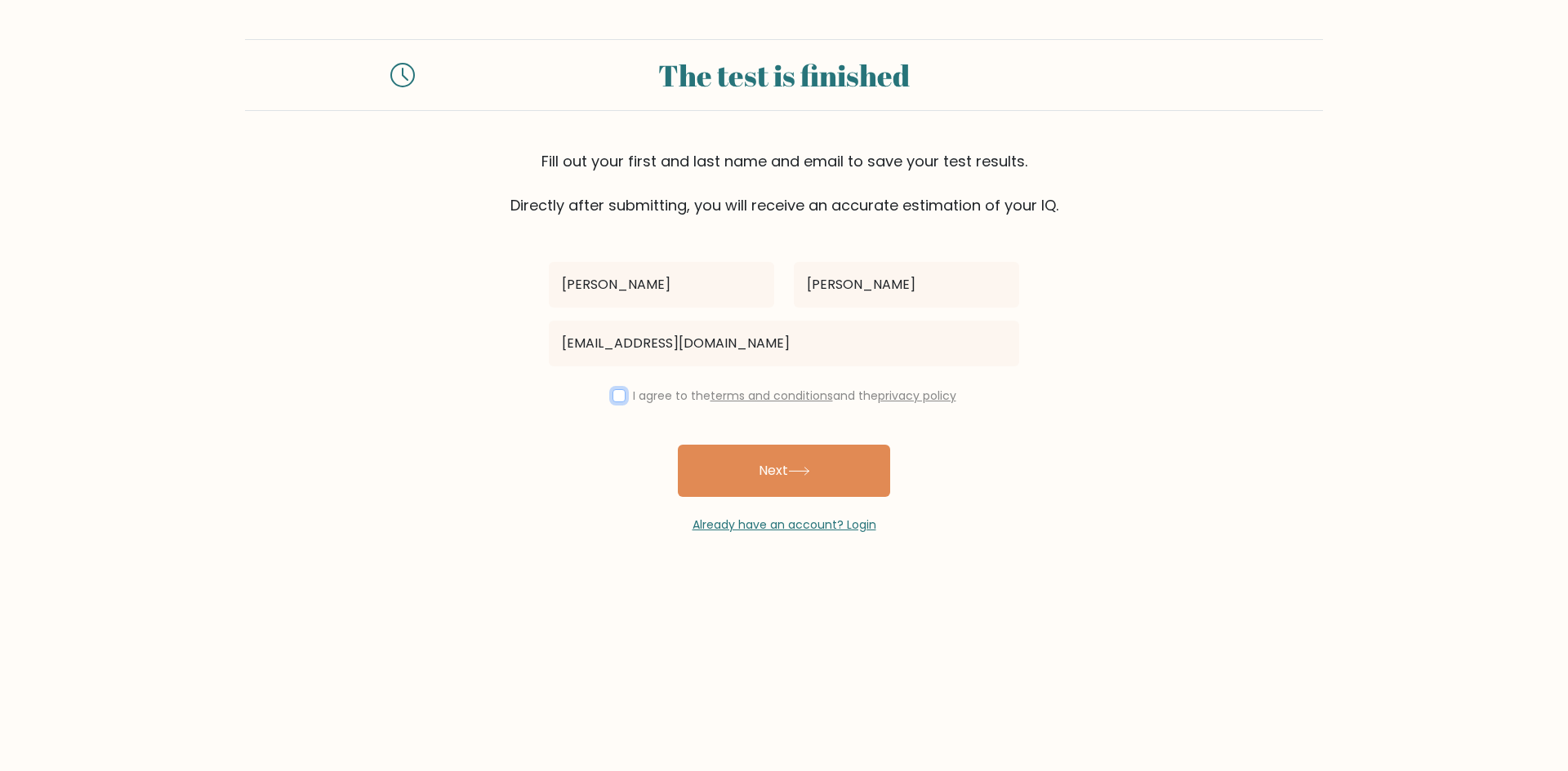
click at [613, 394] on input "checkbox" at bounding box center [619, 396] width 13 height 13
checkbox input "true"
click at [761, 485] on button "Next" at bounding box center [784, 471] width 212 height 53
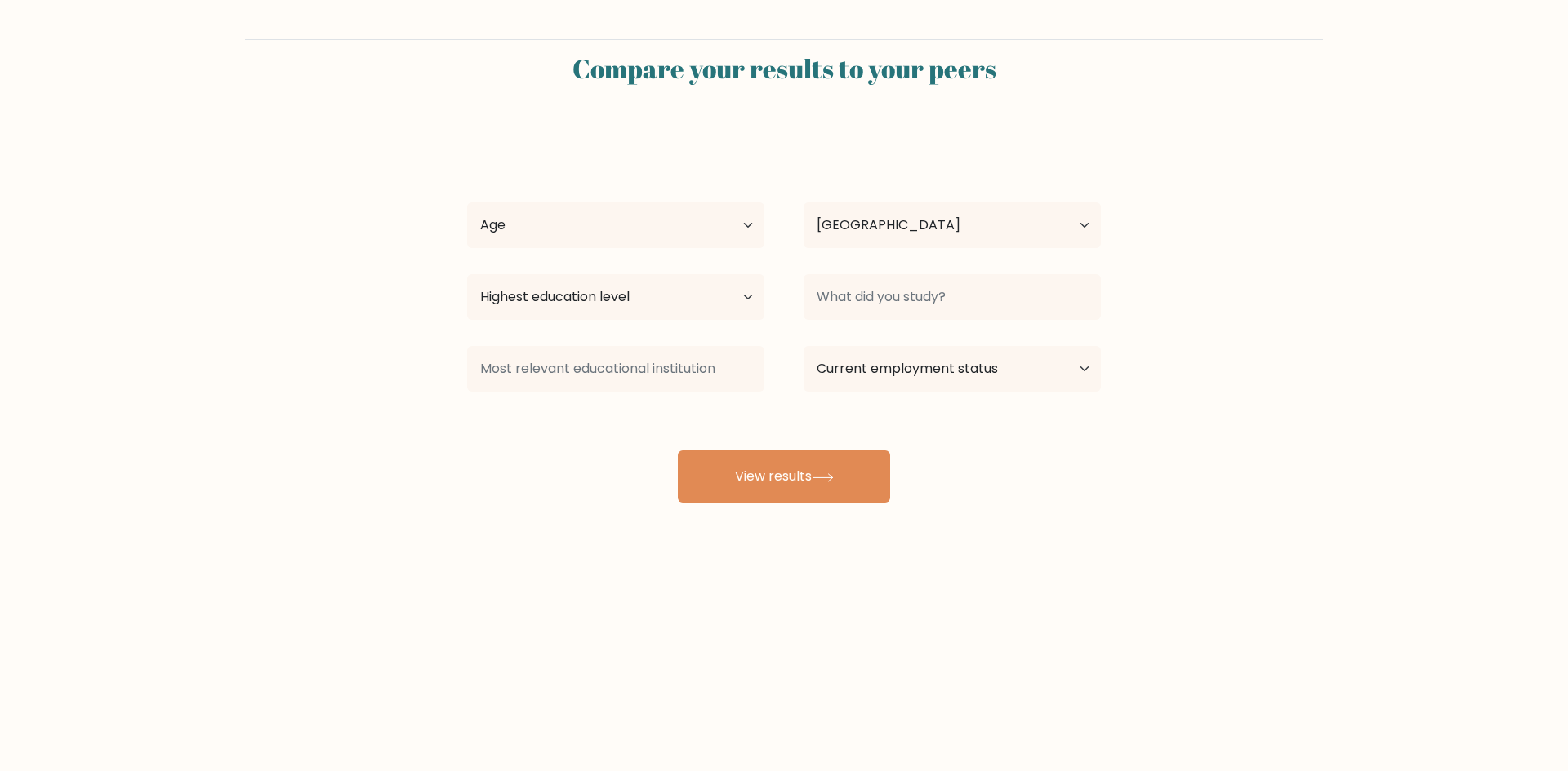
select select "PH"
click at [739, 225] on select "Age Under [DEMOGRAPHIC_DATA] [DEMOGRAPHIC_DATA] [DEMOGRAPHIC_DATA] [DEMOGRAPHIC…" at bounding box center [615, 225] width 298 height 46
select select "35_44"
click at [467, 203] on select "Age Under [DEMOGRAPHIC_DATA] [DEMOGRAPHIC_DATA] [DEMOGRAPHIC_DATA] [DEMOGRAPHIC…" at bounding box center [615, 225] width 298 height 46
click at [733, 312] on select "Highest education level No schooling Primary Lower Secondary Upper Secondary Oc…" at bounding box center [615, 297] width 298 height 46
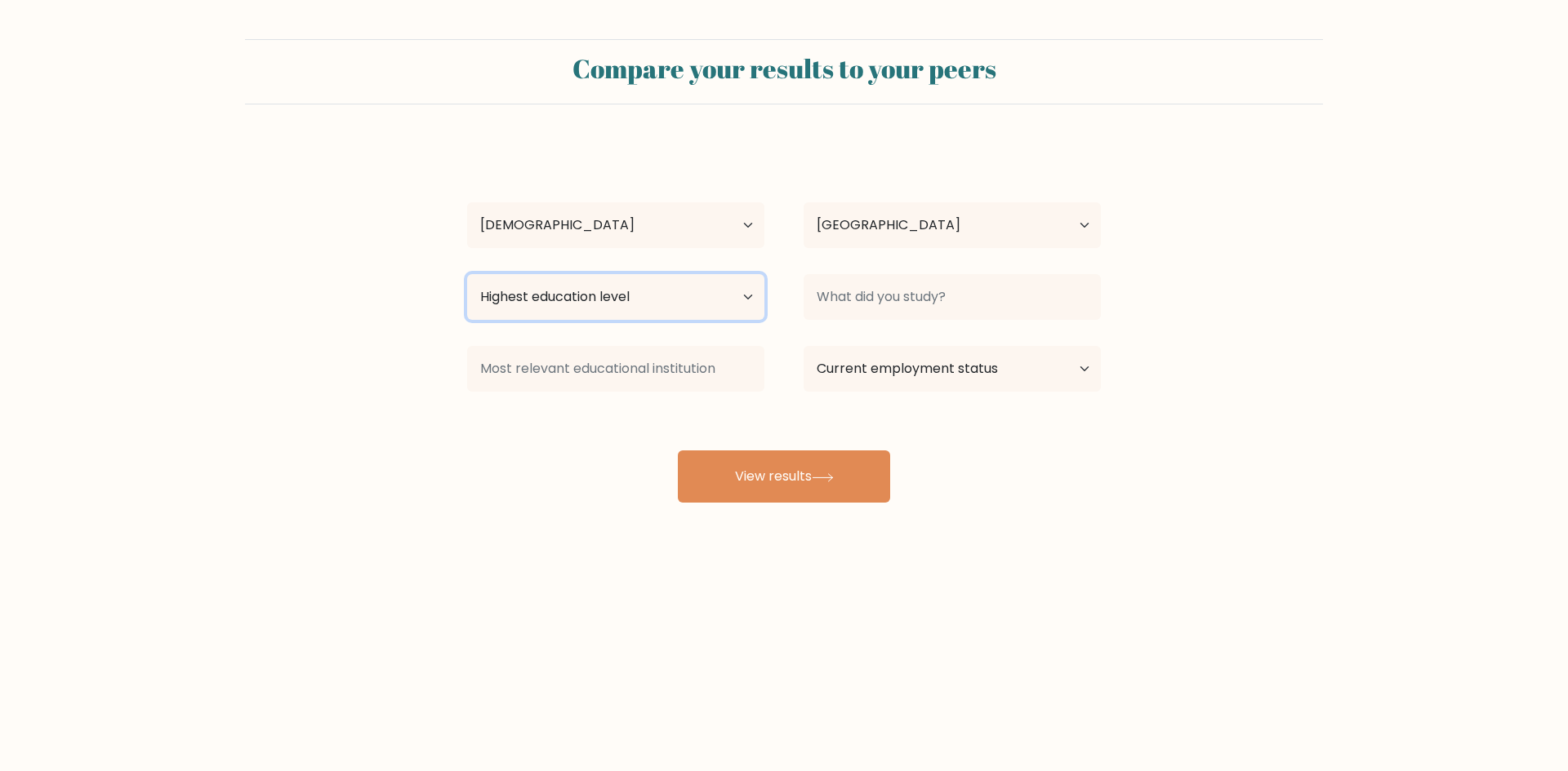
select select "bachelors_degree"
click at [467, 274] on select "Highest education level No schooling Primary Lower Secondary Upper Secondary Oc…" at bounding box center [615, 297] width 298 height 46
click at [1057, 367] on select "Current employment status Employed Student Retired Other / prefer not to answer" at bounding box center [952, 368] width 298 height 46
select select "employed"
click at [803, 346] on select "Current employment status Employed Student Retired Other / prefer not to answer" at bounding box center [952, 368] width 298 height 46
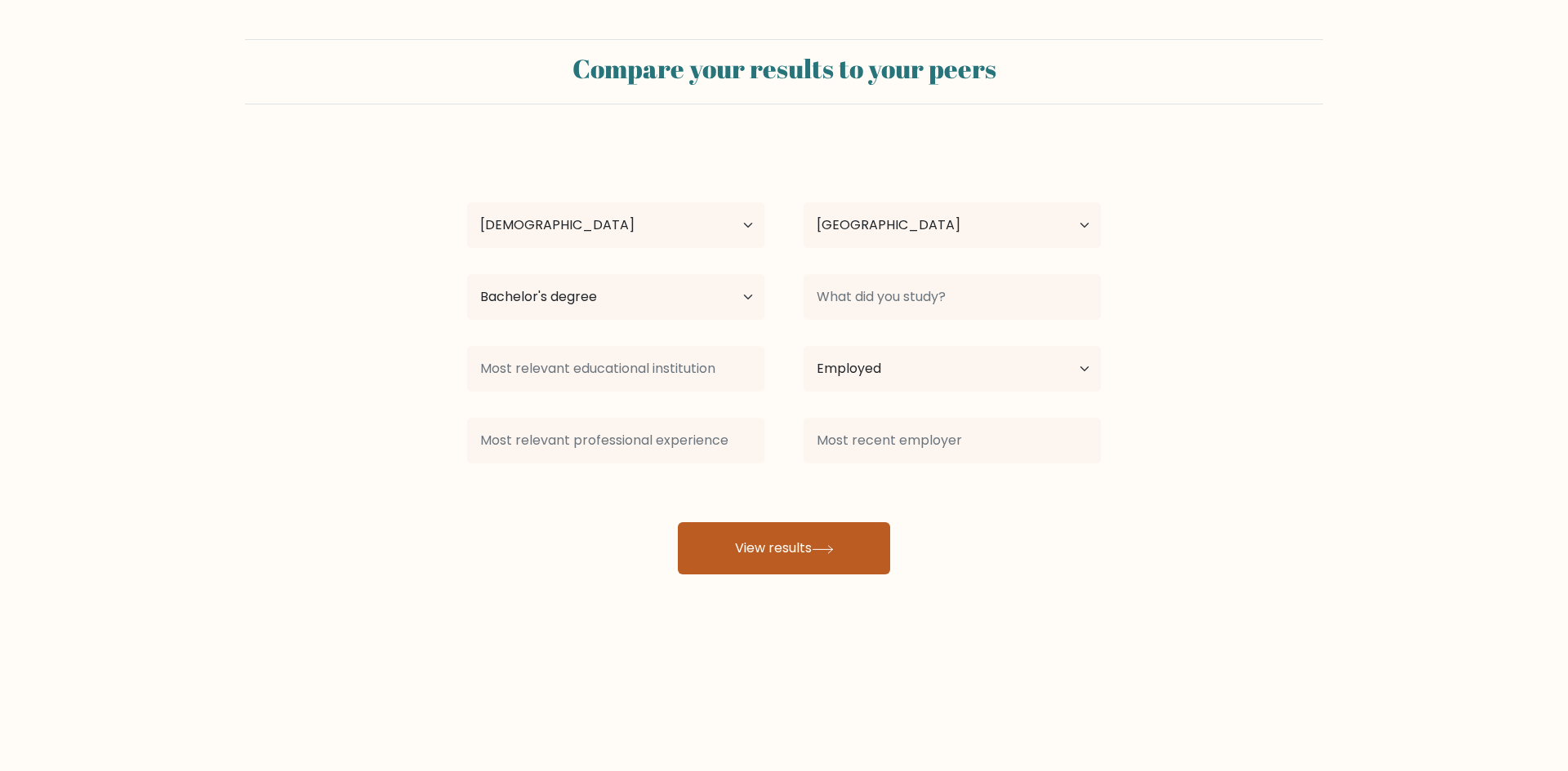
click at [828, 536] on button "View results" at bounding box center [784, 548] width 212 height 53
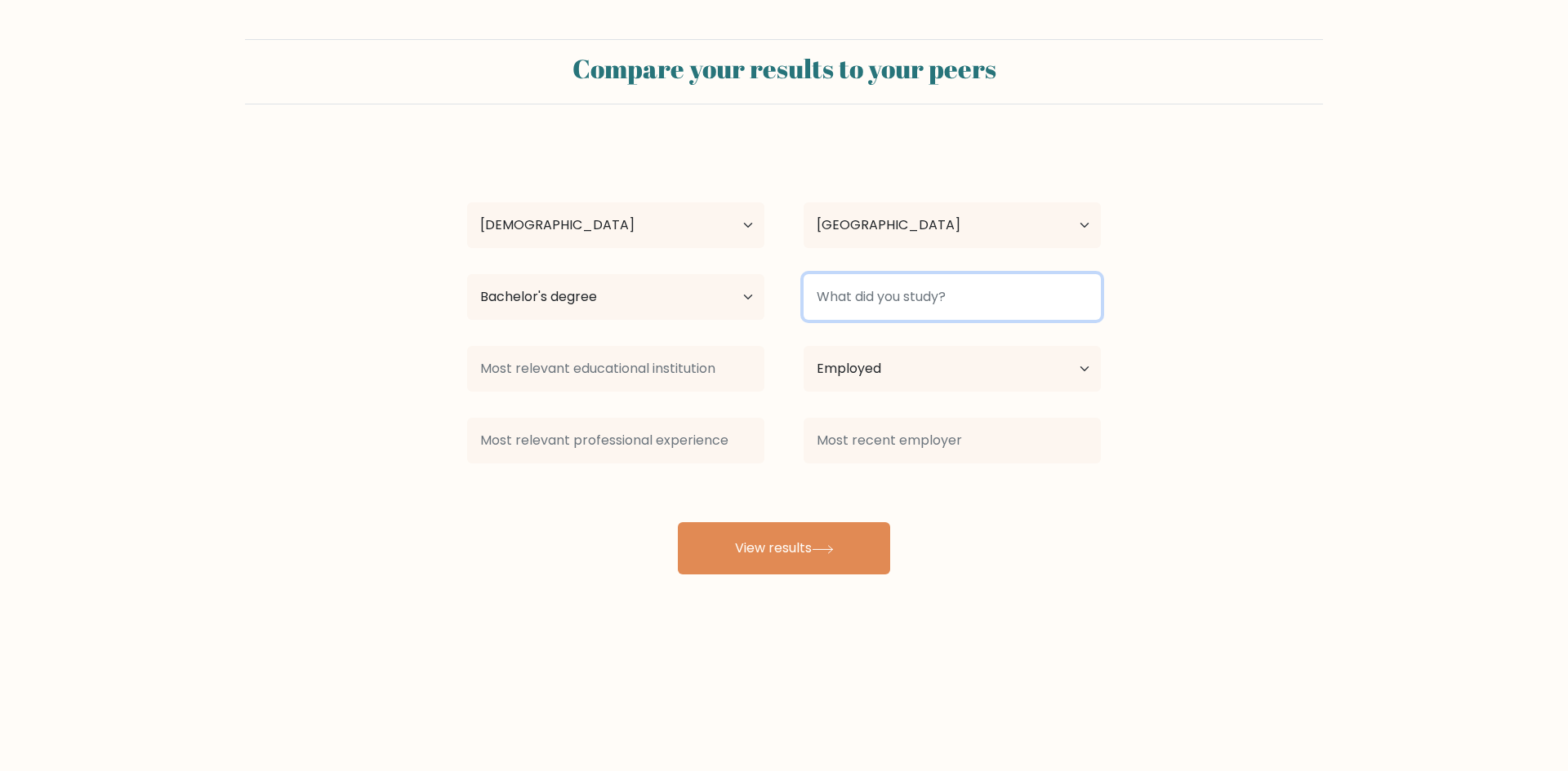
click at [973, 297] on input at bounding box center [952, 297] width 298 height 46
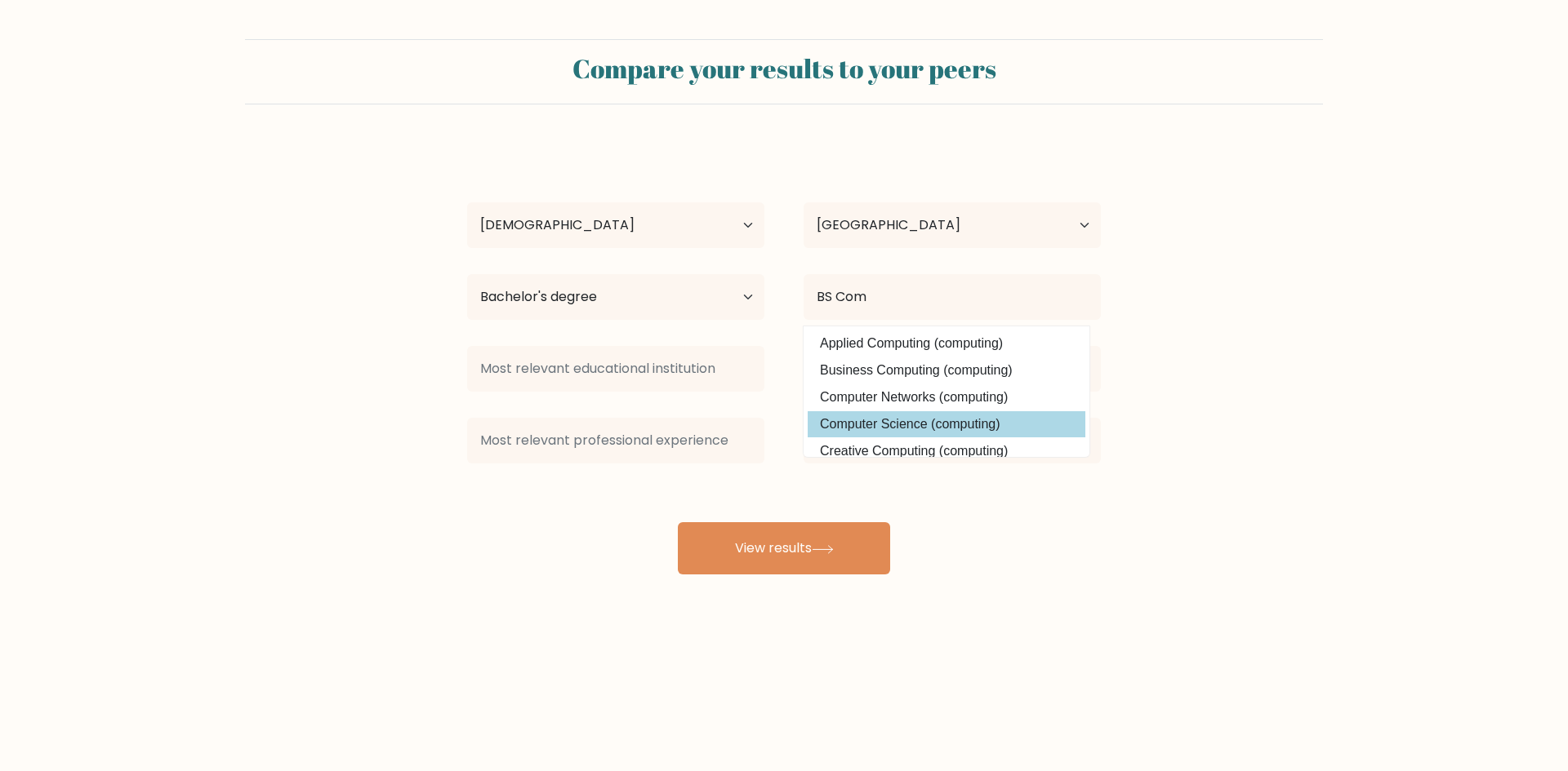
click at [902, 428] on option "Computer Science (computing)" at bounding box center [947, 424] width 278 height 26
type input "Computer Science"
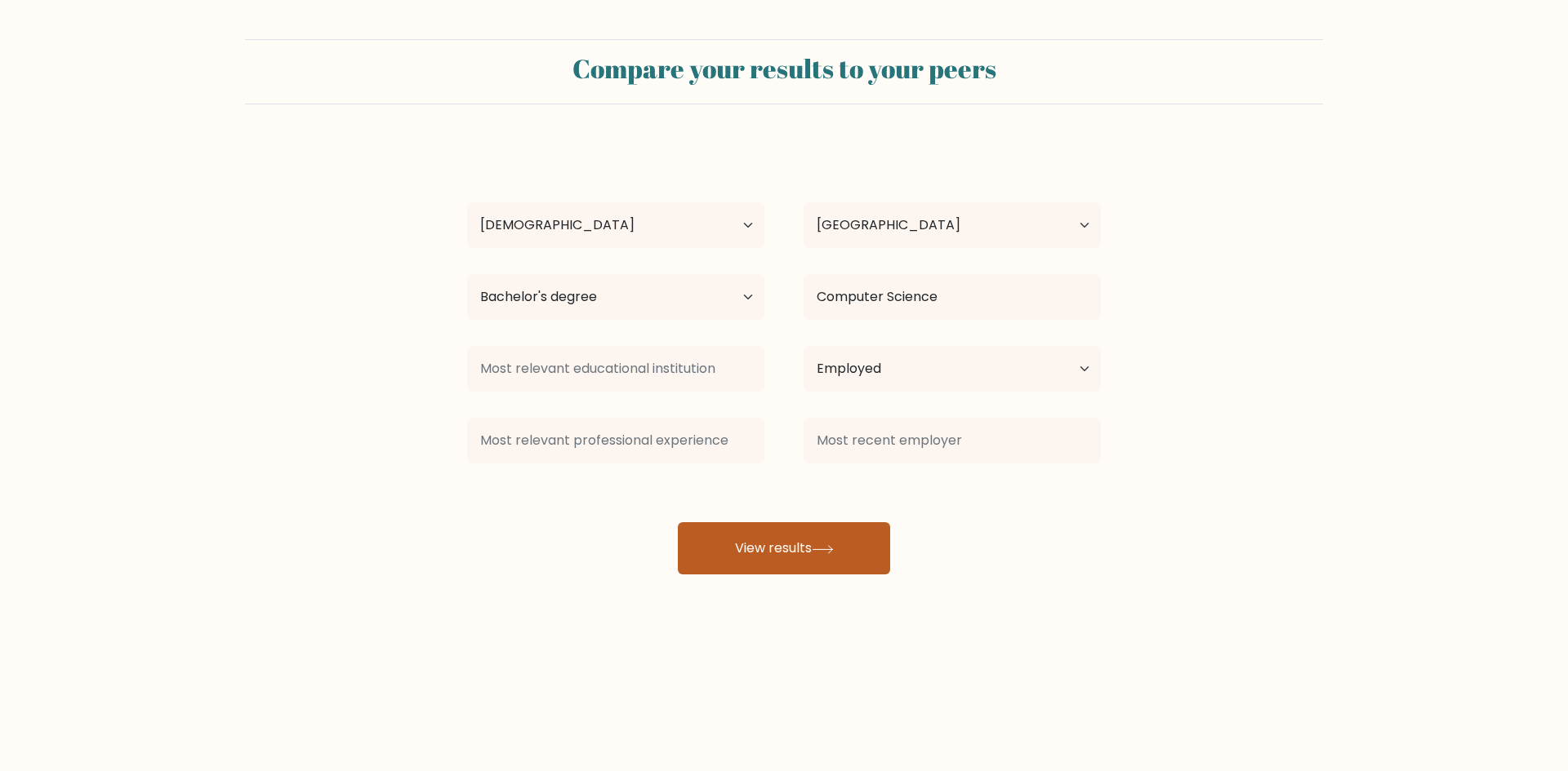
click at [803, 547] on button "View results" at bounding box center [784, 548] width 212 height 53
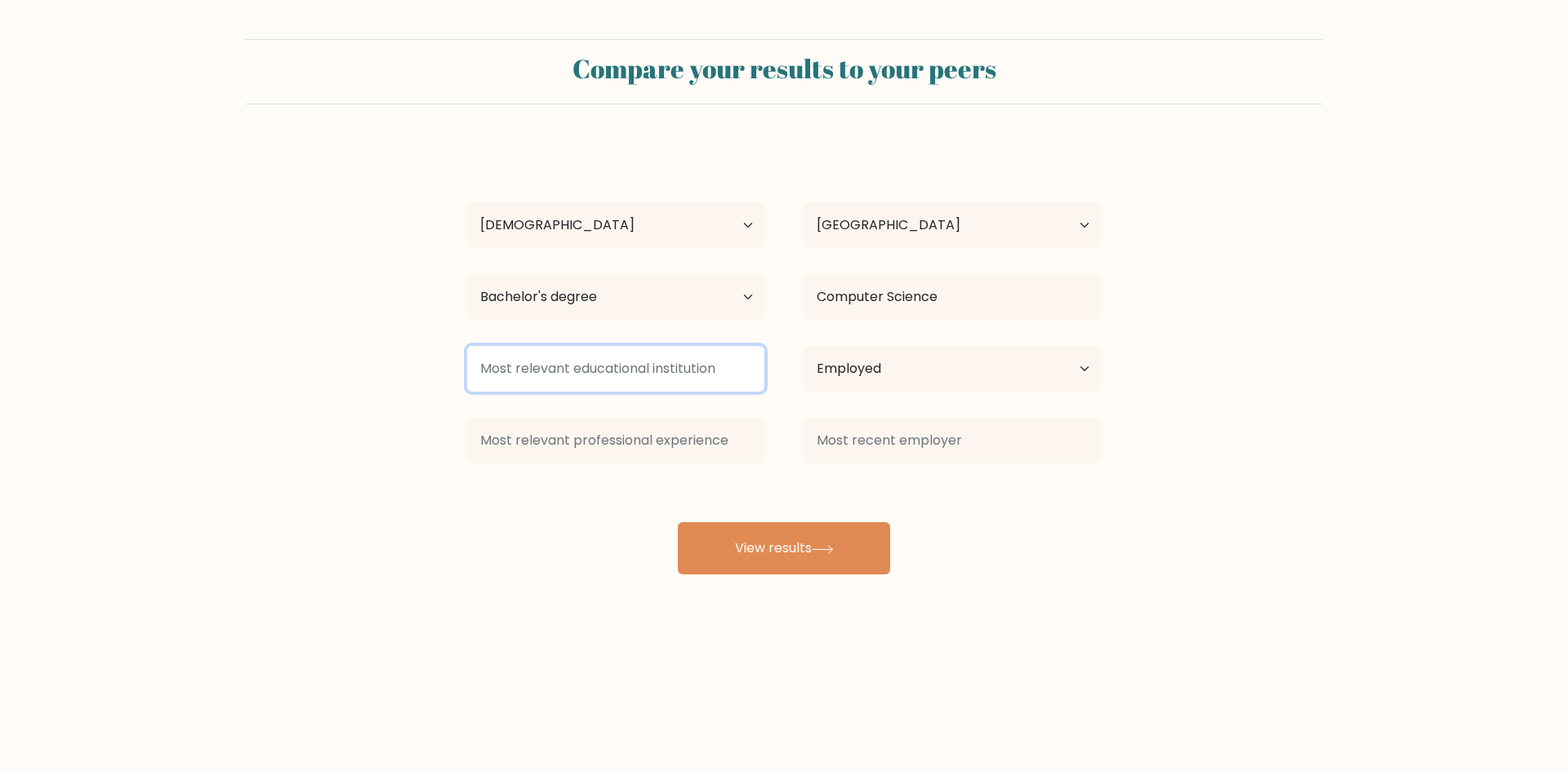
click at [595, 369] on input at bounding box center [615, 368] width 298 height 46
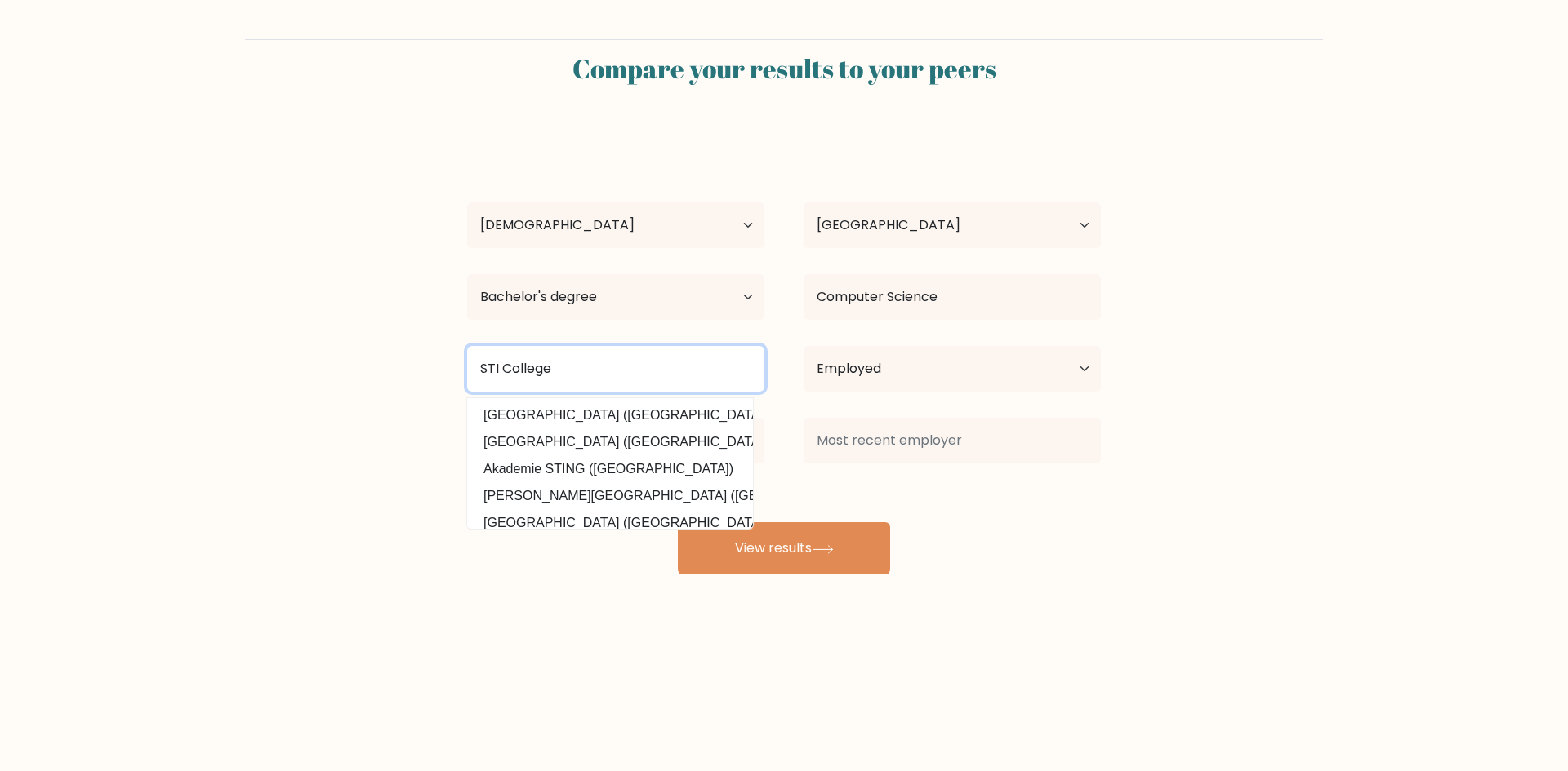
type input "STI College"
click at [564, 615] on div "Compare your results to your peers [PERSON_NAME] Age Under [DEMOGRAPHIC_DATA] […" at bounding box center [784, 309] width 1568 height 618
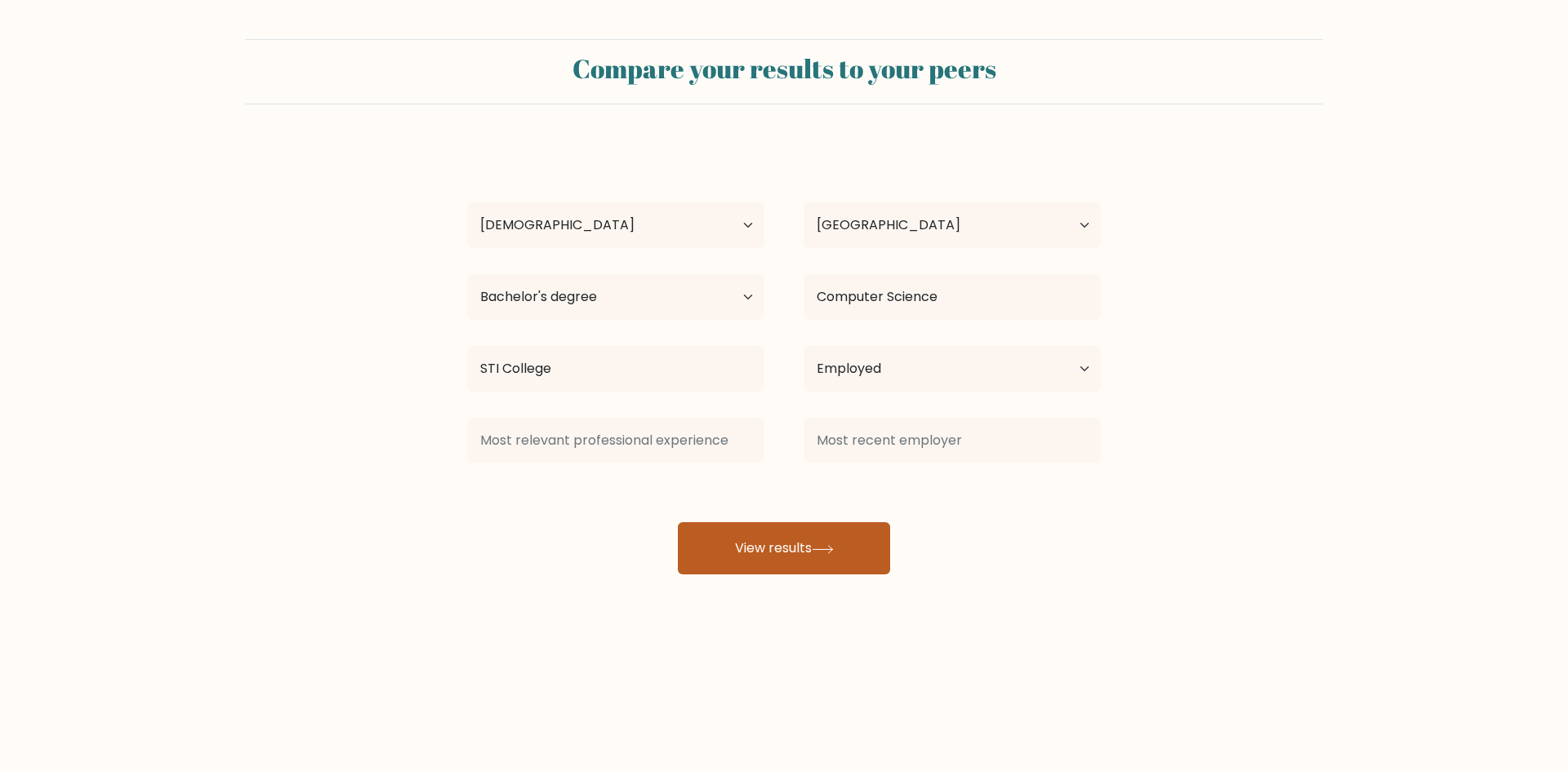
click at [828, 567] on button "View results" at bounding box center [784, 548] width 212 height 53
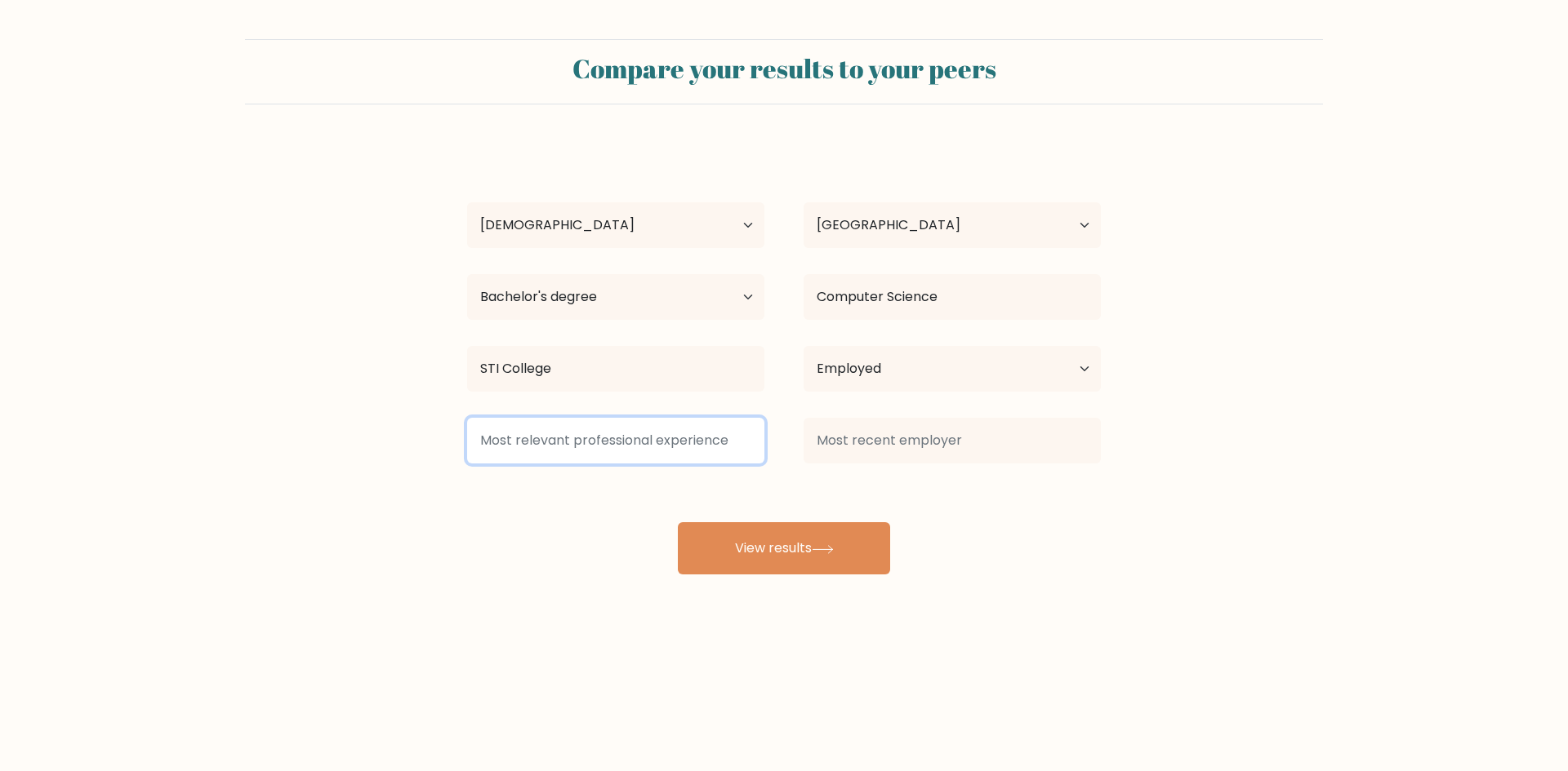
click at [717, 447] on input at bounding box center [615, 441] width 298 height 46
click at [664, 439] on input at bounding box center [615, 441] width 298 height 46
type input "Customer service Representative"
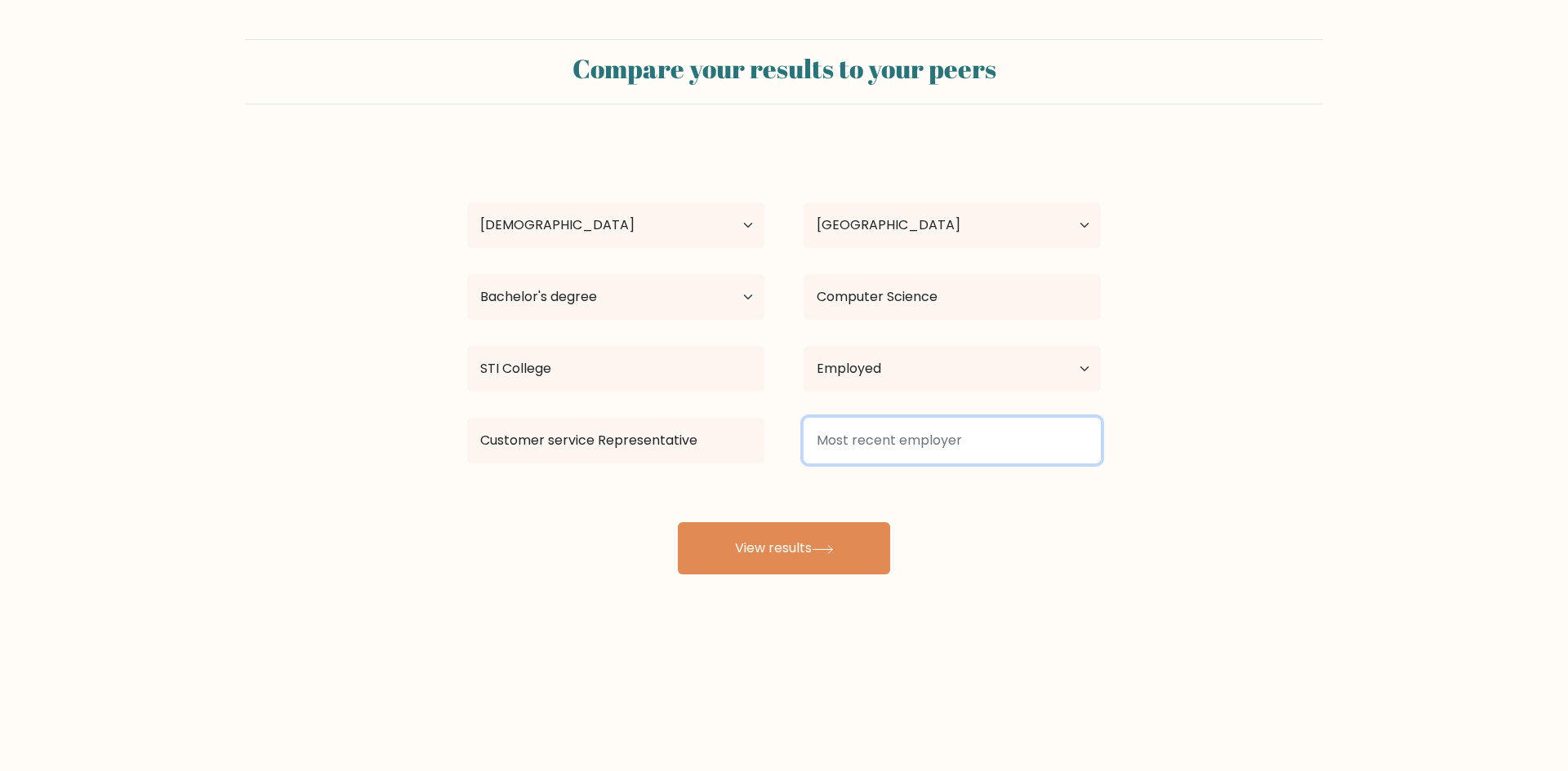
click at [911, 453] on input at bounding box center [952, 441] width 298 height 46
type input "b"
type input "BPO"
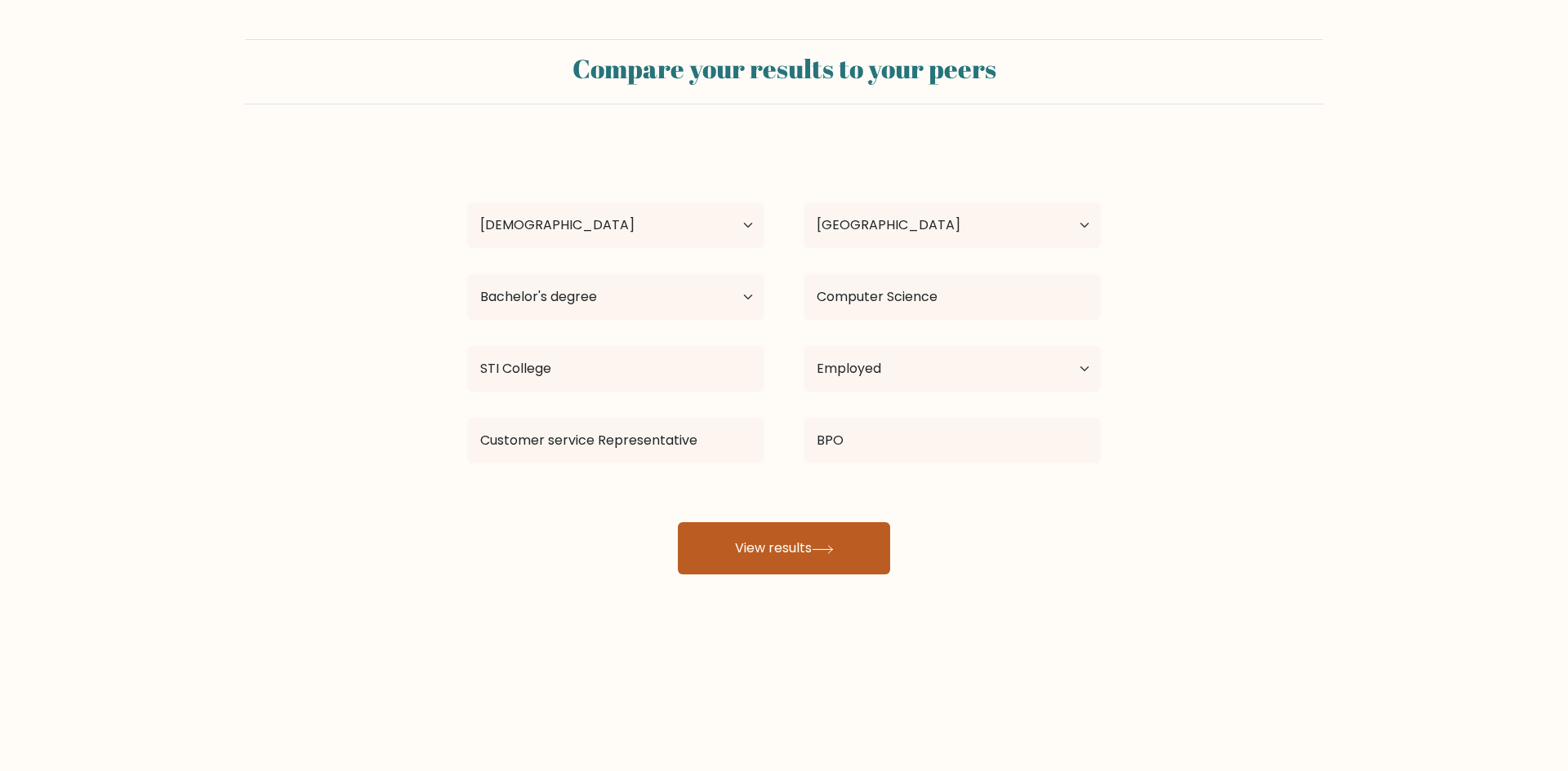
click at [870, 550] on button "View results" at bounding box center [784, 548] width 212 height 53
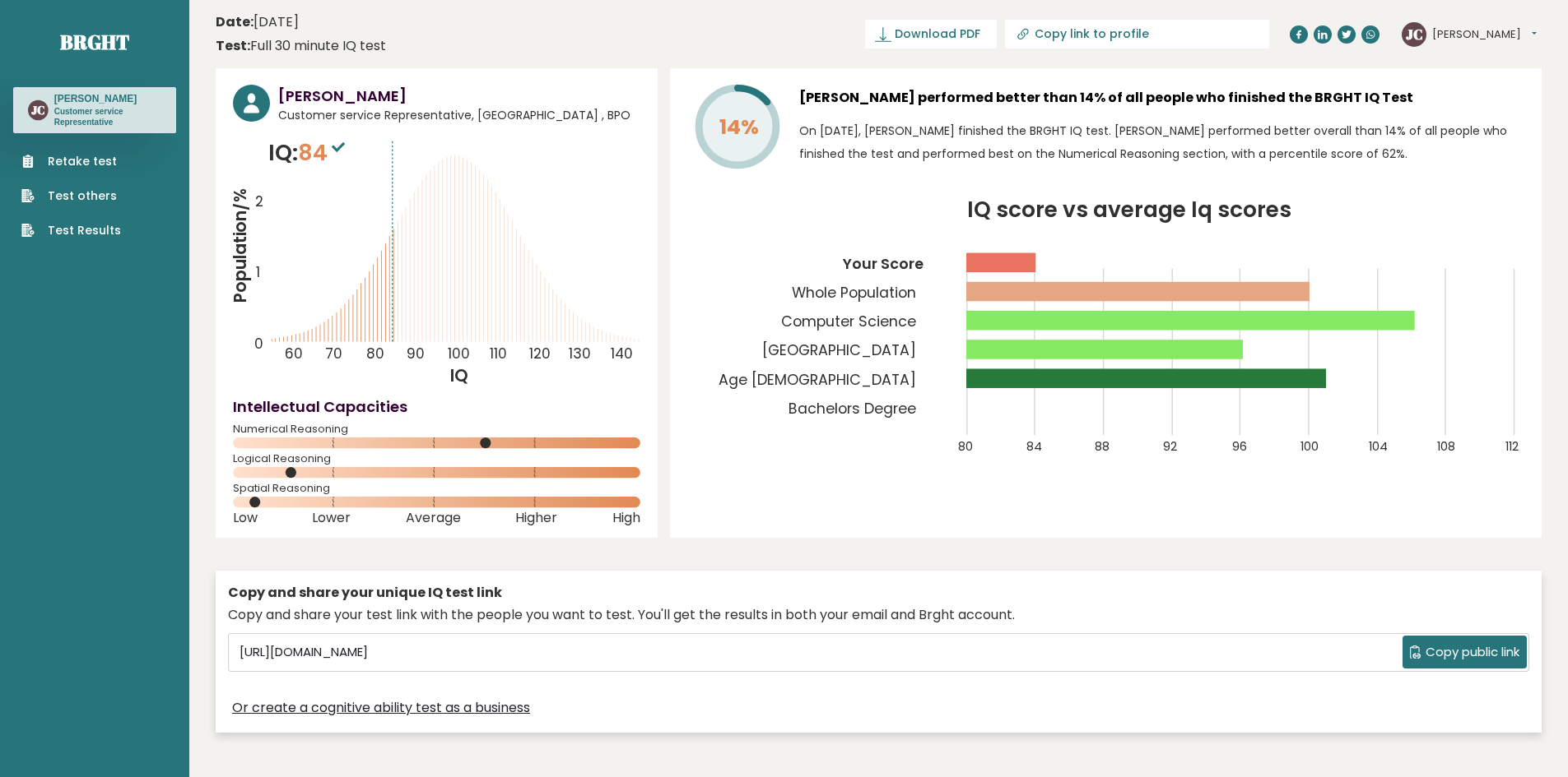
click at [1457, 653] on span "Copy public link" at bounding box center [1472, 653] width 94 height 19
click at [980, 27] on span "Download PDF" at bounding box center [937, 34] width 85 height 17
click at [333, 155] on sup at bounding box center [338, 146] width 22 height 23
click at [342, 146] on icon at bounding box center [337, 147] width 13 height 10
click at [254, 101] on icon at bounding box center [251, 103] width 16 height 20
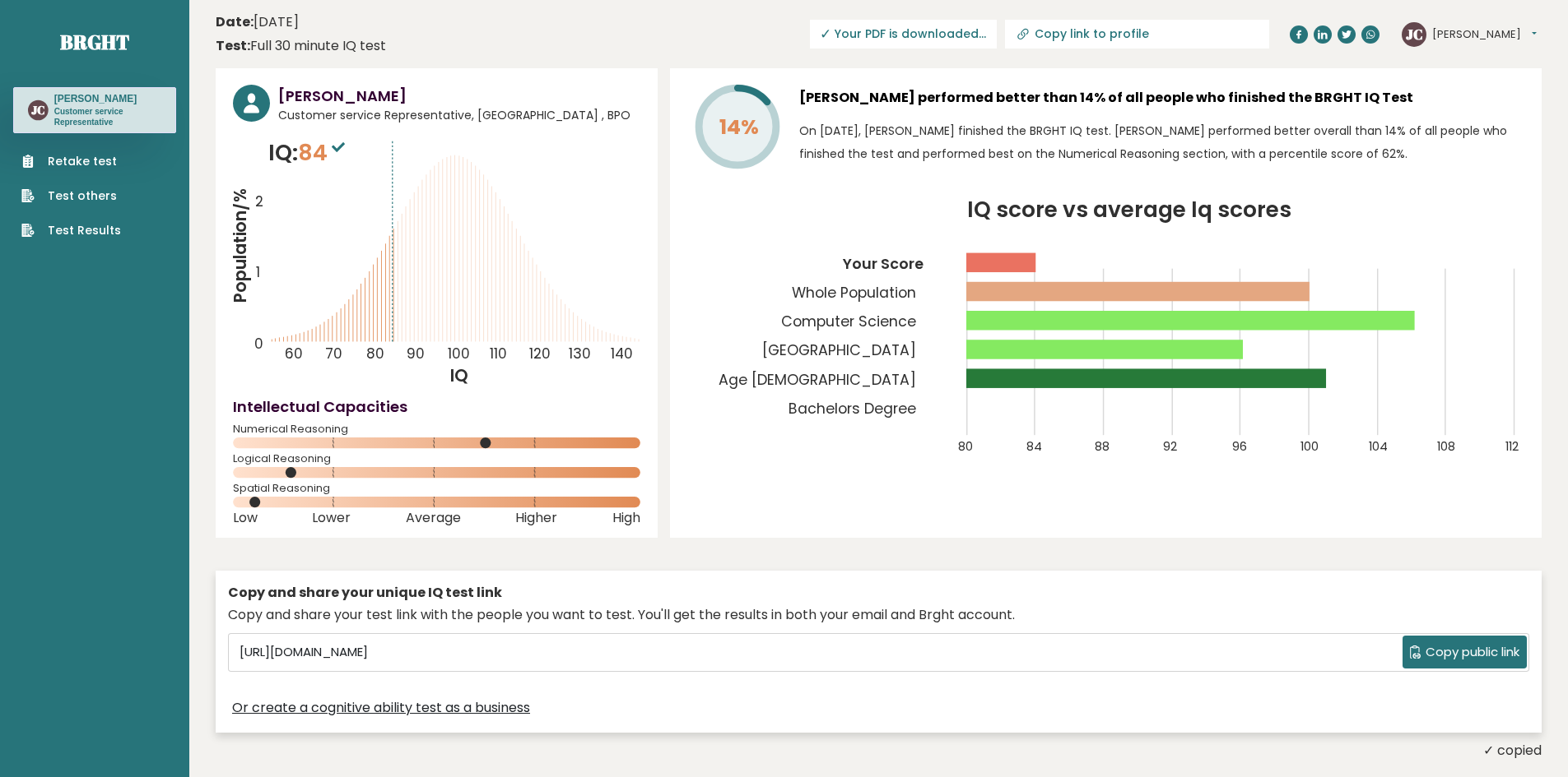
click at [124, 94] on h3 "[PERSON_NAME]" at bounding box center [107, 98] width 107 height 13
